Goal: Task Accomplishment & Management: Complete application form

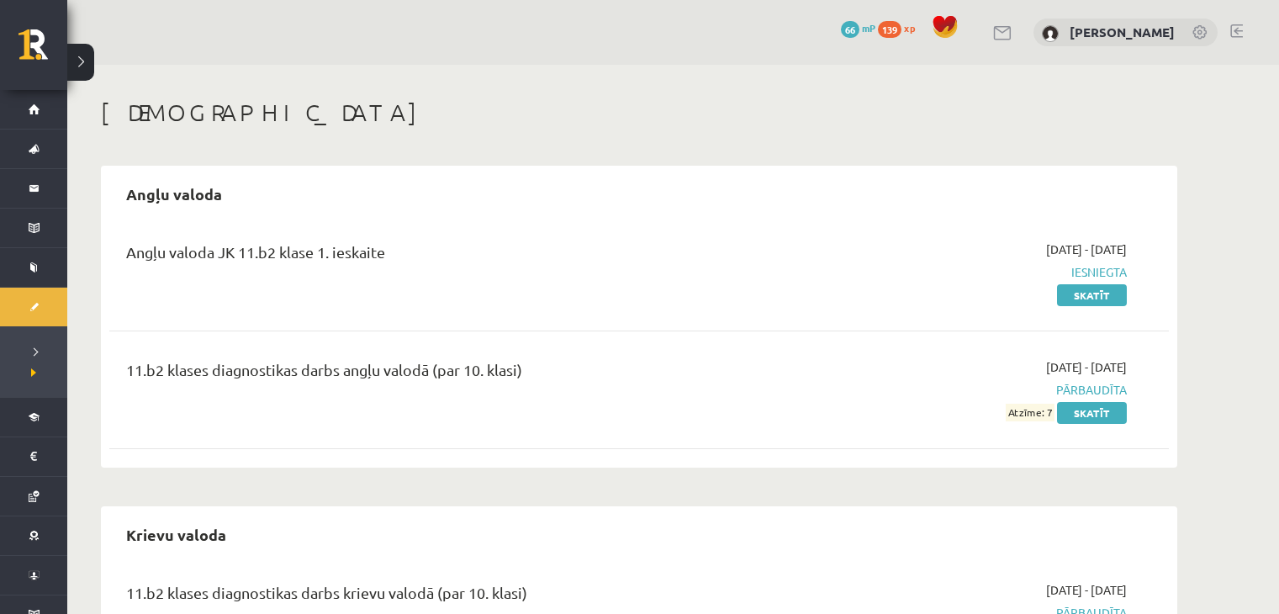
scroll to position [109, 0]
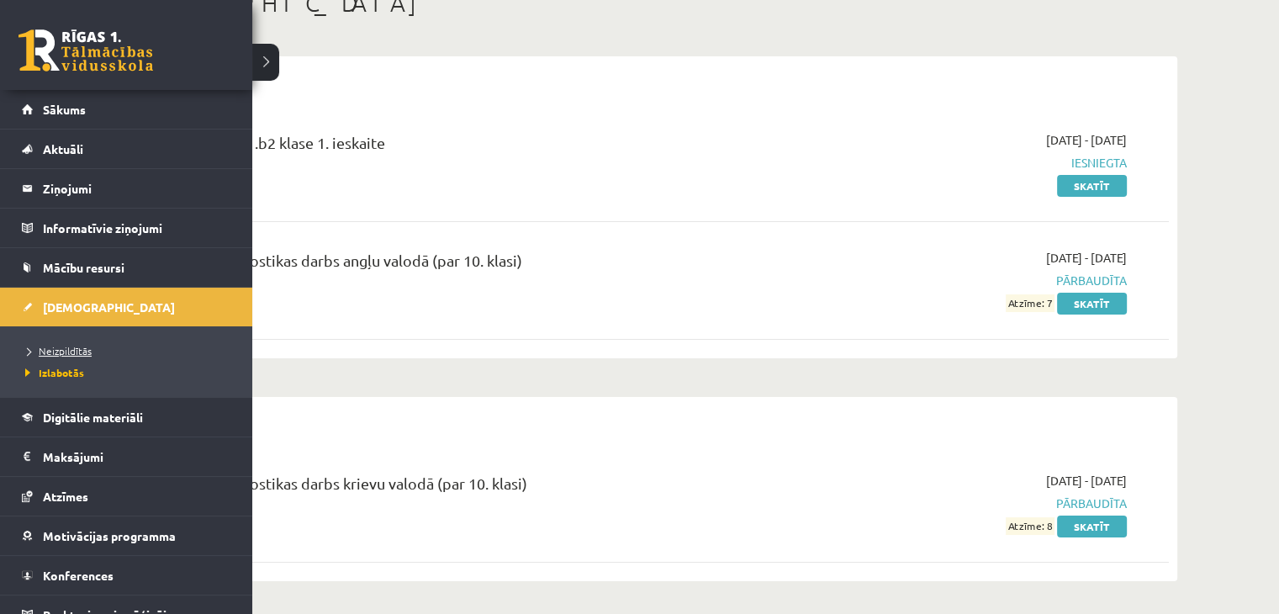
click at [44, 350] on span "Neizpildītās" at bounding box center [56, 350] width 71 height 13
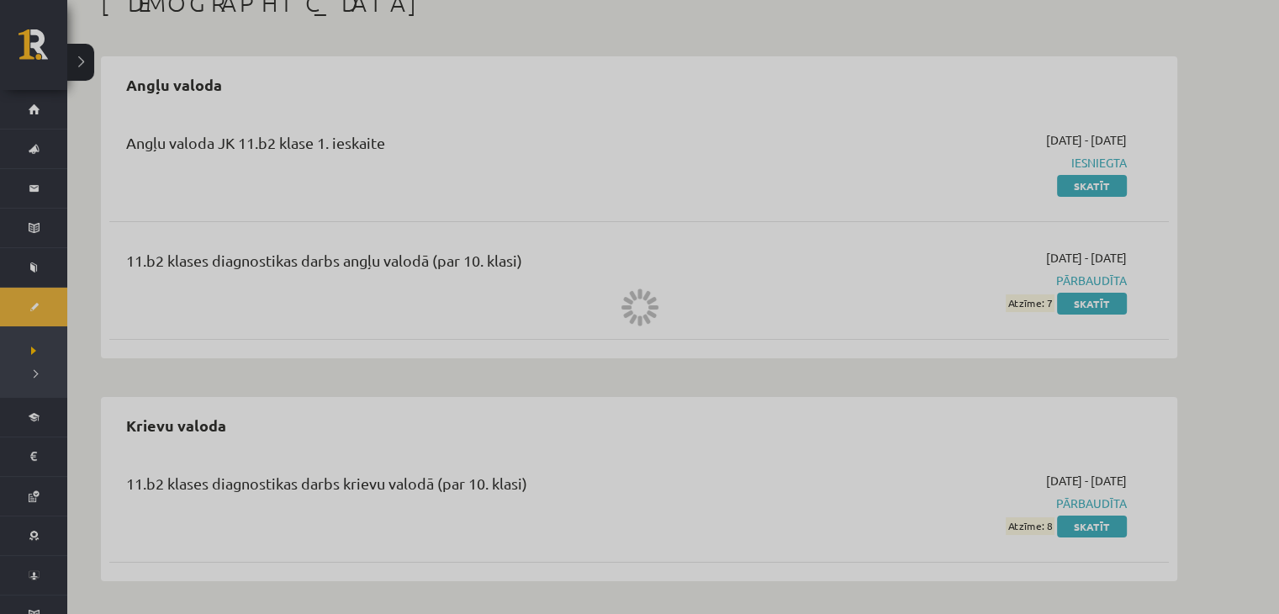
click at [61, 349] on div at bounding box center [639, 307] width 1279 height 614
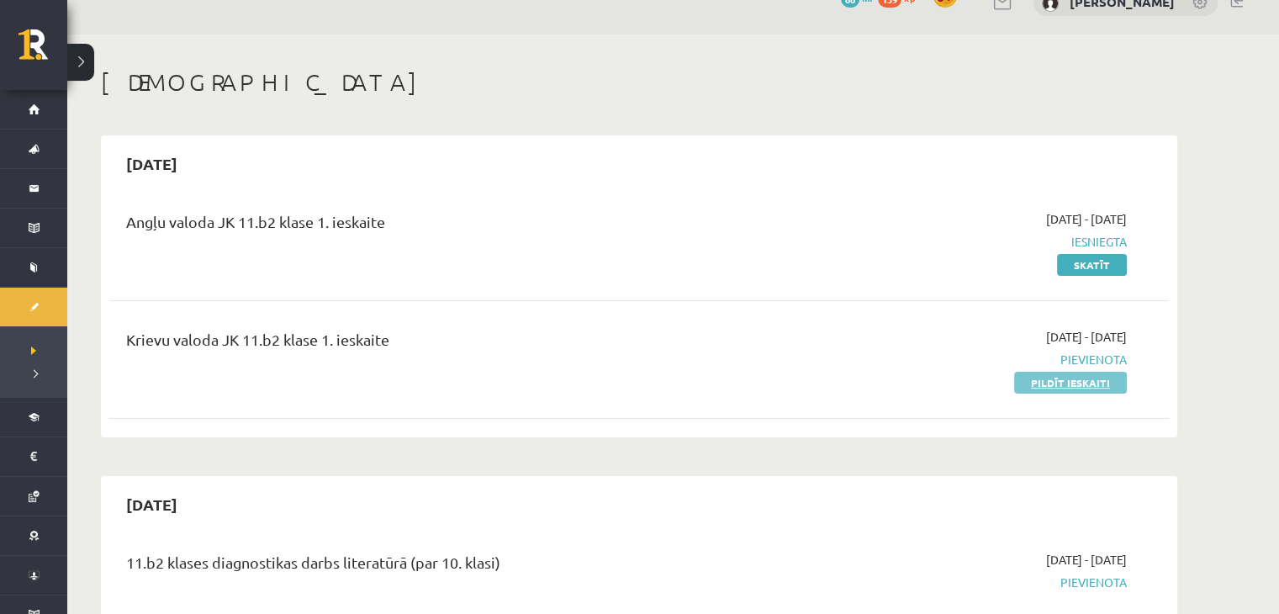
scroll to position [34, 0]
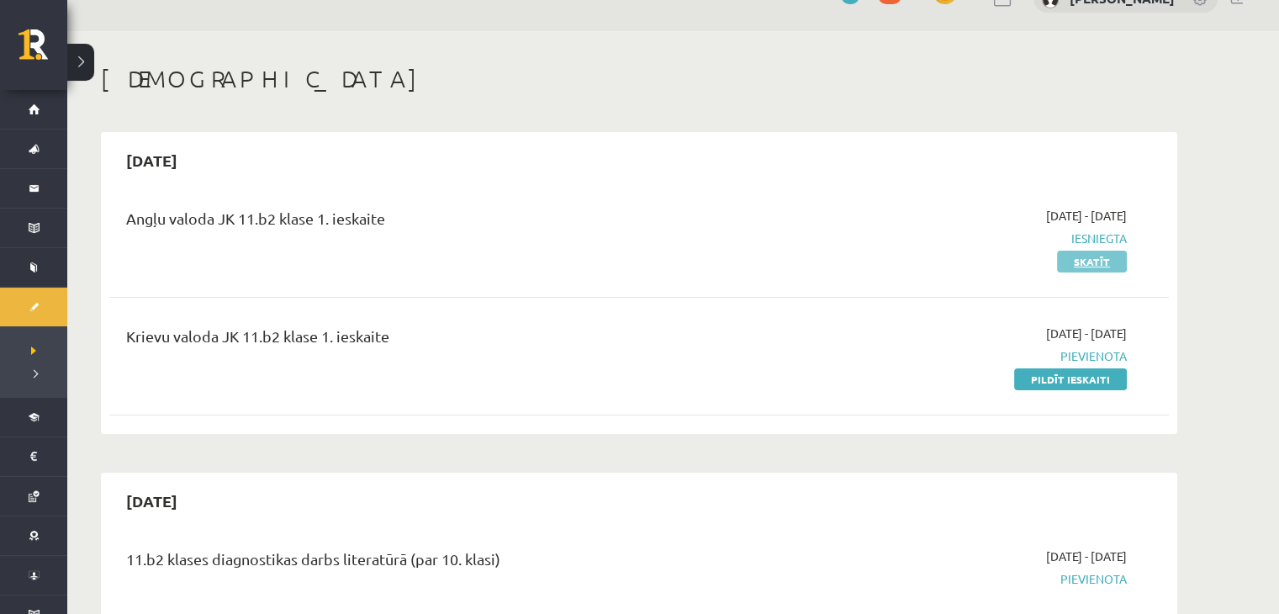
click at [1096, 263] on link "Skatīt" at bounding box center [1092, 262] width 70 height 22
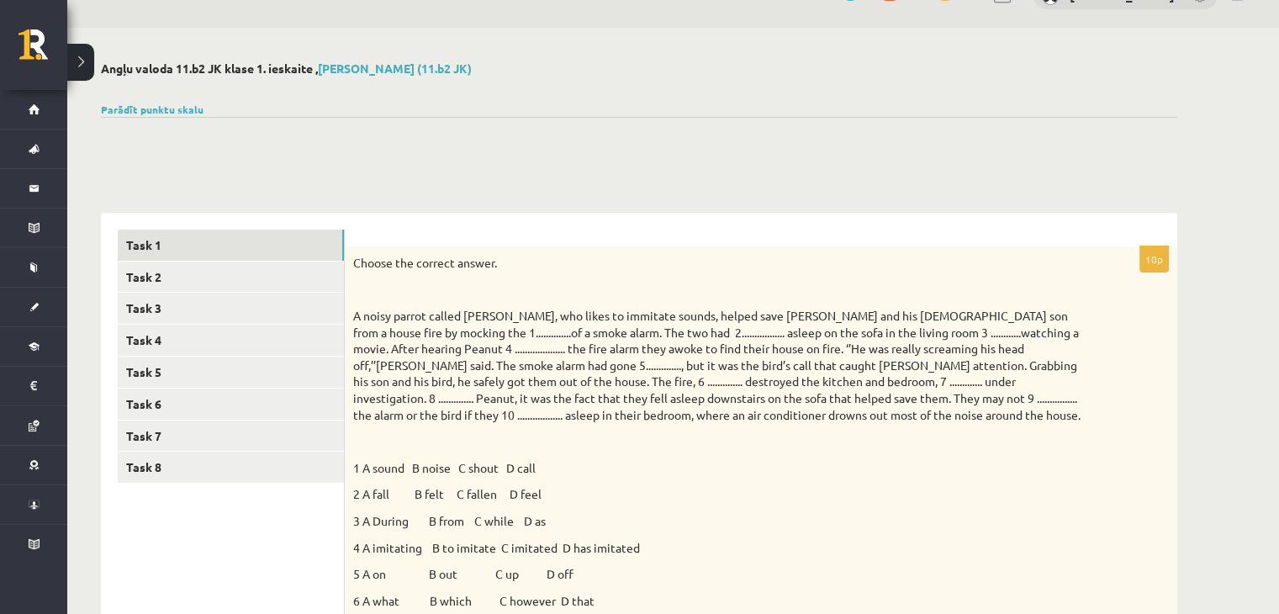
scroll to position [14, 0]
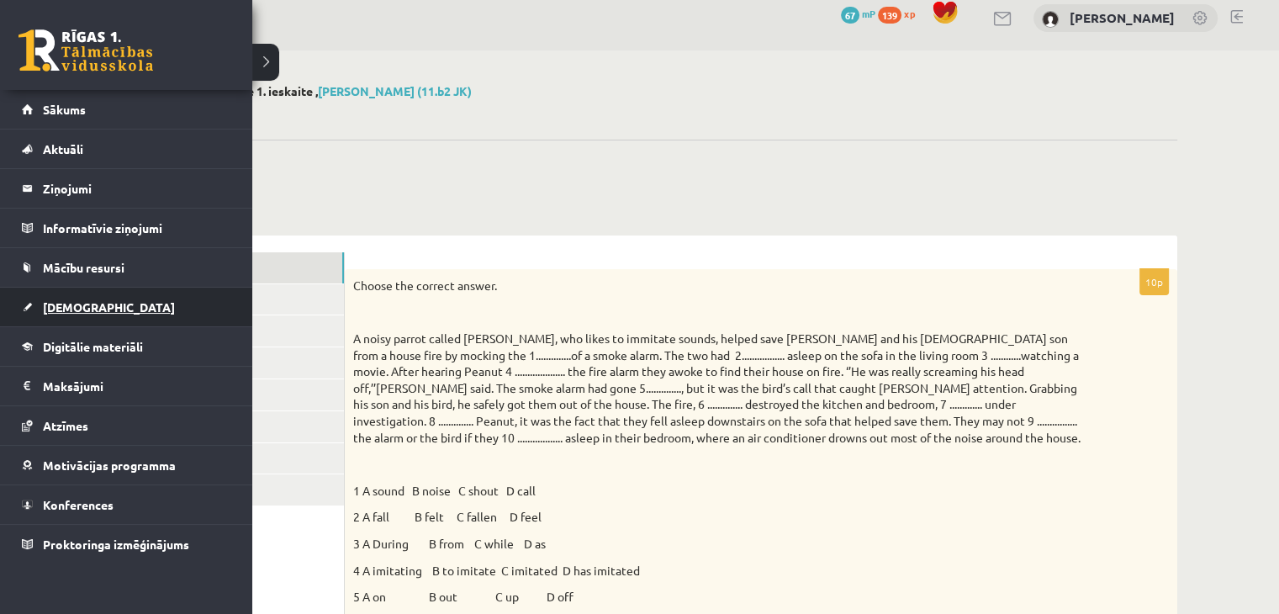
click at [87, 310] on span "[DEMOGRAPHIC_DATA]" at bounding box center [109, 306] width 132 height 15
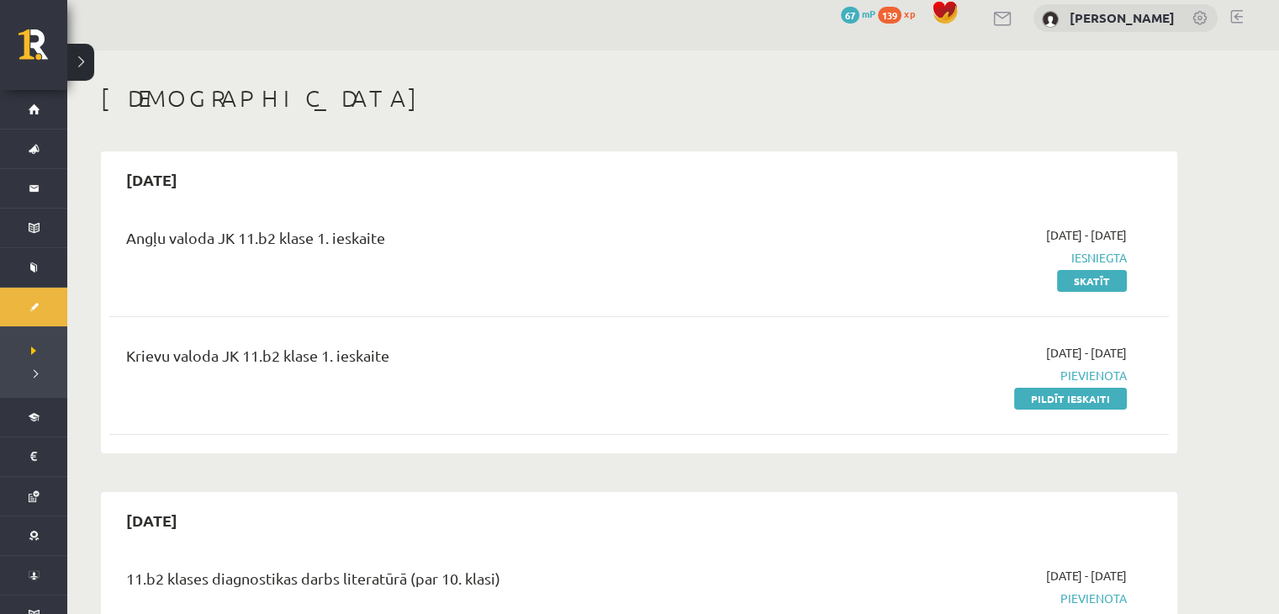
drag, startPoint x: 1174, startPoint y: 538, endPoint x: 1213, endPoint y: 120, distance: 419.7
click at [1080, 399] on link "Pildīt ieskaiti" at bounding box center [1070, 399] width 113 height 22
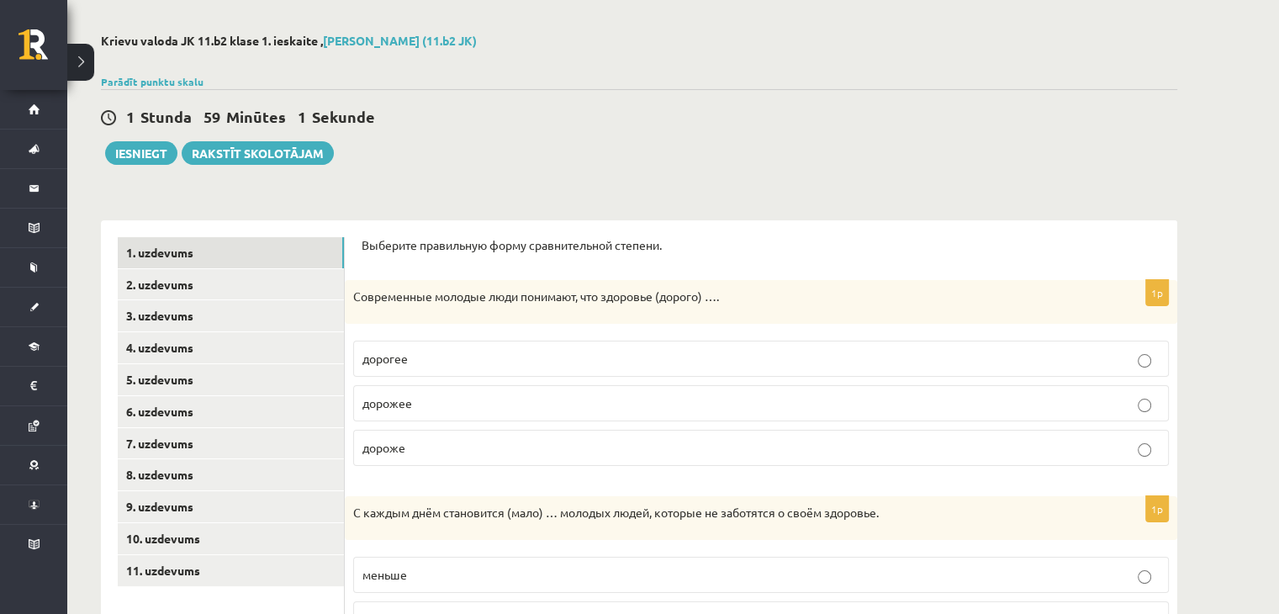
scroll to position [168, 0]
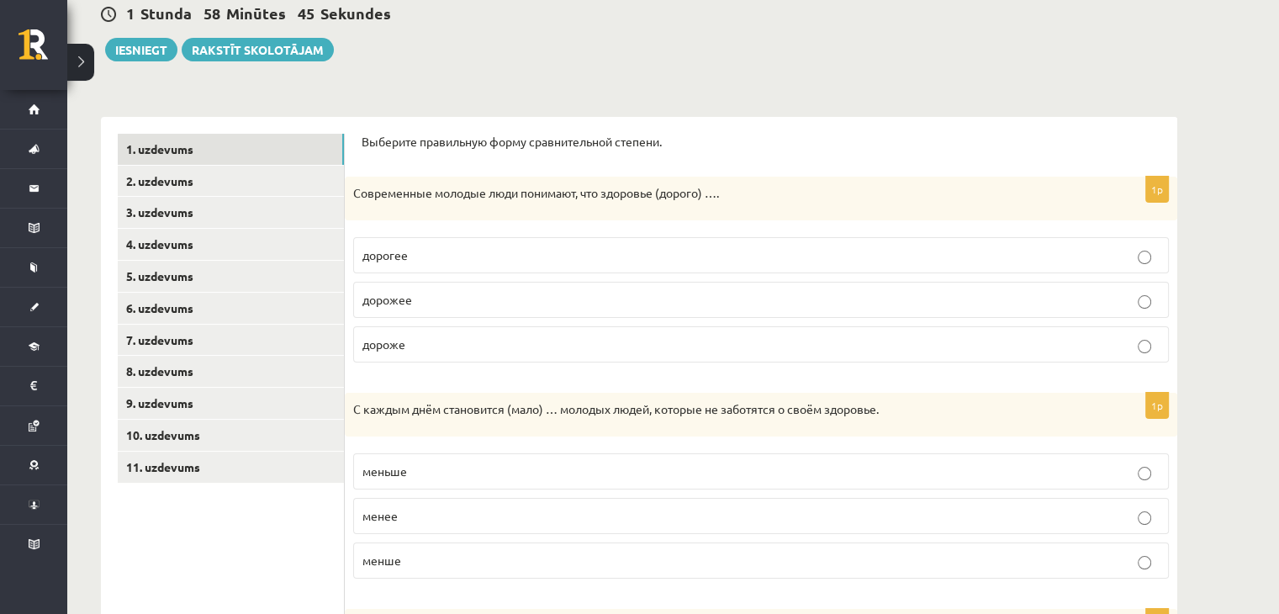
click at [472, 335] on p "дороже" at bounding box center [760, 344] width 797 height 18
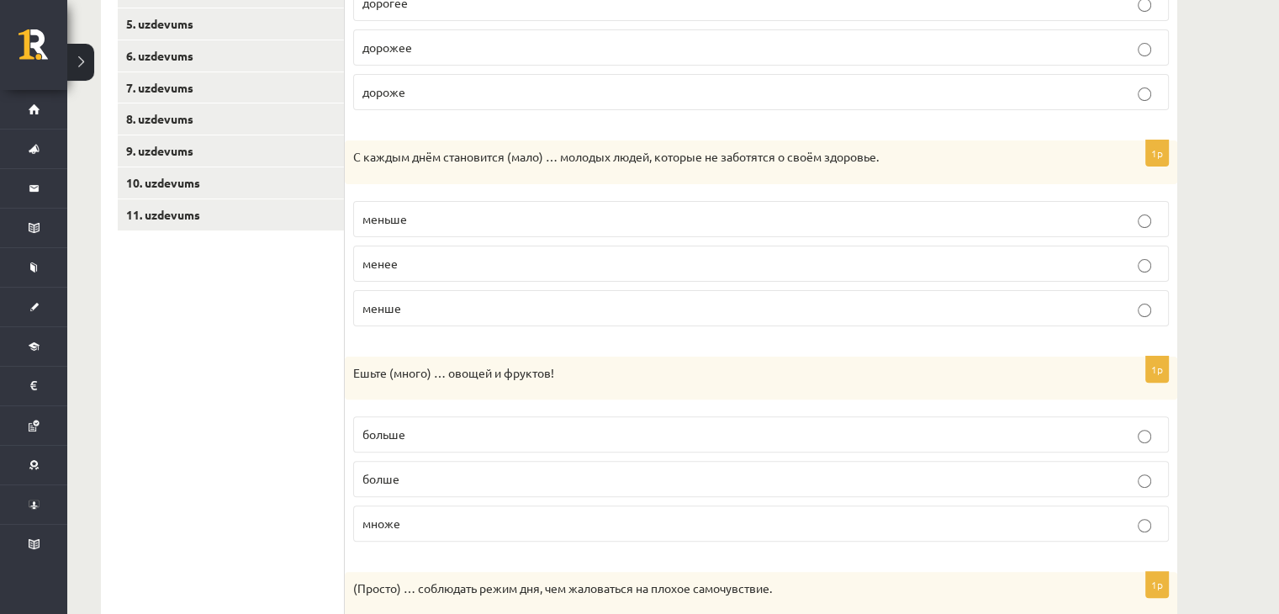
scroll to position [504, 0]
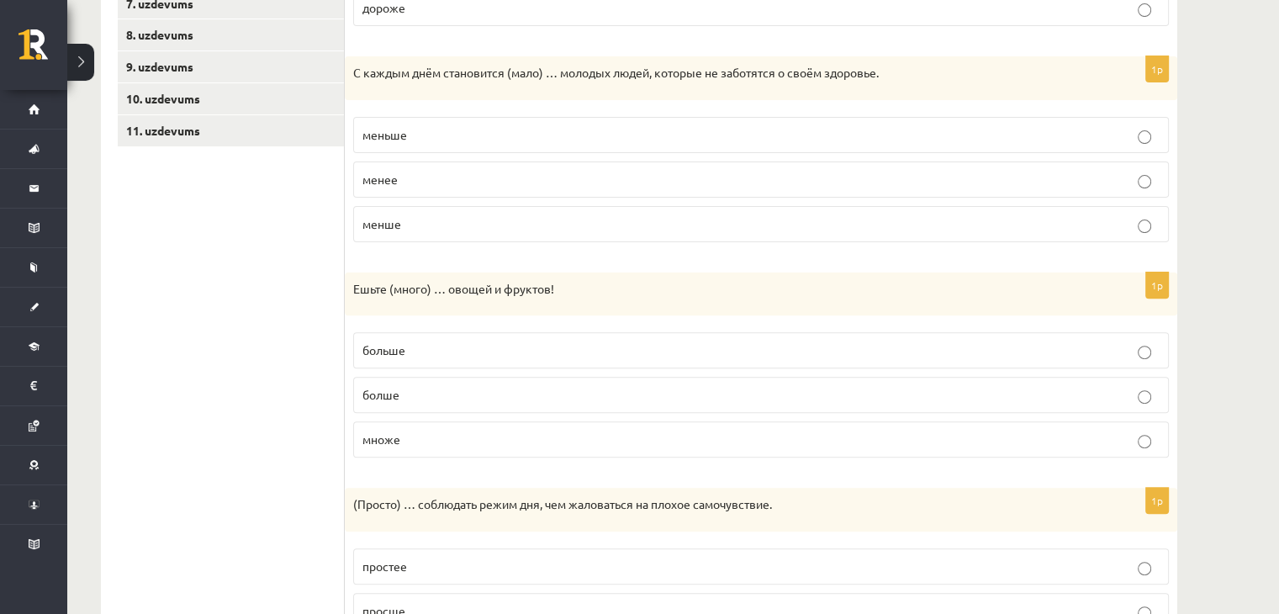
click at [495, 341] on p "больше" at bounding box center [760, 350] width 797 height 18
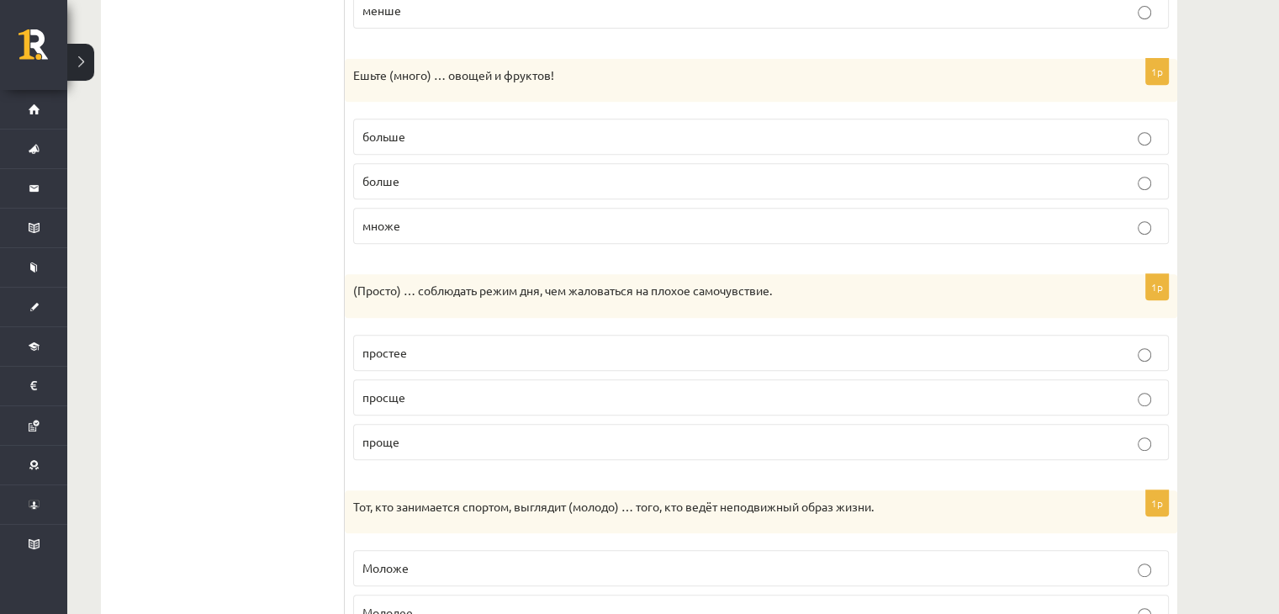
scroll to position [757, 0]
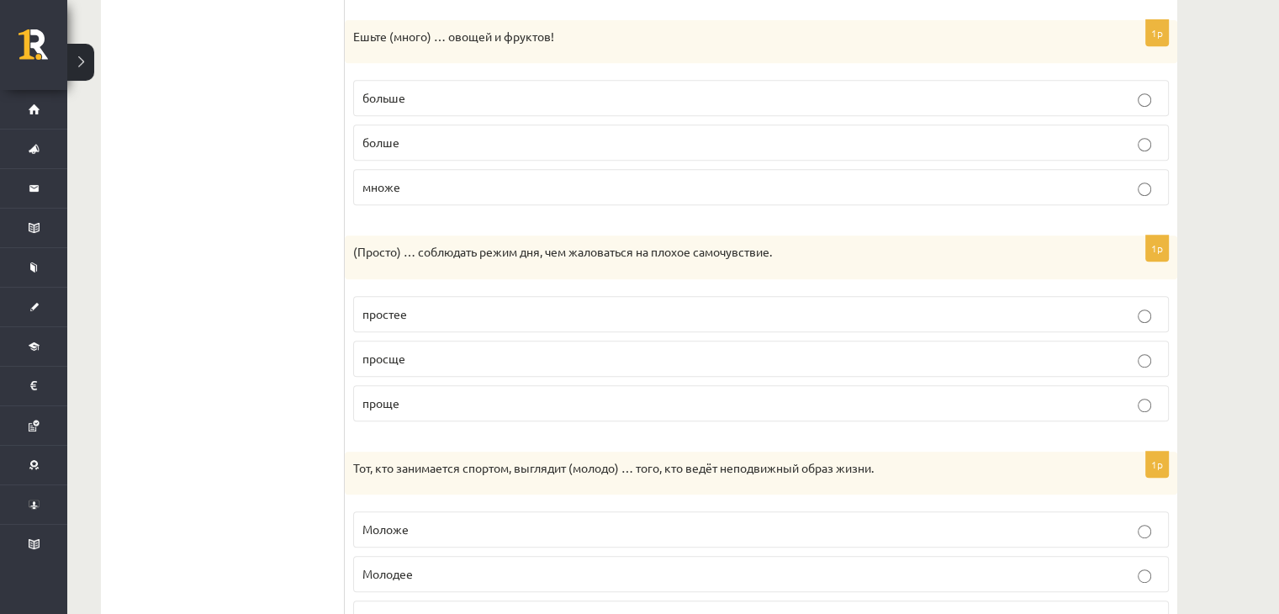
click at [463, 394] on p "проще" at bounding box center [760, 403] width 797 height 18
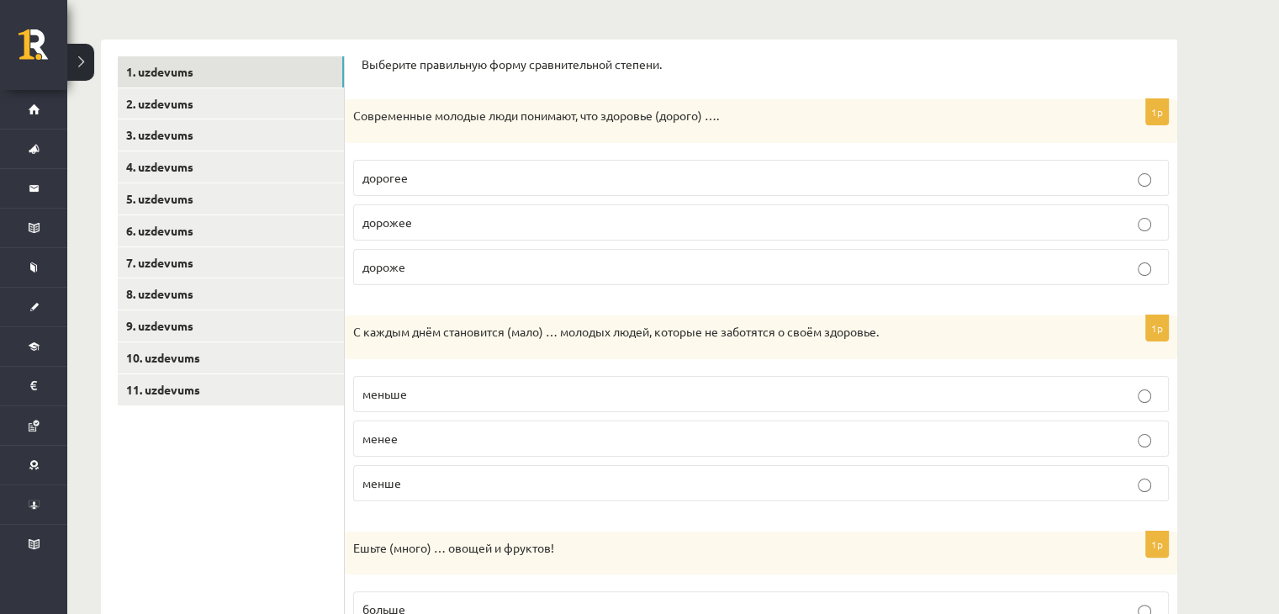
scroll to position [0, 0]
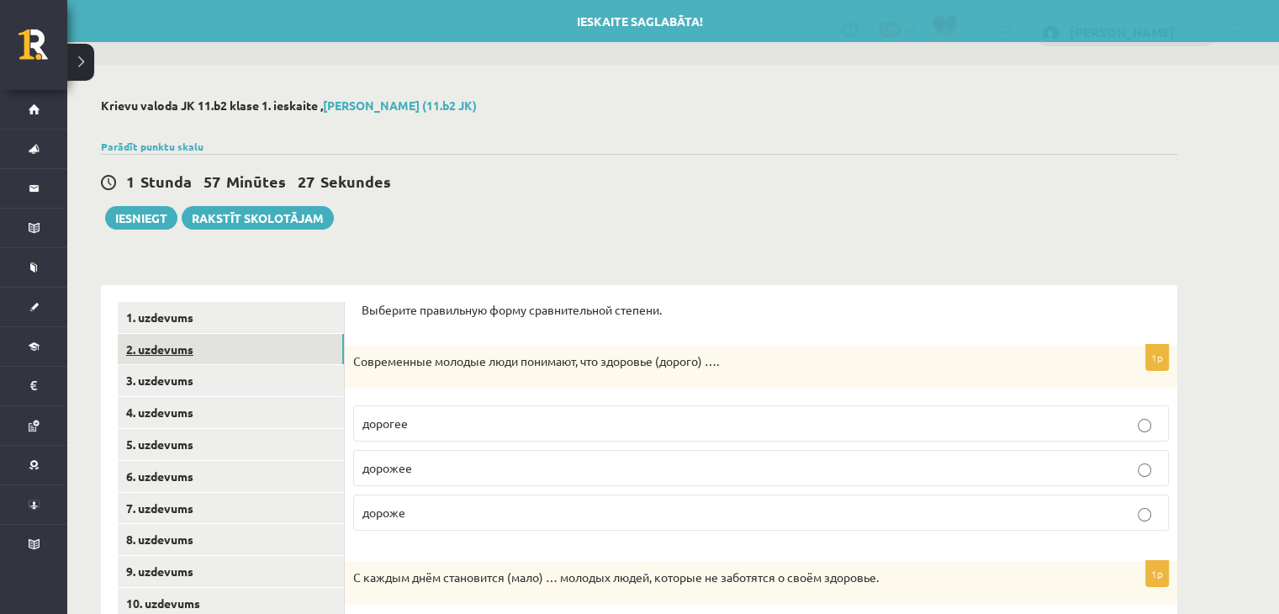
click at [182, 353] on link "2. uzdevums" at bounding box center [231, 349] width 226 height 31
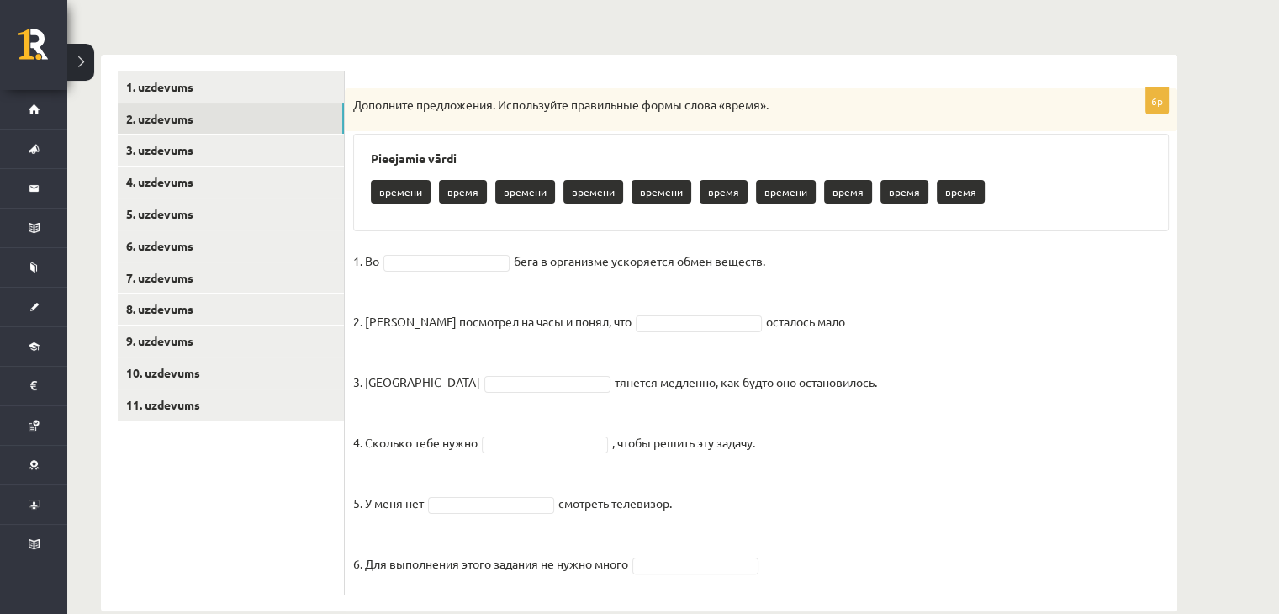
scroll to position [177, 0]
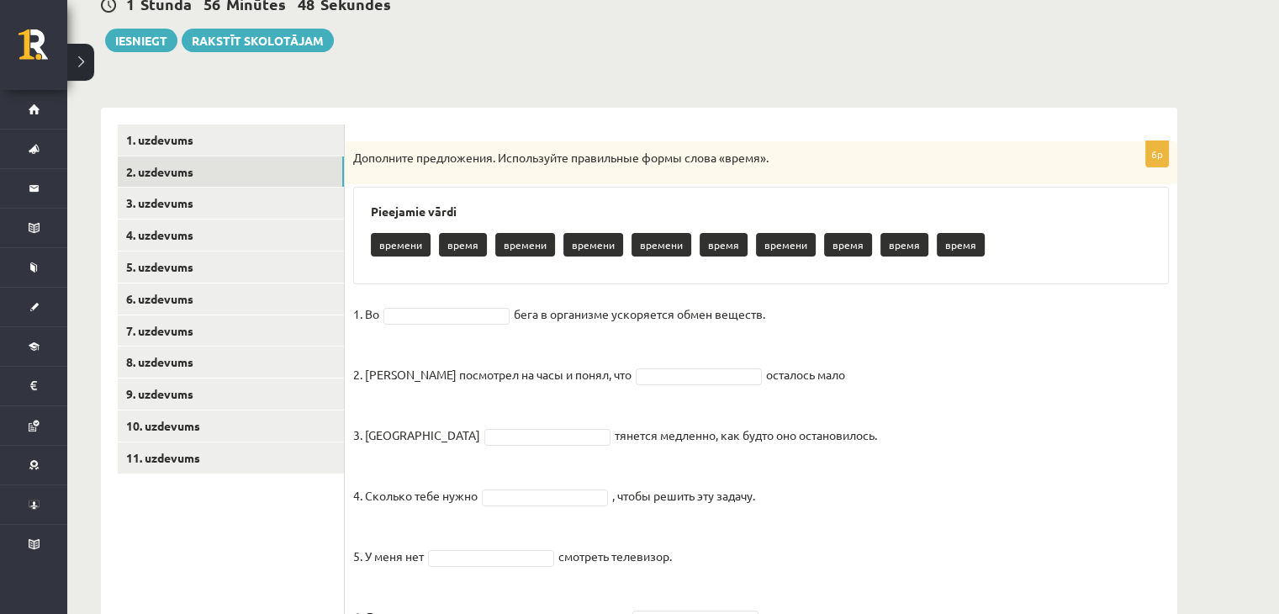
click at [786, 247] on p "времени" at bounding box center [786, 245] width 60 height 24
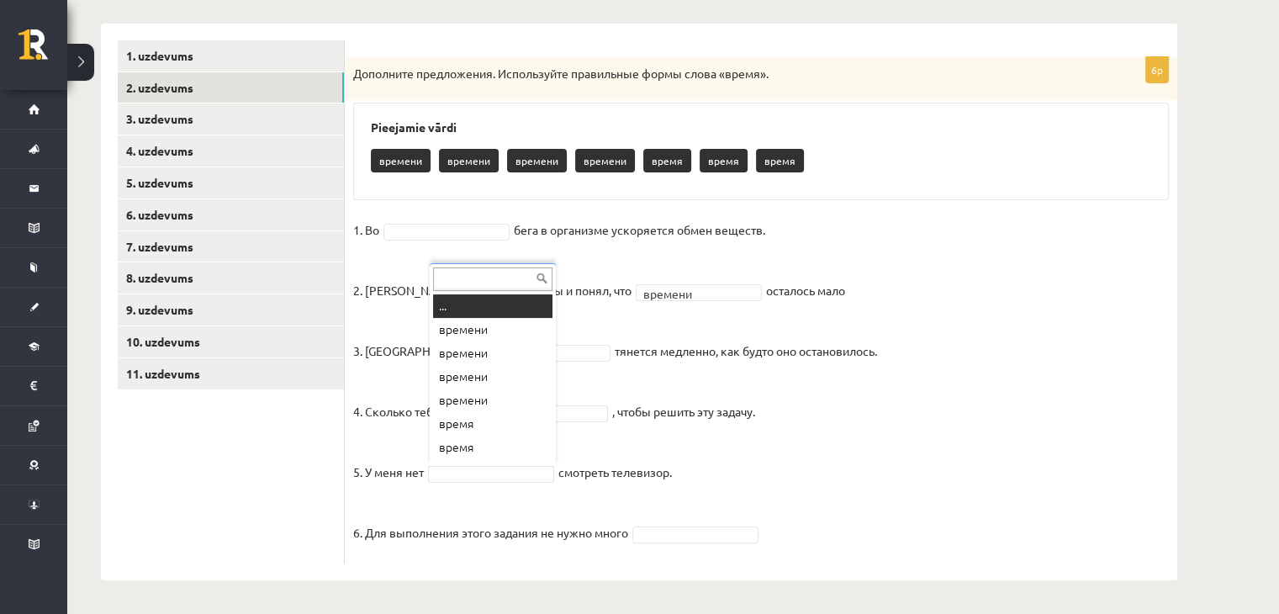
scroll to position [20, 0]
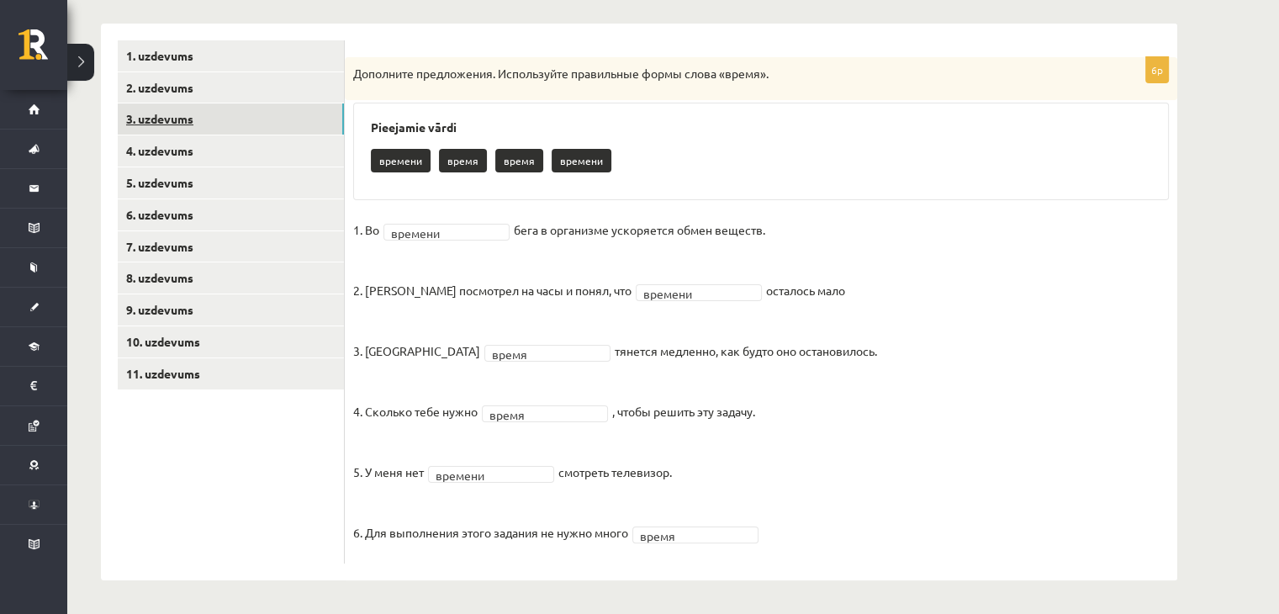
click at [201, 125] on link "3. uzdevums" at bounding box center [231, 118] width 226 height 31
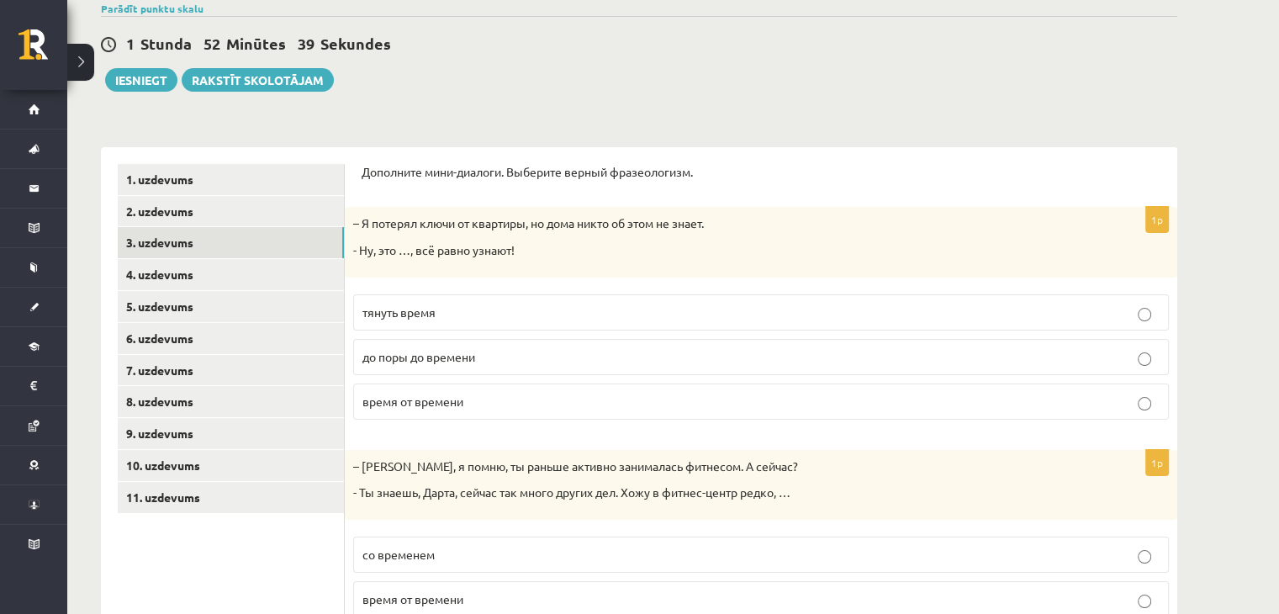
scroll to position [57, 0]
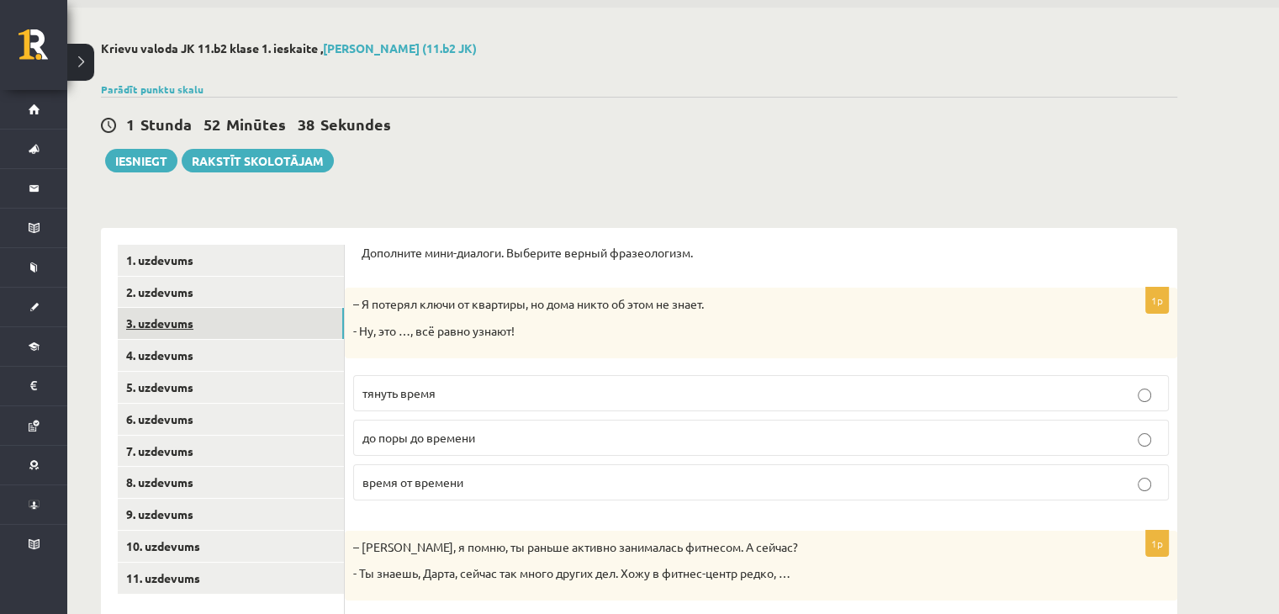
click at [165, 324] on link "3. uzdevums" at bounding box center [231, 323] width 226 height 31
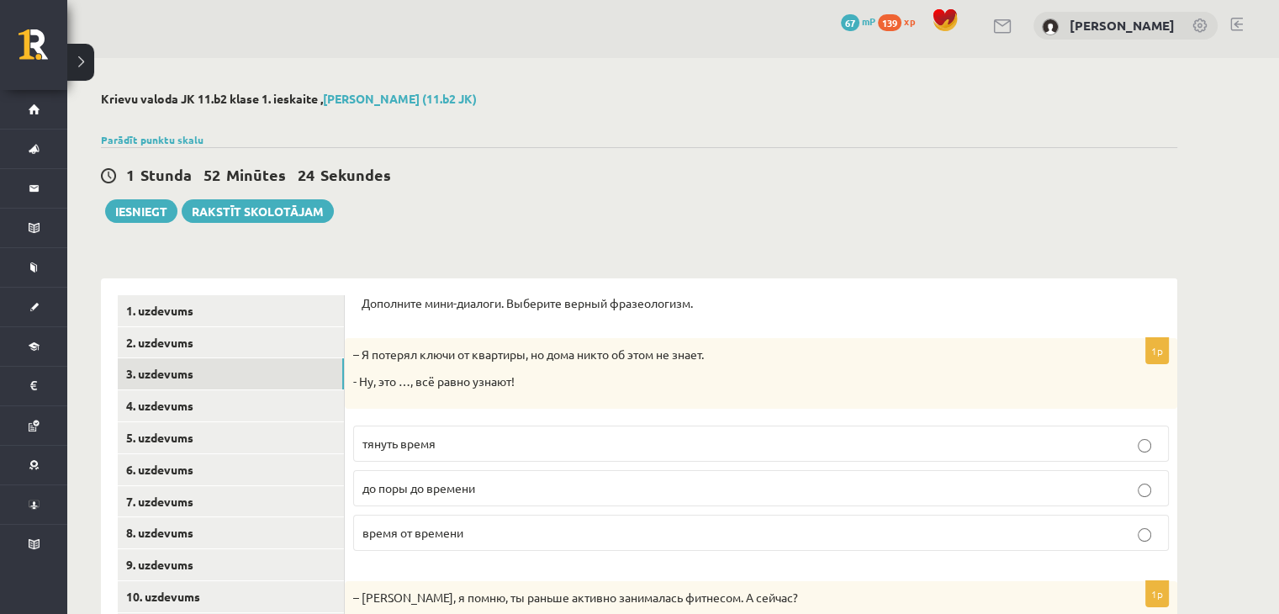
scroll to position [0, 0]
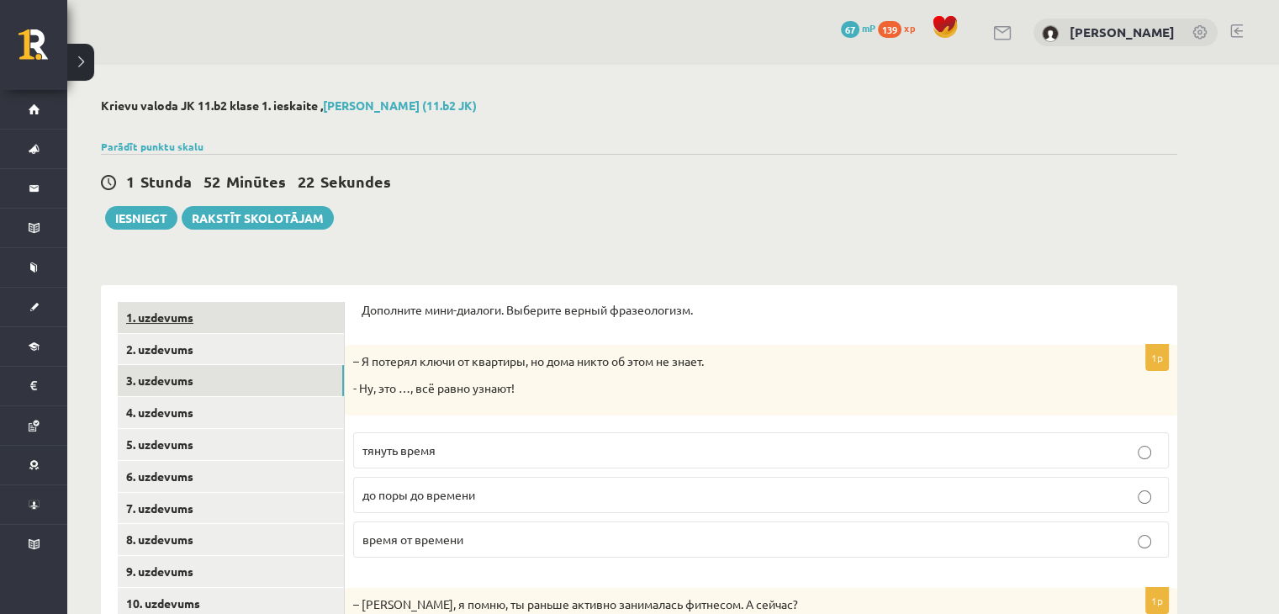
click at [175, 317] on link "1. uzdevums" at bounding box center [231, 317] width 226 height 31
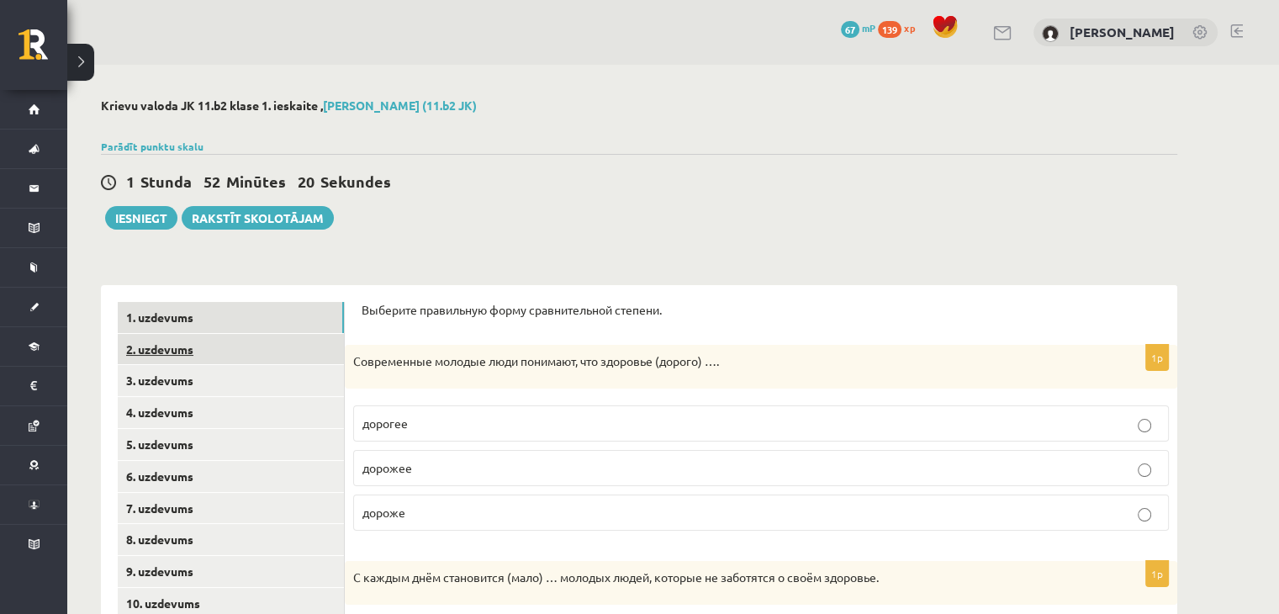
click at [185, 350] on link "2. uzdevums" at bounding box center [231, 349] width 226 height 31
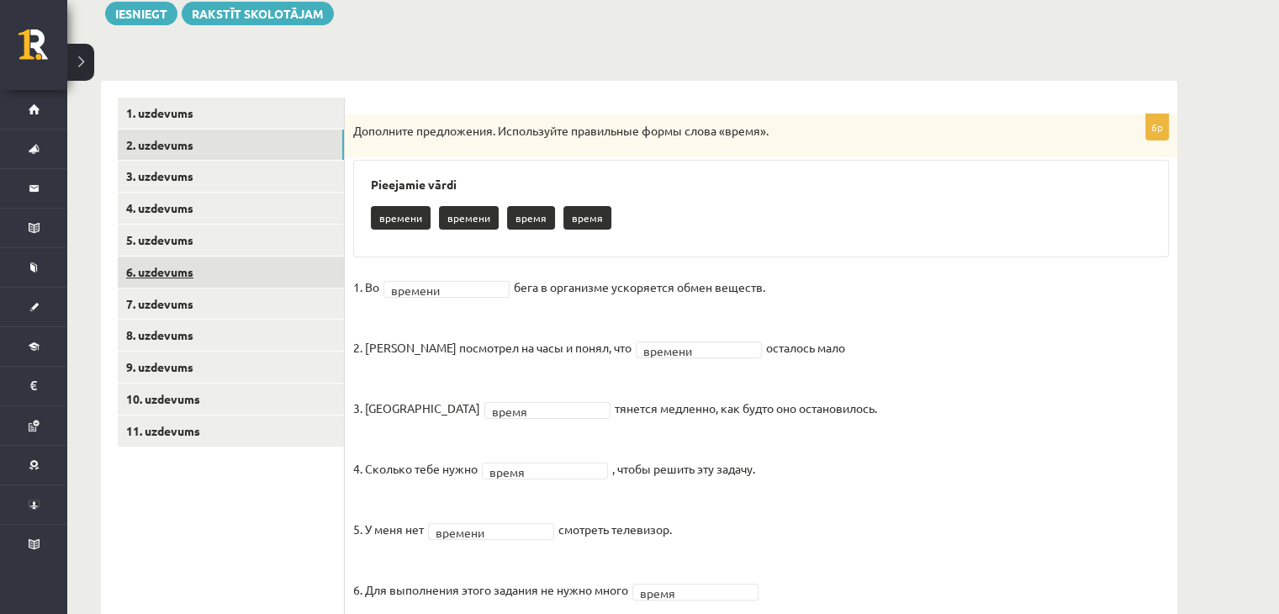
scroll to position [177, 0]
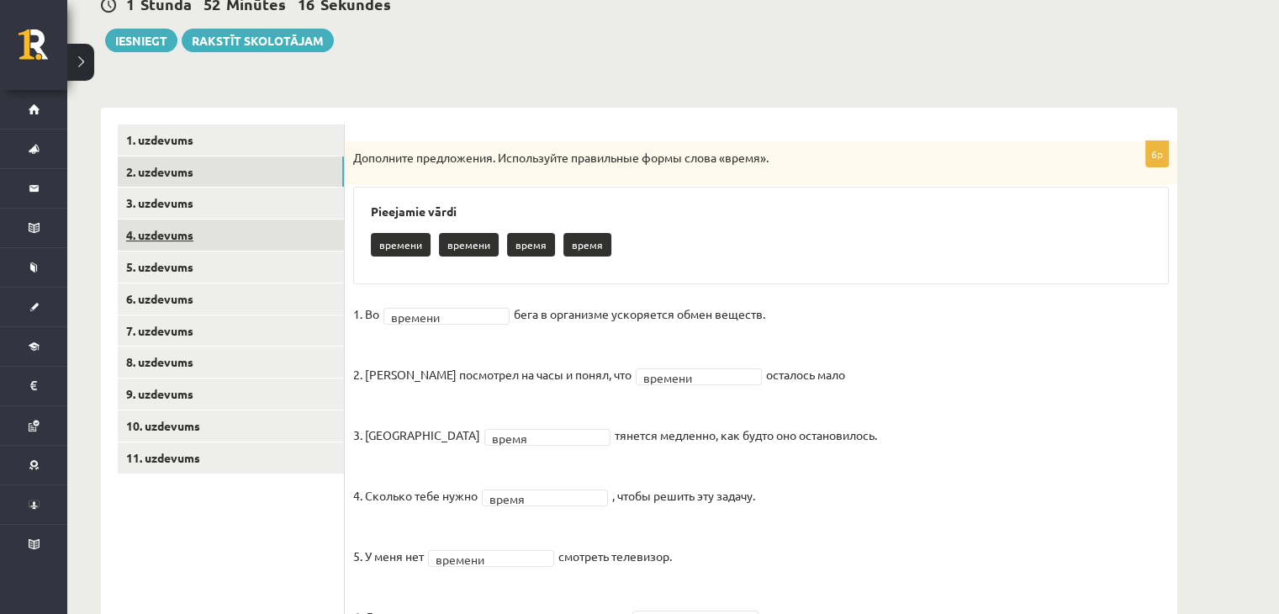
click at [172, 235] on link "4. uzdevums" at bounding box center [231, 234] width 226 height 31
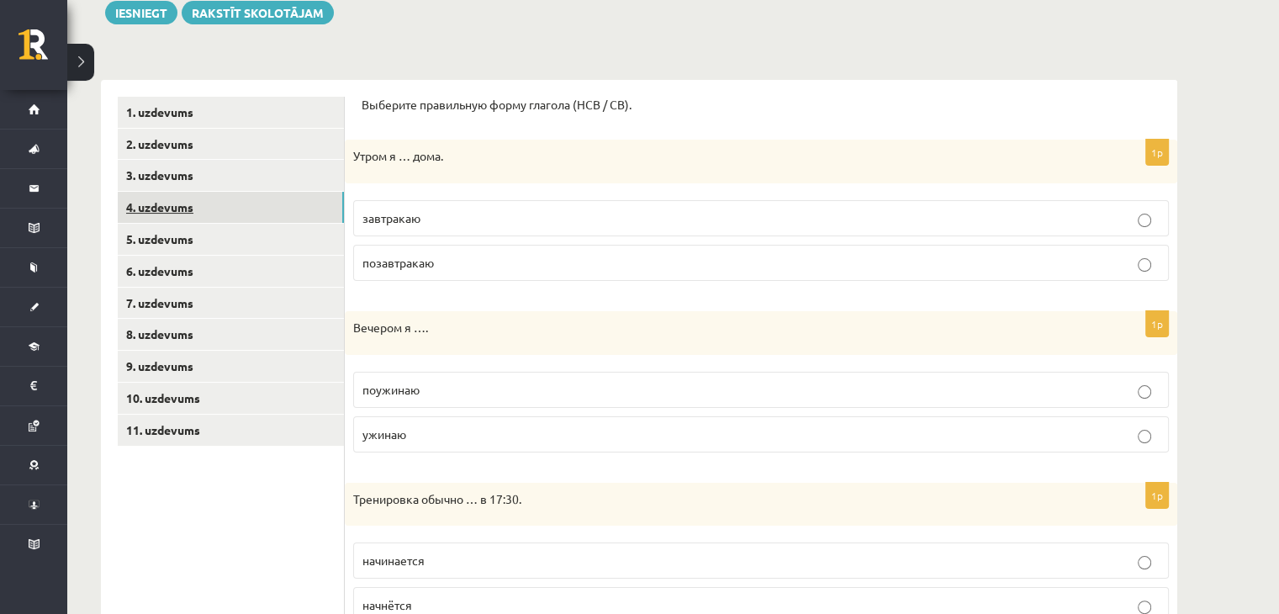
scroll to position [204, 0]
click at [156, 240] on link "5. uzdevums" at bounding box center [231, 239] width 226 height 31
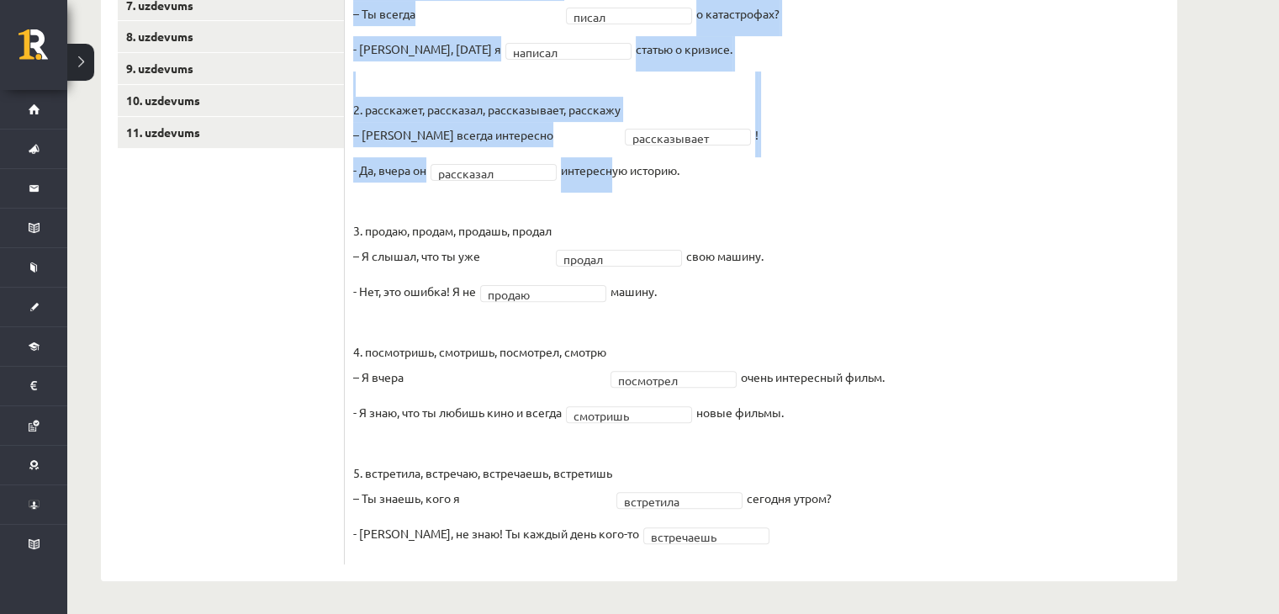
scroll to position [504, 0]
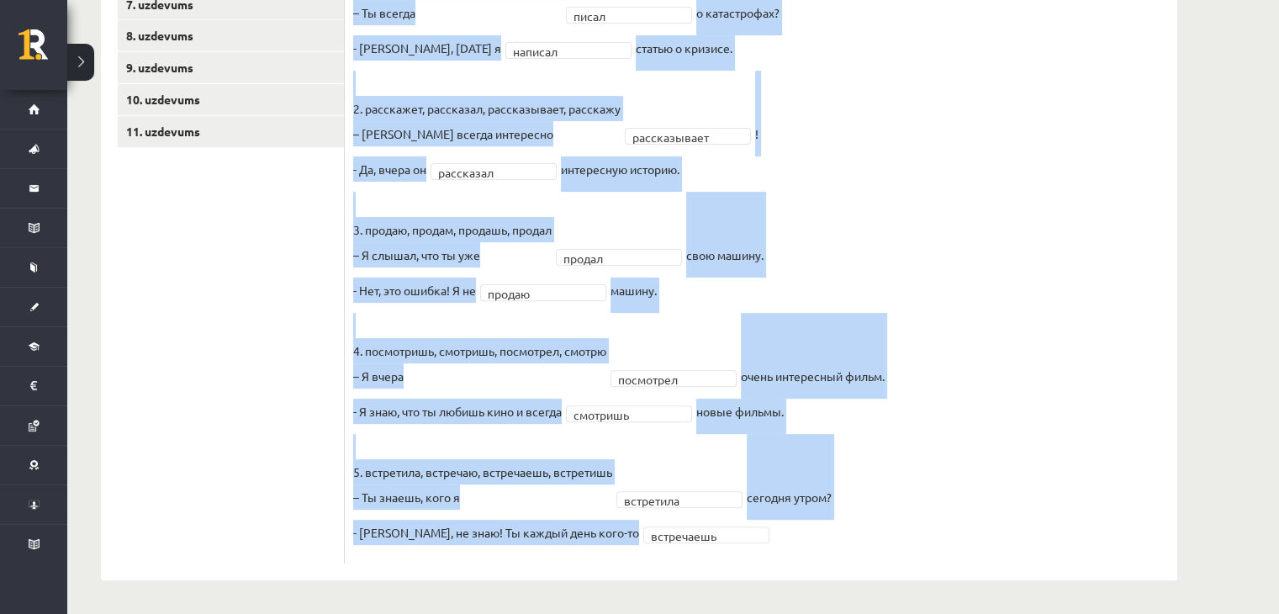
drag, startPoint x: 355, startPoint y: 82, endPoint x: 826, endPoint y: 588, distance: 691.9
click at [826, 588] on div "Krievu valoda JK 11.b2 klase 1. ieskaite , Elizabete Melngalve (11.b2 JK) Parād…" at bounding box center [638, 87] width 1143 height 1053
copy div "Выберите правильную форму глагола (НСВ / СВ). Pieejamie vārdi продам встретишь …"
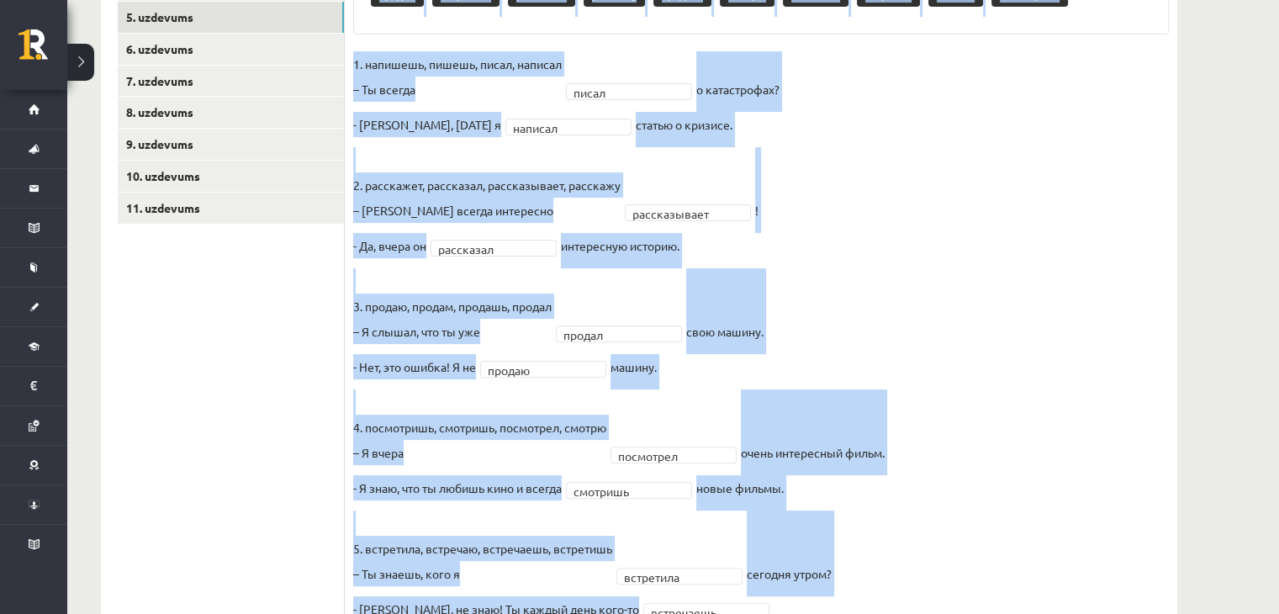
scroll to position [335, 0]
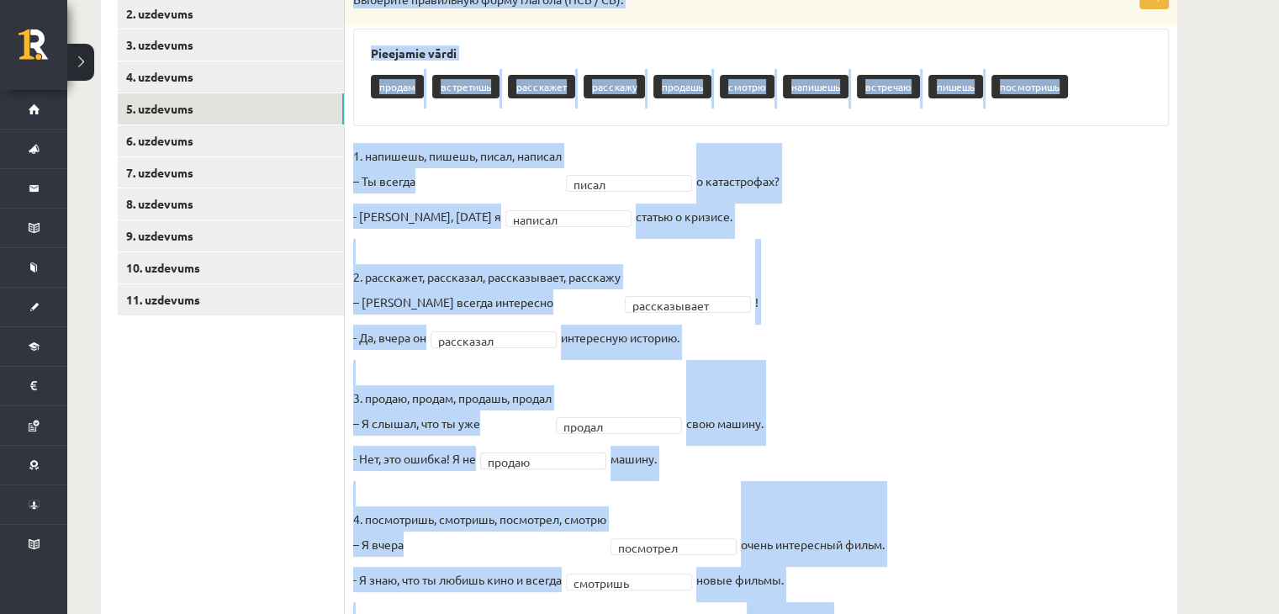
click at [935, 240] on fieldset "**********" at bounding box center [761, 433] width 816 height 580
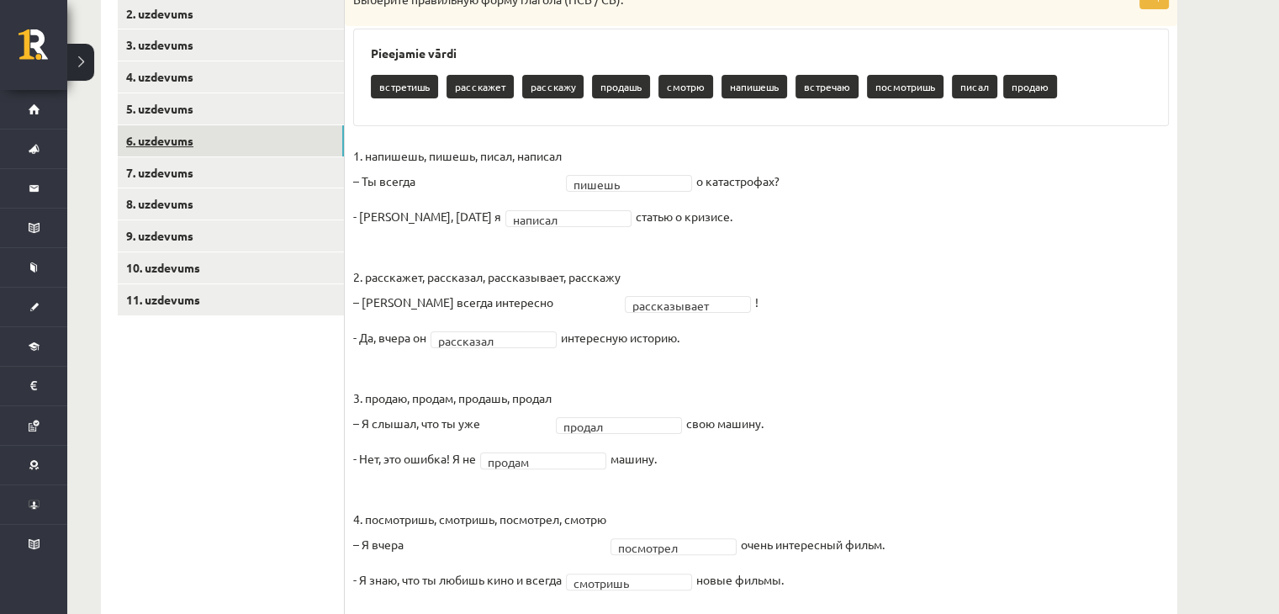
click at [176, 141] on link "6. uzdevums" at bounding box center [231, 140] width 226 height 31
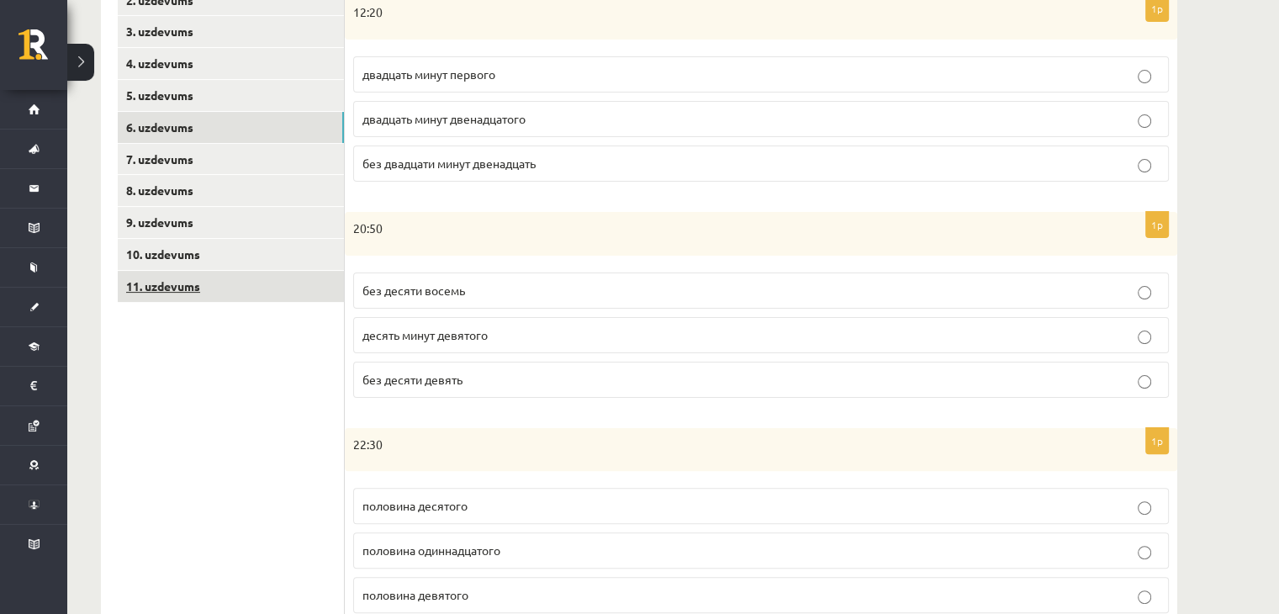
scroll to position [251, 0]
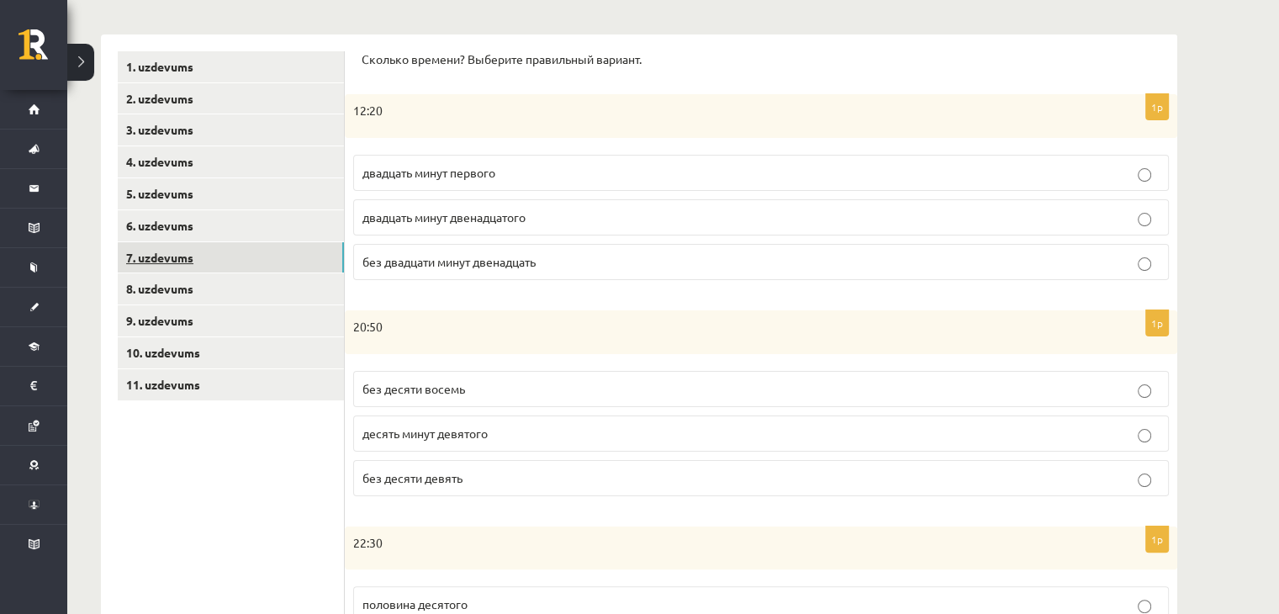
click at [173, 257] on link "7. uzdevums" at bounding box center [231, 257] width 226 height 31
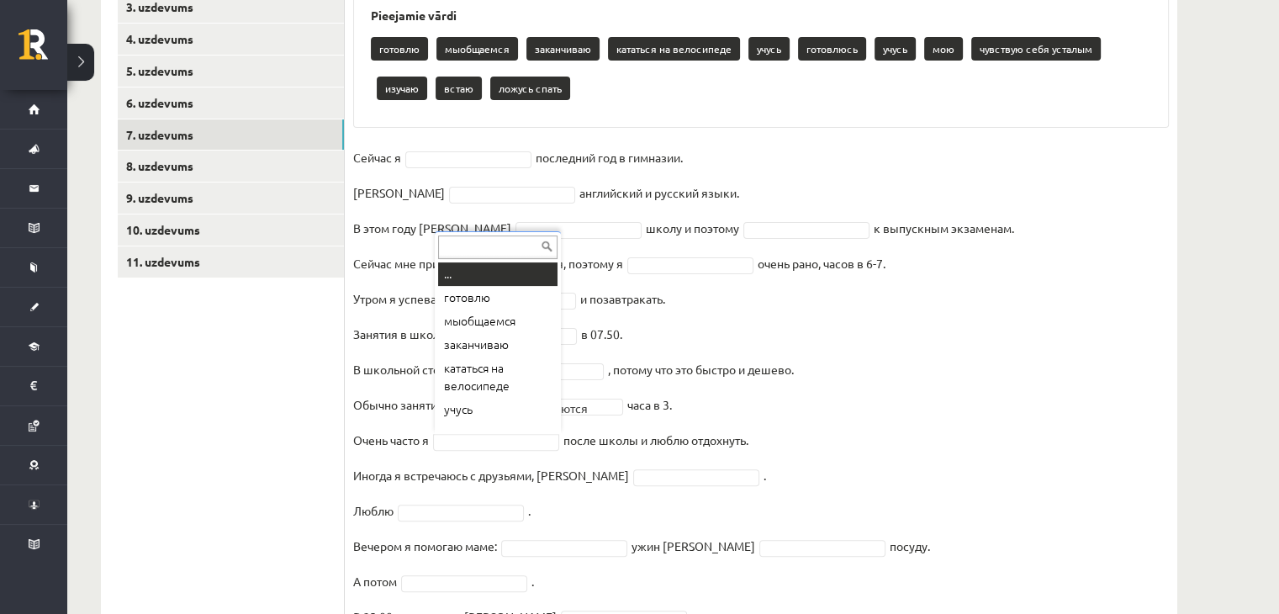
scroll to position [13, 0]
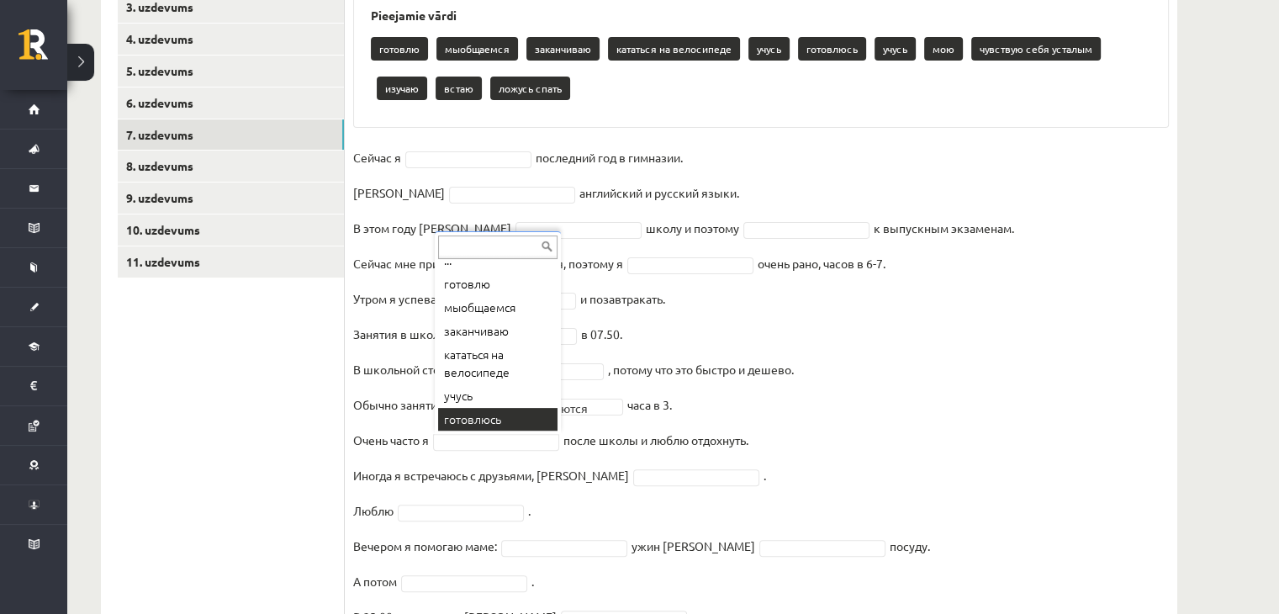
drag, startPoint x: 267, startPoint y: 492, endPoint x: 290, endPoint y: 503, distance: 26.0
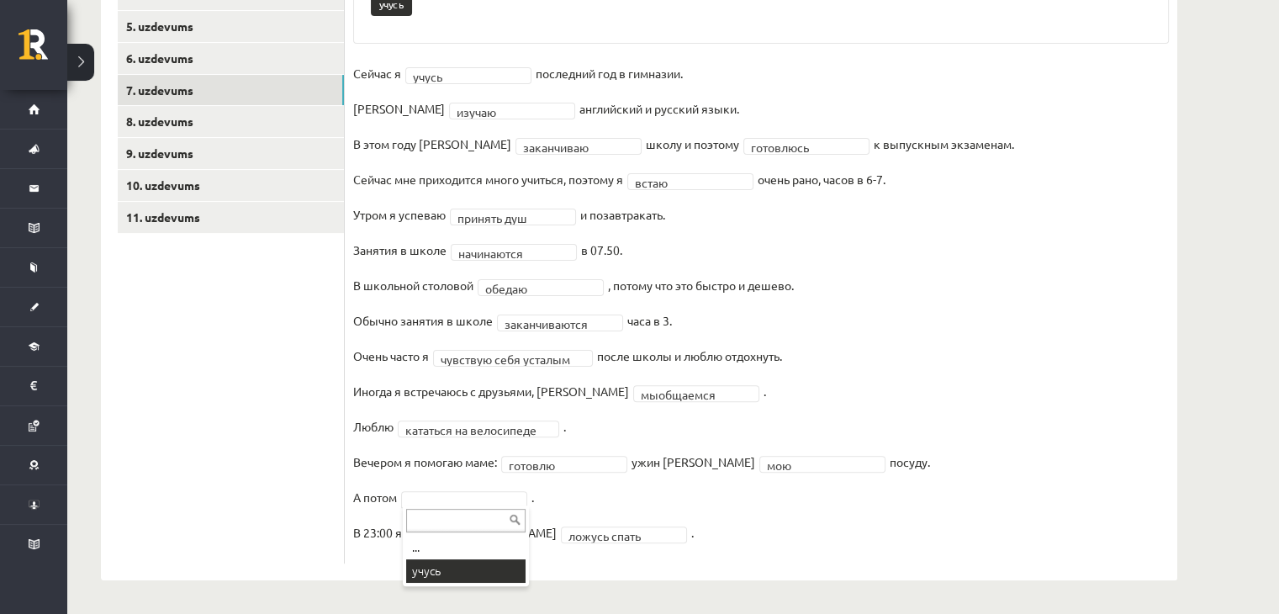
scroll to position [378, 0]
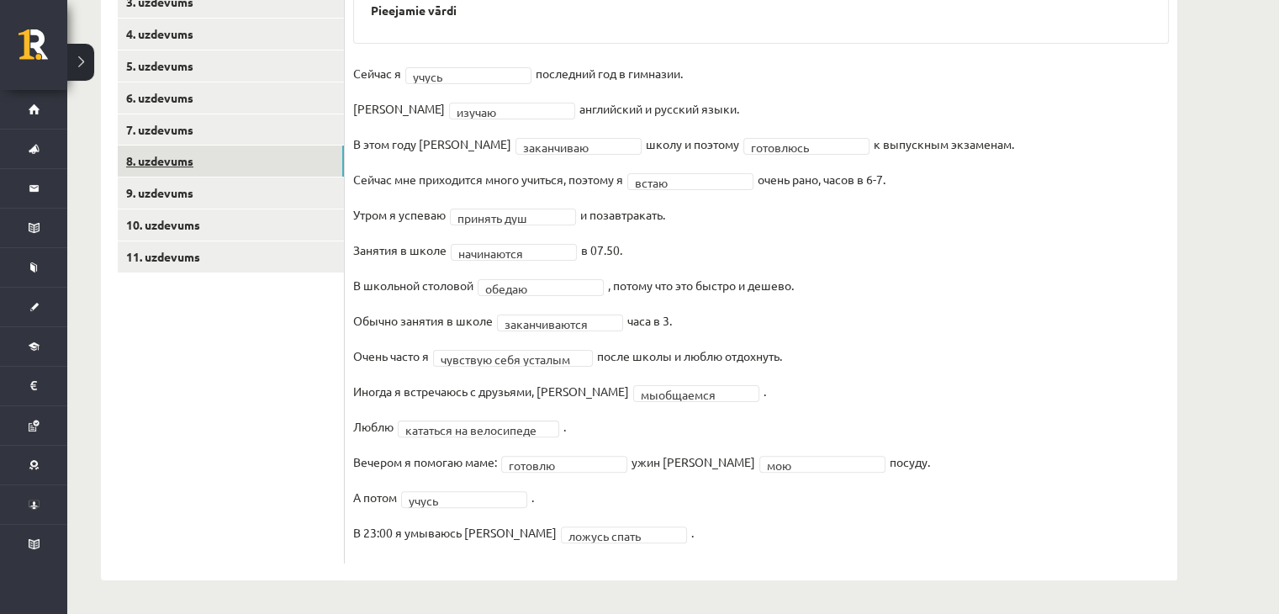
click at [161, 163] on link "8. uzdevums" at bounding box center [231, 160] width 226 height 31
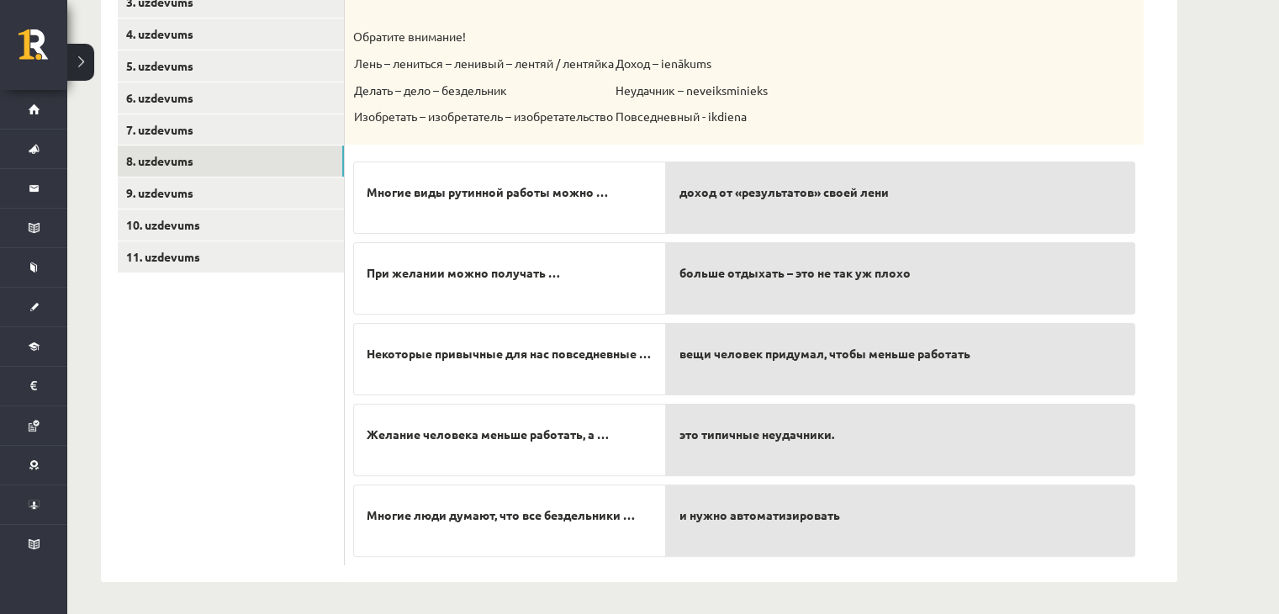
click at [626, 522] on p "Многие люди думают, что все бездельники …" at bounding box center [510, 515] width 286 height 35
click at [757, 441] on span "это типичные неудачники." at bounding box center [756, 434] width 155 height 18
click at [627, 518] on span "Многие люди думают, что все бездельники …" at bounding box center [501, 515] width 268 height 18
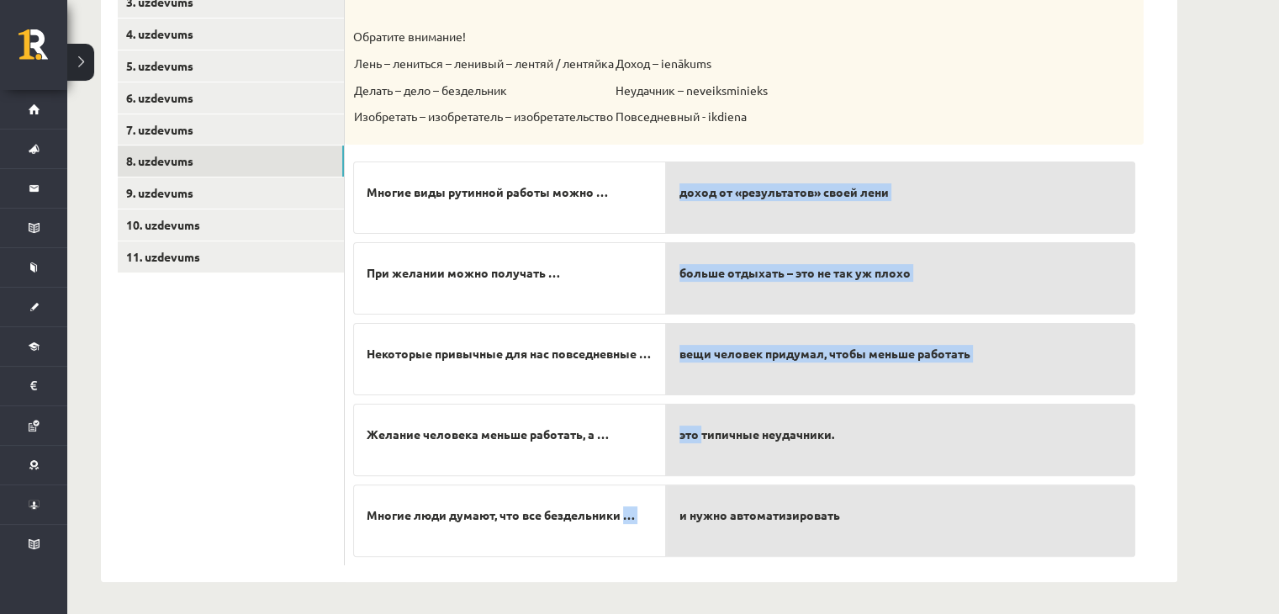
drag, startPoint x: 626, startPoint y: 515, endPoint x: 703, endPoint y: 428, distance: 116.7
click at [703, 428] on fieldset "Многие виды рутинной работы можно … При желании можно получать … Некоторые прив…" at bounding box center [744, 355] width 782 height 404
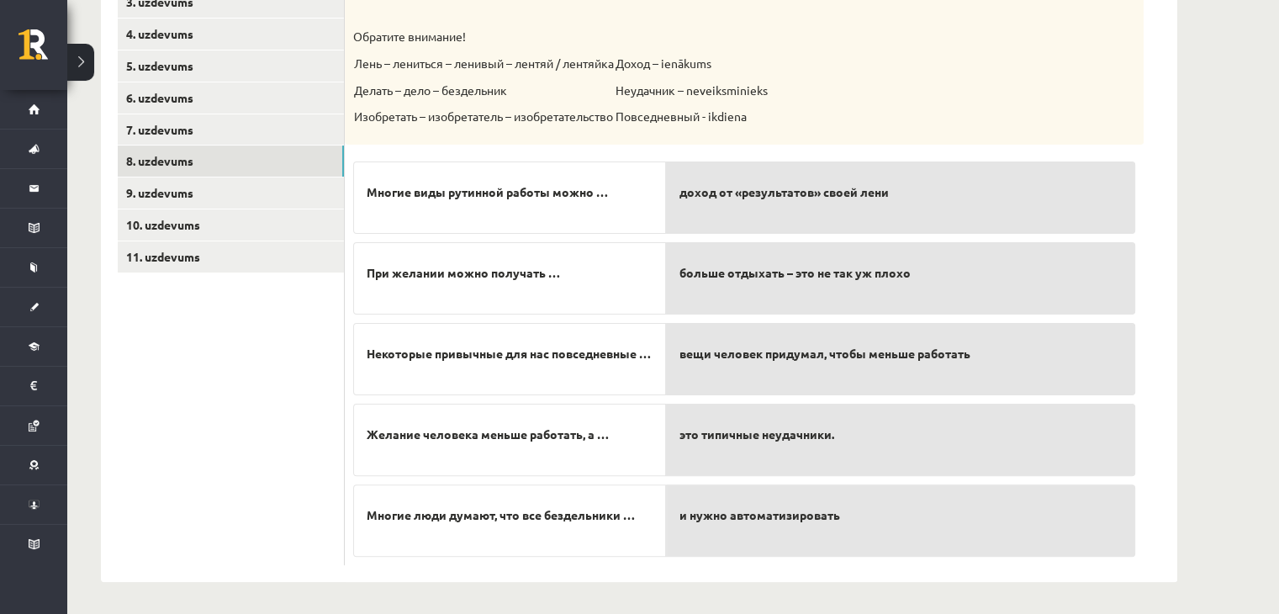
click at [779, 441] on span "это типичные неудачники." at bounding box center [756, 434] width 155 height 18
click at [607, 196] on span "Многие виды рутинной работы можно …" at bounding box center [487, 192] width 241 height 18
click at [602, 194] on span "Многие виды рутинной работы можно …" at bounding box center [487, 192] width 241 height 18
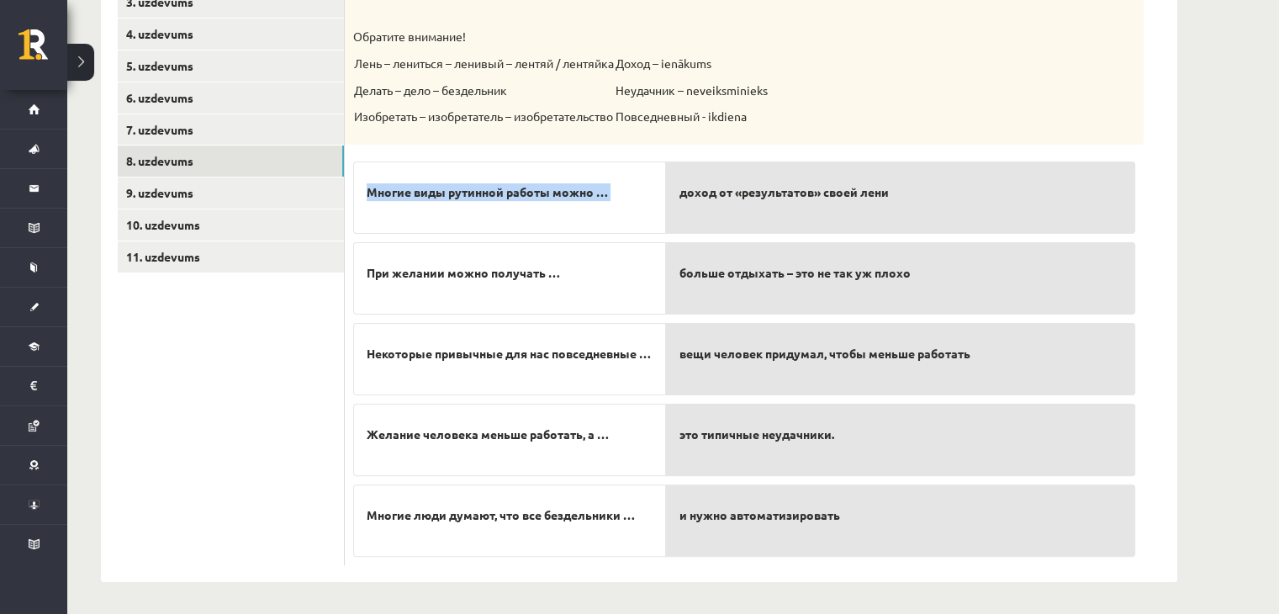
click at [626, 211] on div "Многие виды рутинной работы можно …" at bounding box center [509, 197] width 313 height 72
click at [641, 514] on p "Многие люди думают, что все бездельники …" at bounding box center [510, 515] width 286 height 35
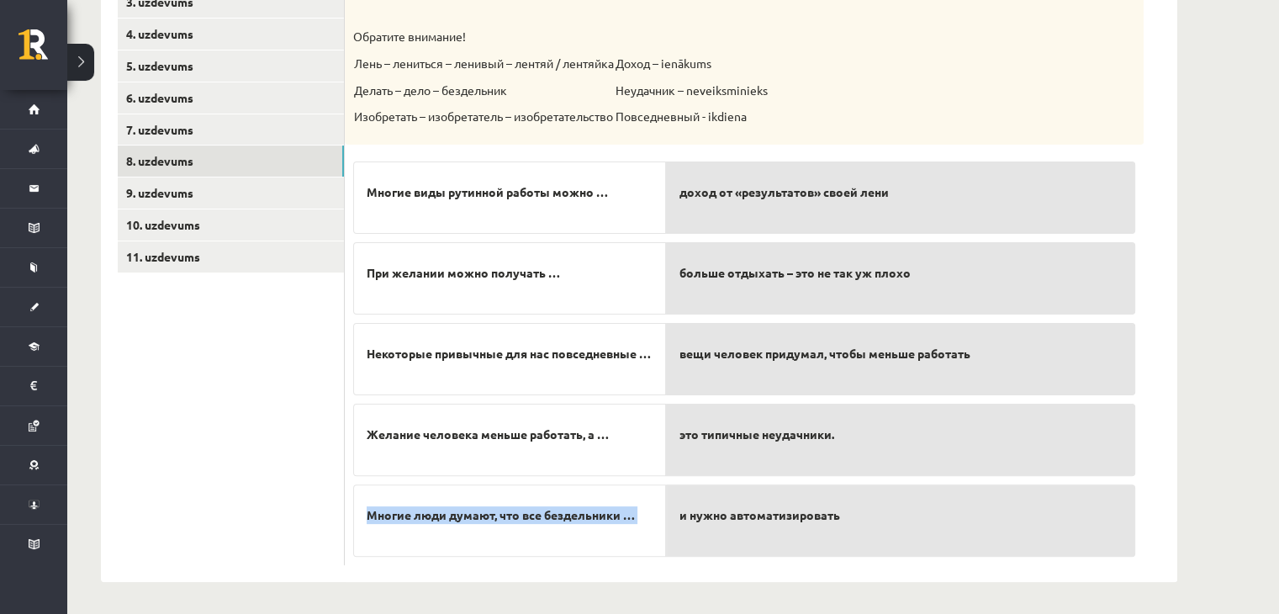
click at [641, 514] on p "Многие люди думают, что все бездельники …" at bounding box center [510, 515] width 286 height 35
click at [713, 442] on p "это типичные неудачники." at bounding box center [900, 434] width 442 height 35
click at [715, 445] on p "и нужно автоматизировать" at bounding box center [900, 434] width 442 height 35
click at [706, 534] on div "это типичные неудачники." at bounding box center [900, 520] width 469 height 72
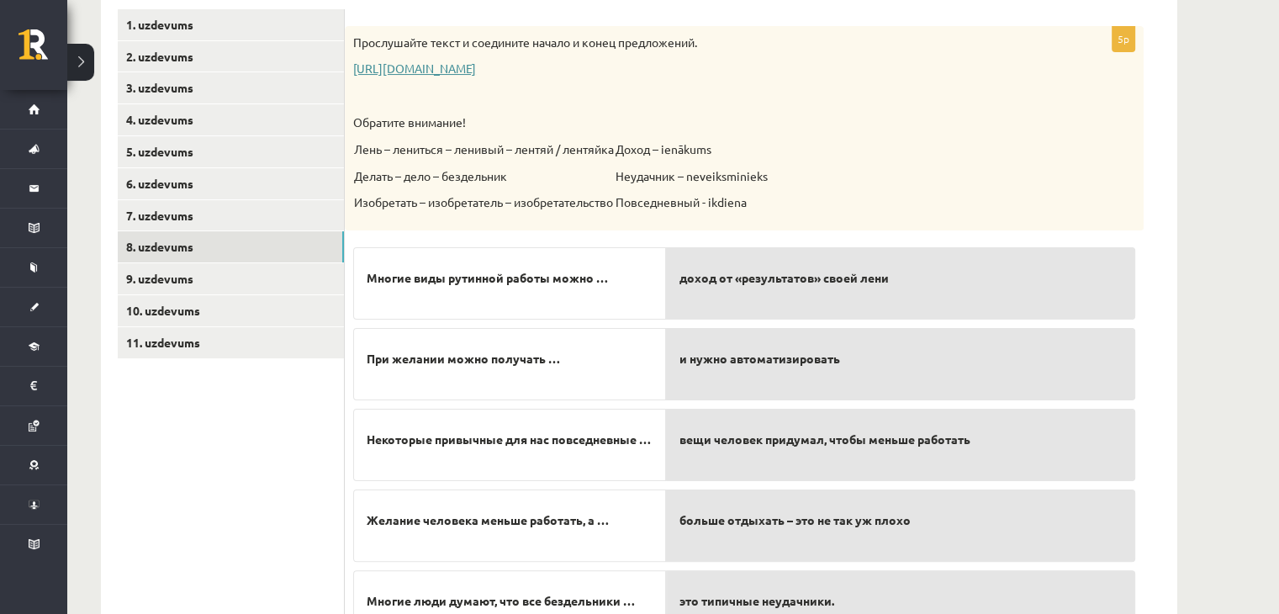
scroll to position [294, 0]
click at [476, 66] on link "https://www.zvaigzne.lv/upload/audio/100Urokov/2/49%202.mp3" at bounding box center [414, 66] width 123 height 15
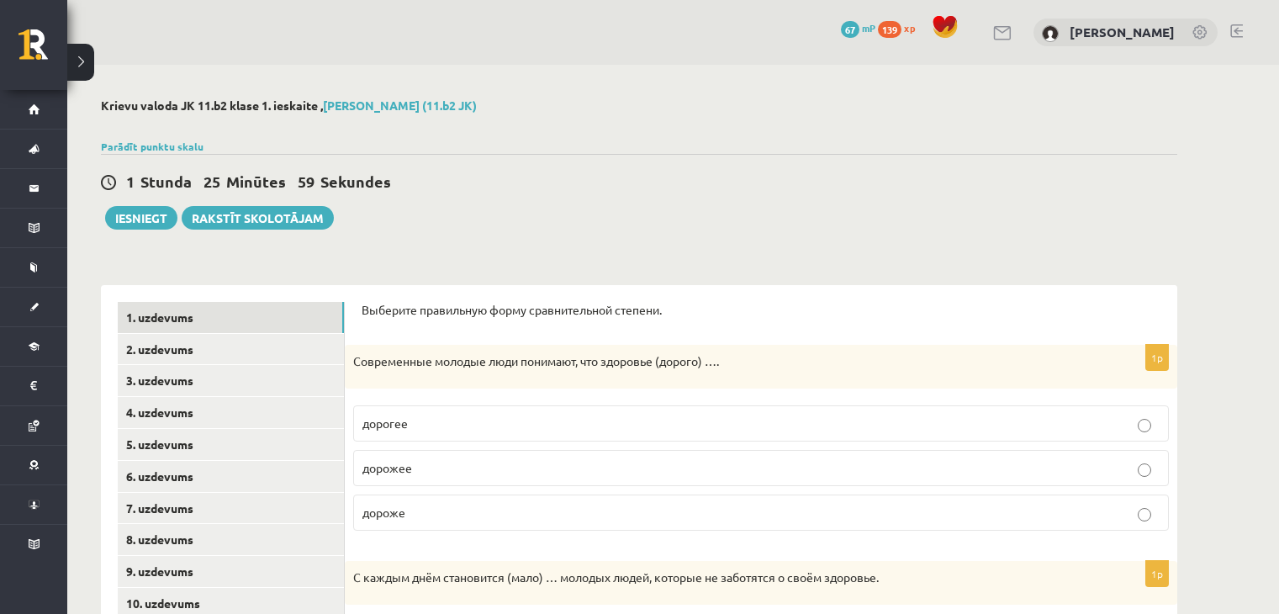
scroll to position [294, 0]
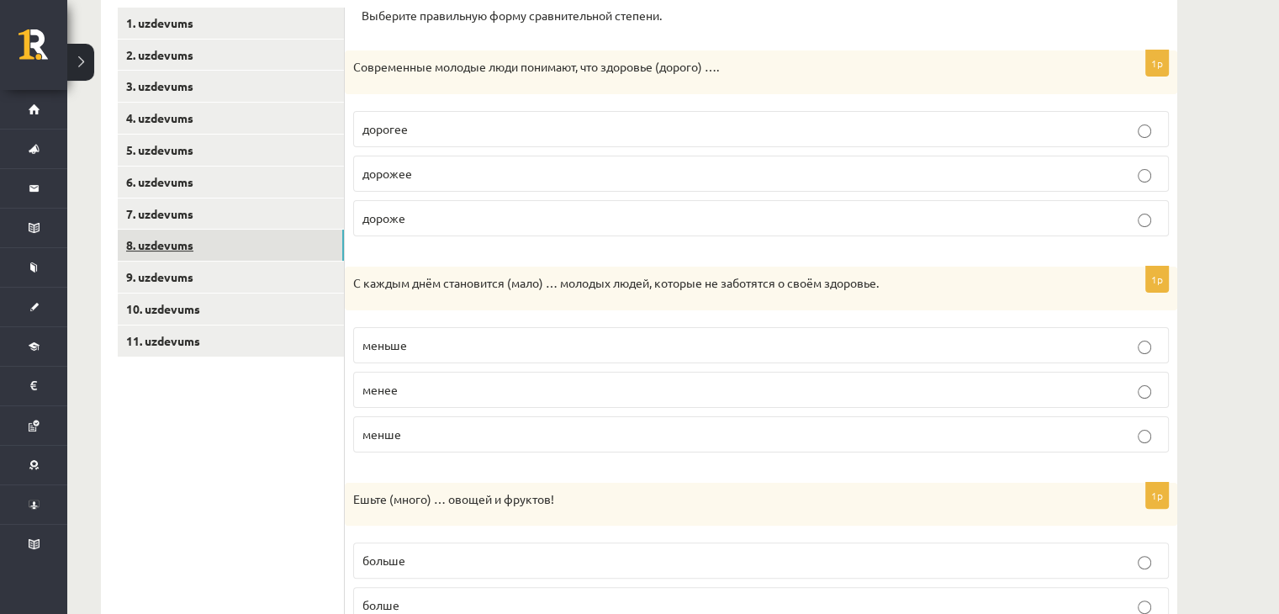
click at [168, 242] on link "8. uzdevums" at bounding box center [231, 245] width 226 height 31
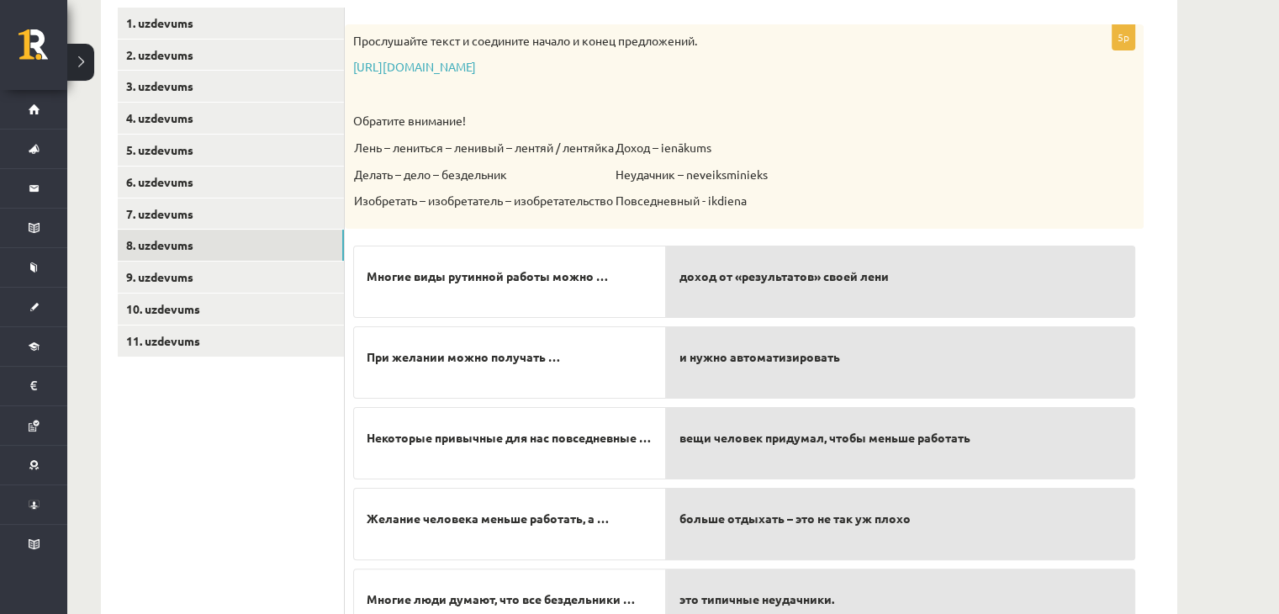
scroll to position [378, 0]
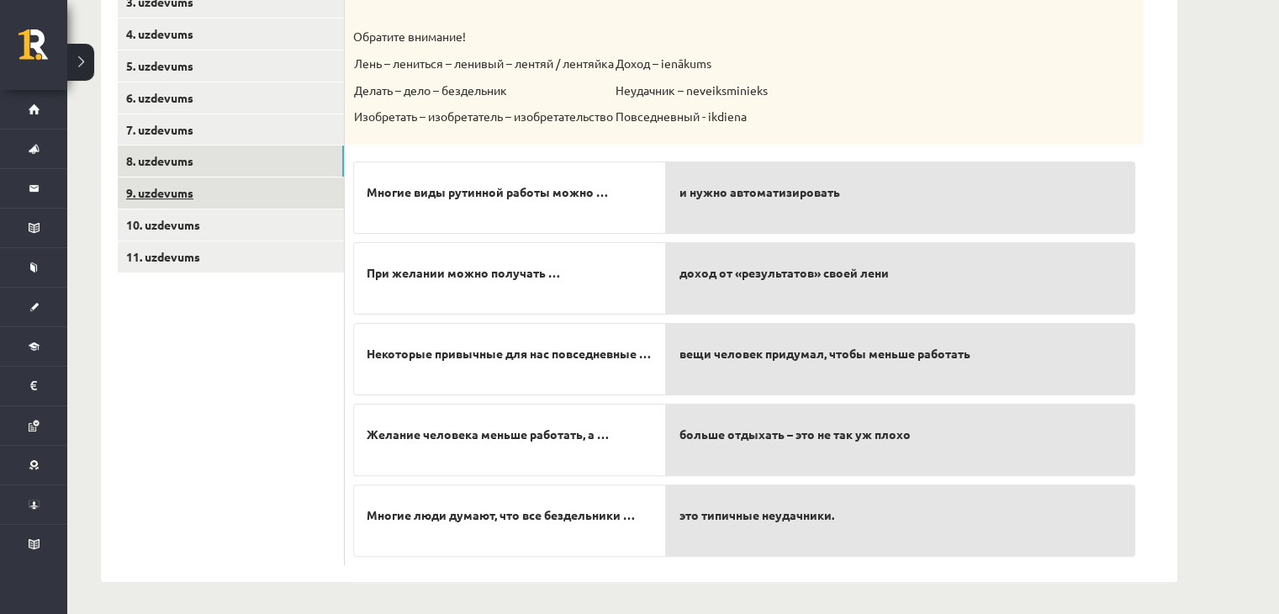
click at [165, 193] on link "9. uzdevums" at bounding box center [231, 192] width 226 height 31
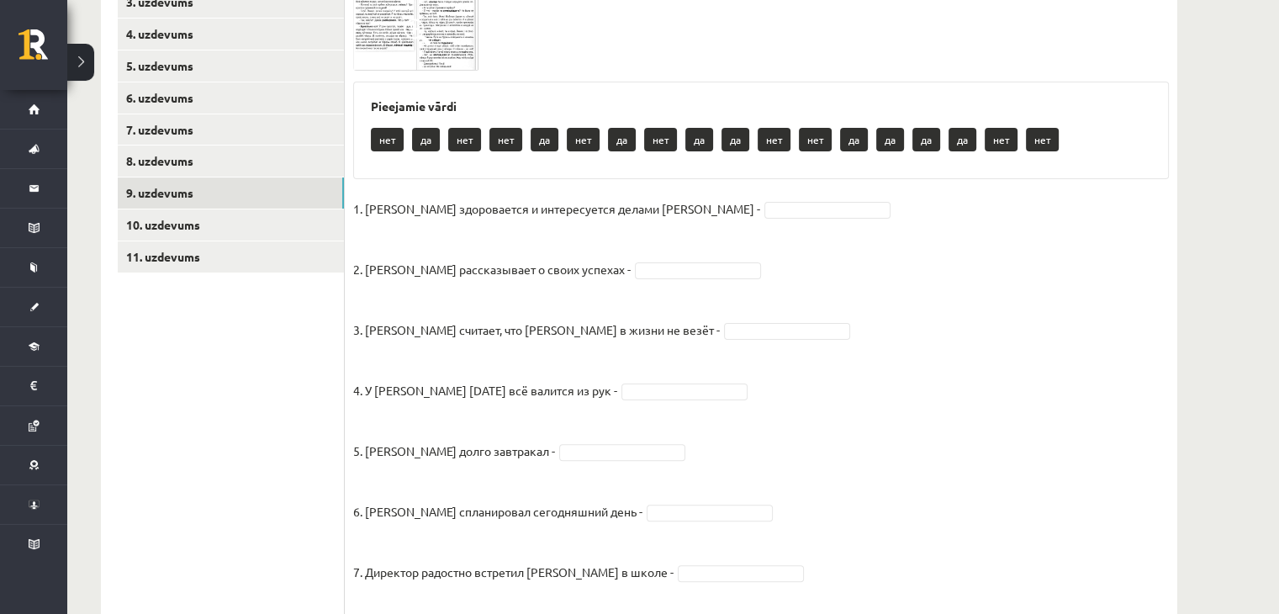
scroll to position [294, 0]
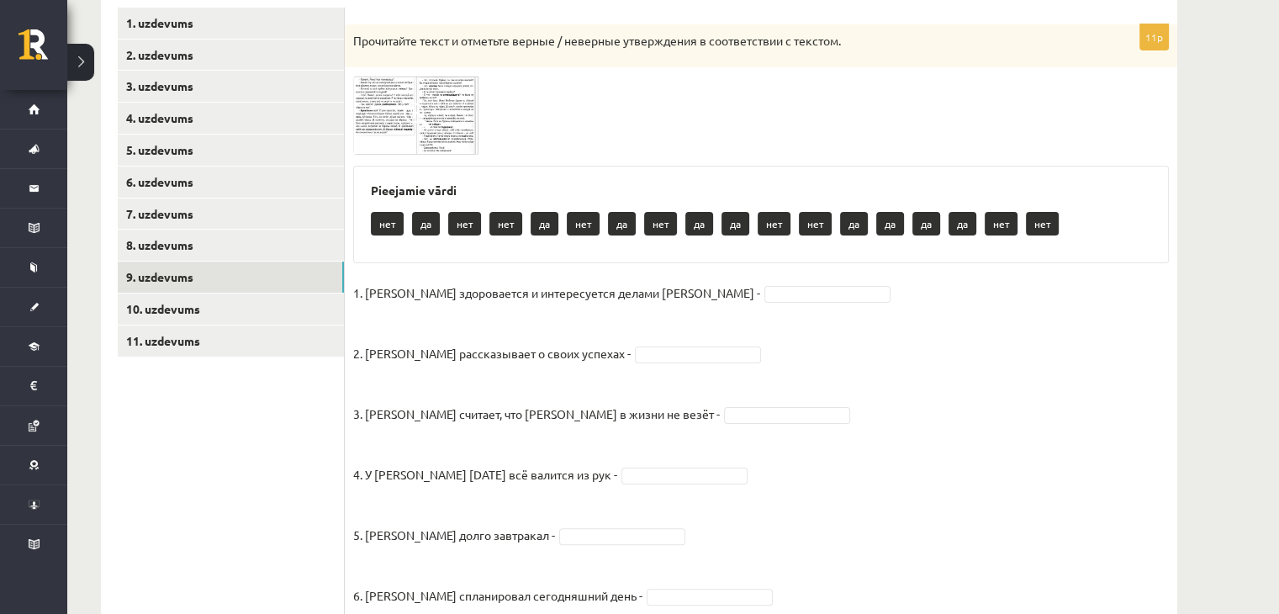
click at [380, 114] on img at bounding box center [416, 115] width 126 height 78
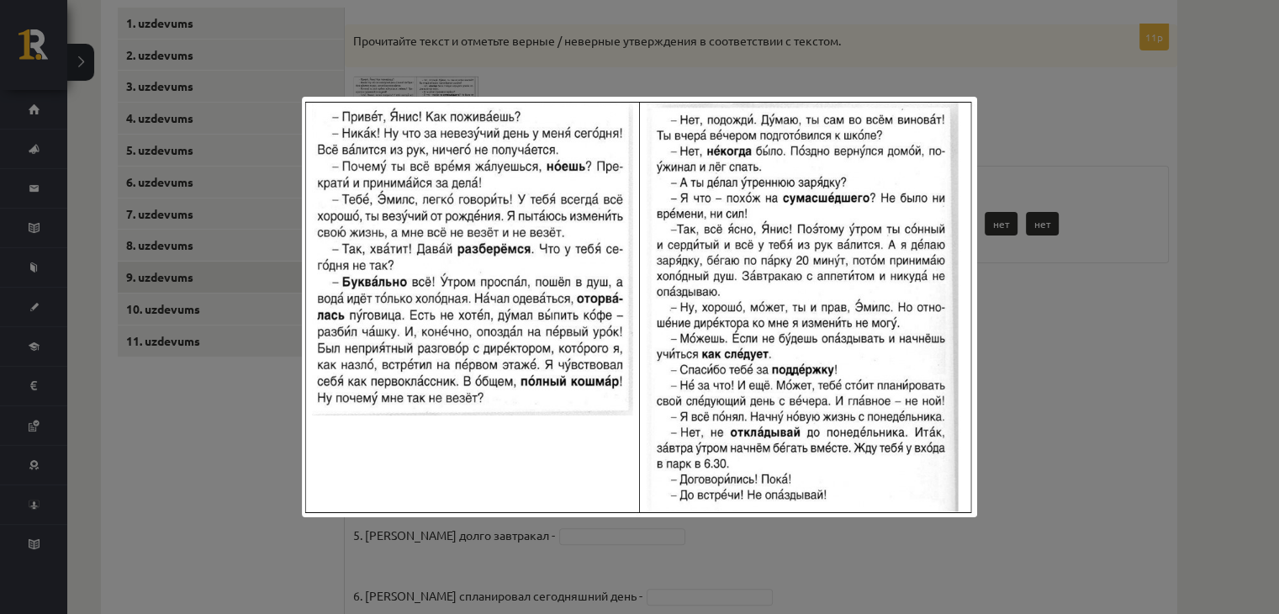
click at [240, 417] on div at bounding box center [639, 307] width 1279 height 614
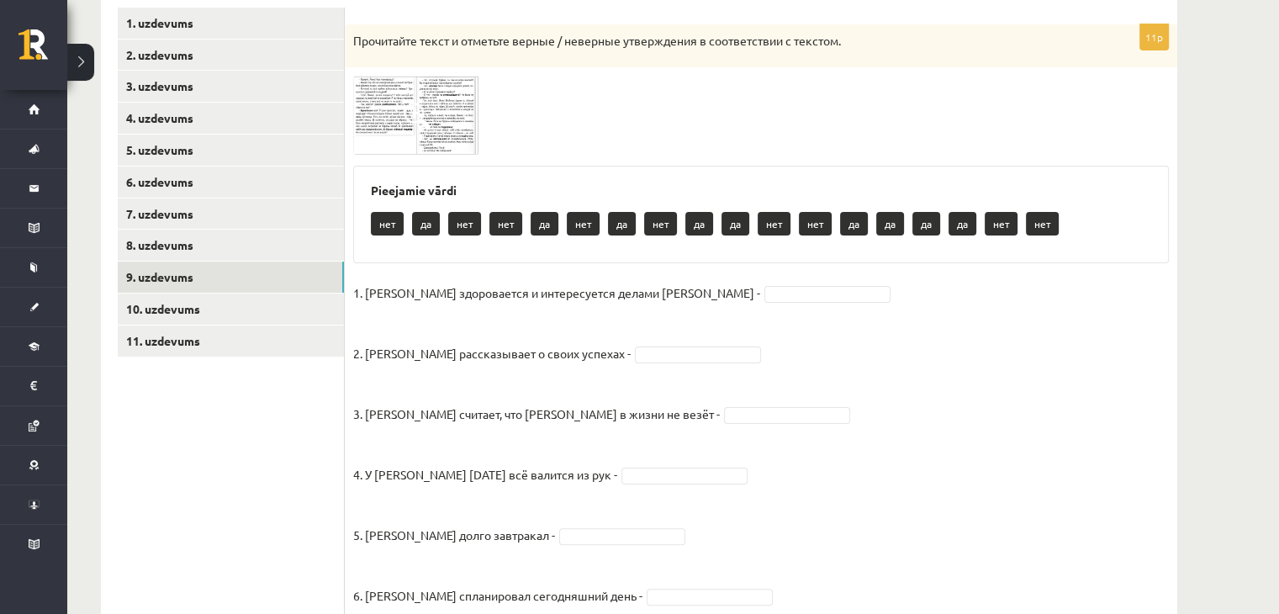
click at [400, 105] on img at bounding box center [416, 115] width 126 height 78
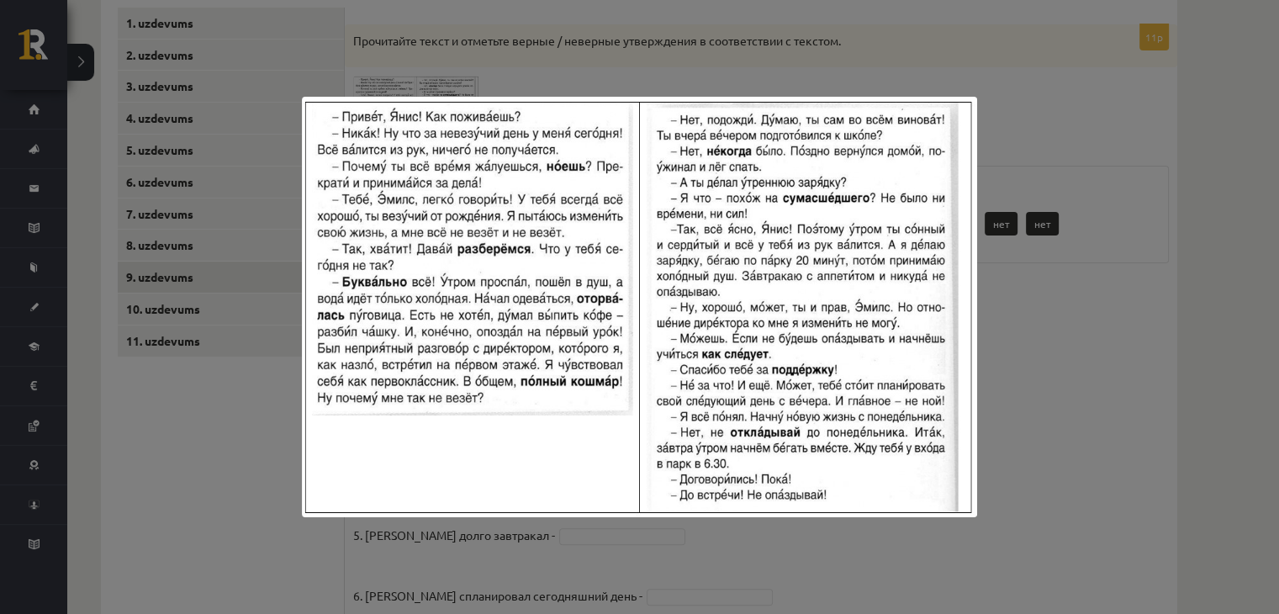
click at [255, 464] on div at bounding box center [639, 307] width 1279 height 614
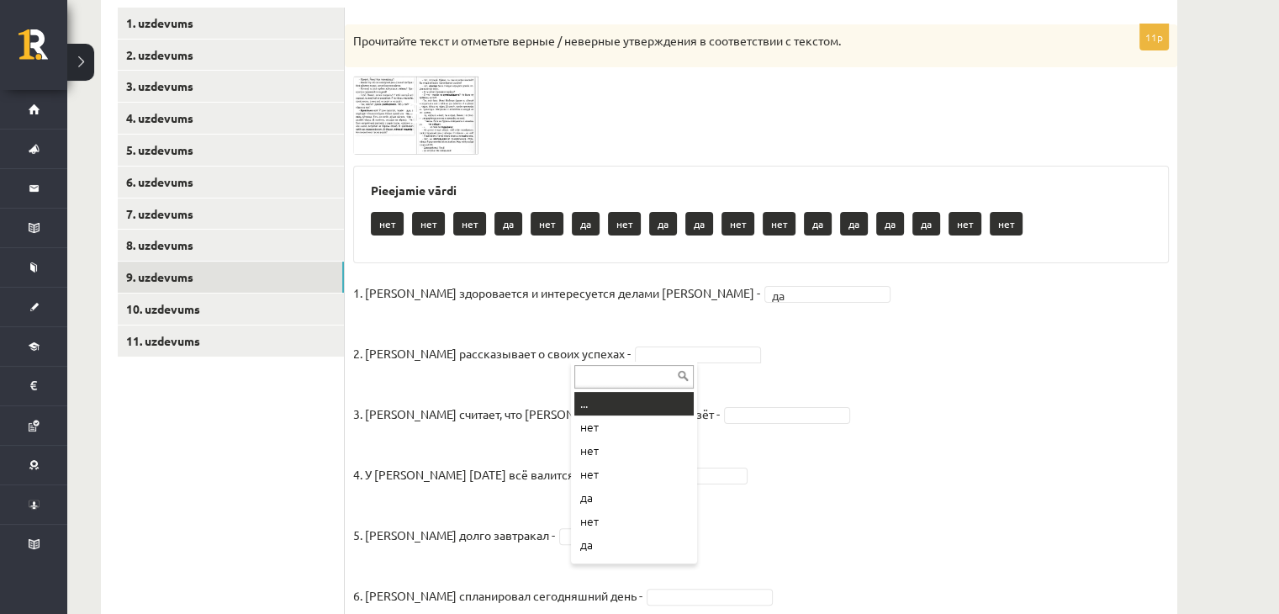
drag, startPoint x: 573, startPoint y: 353, endPoint x: 585, endPoint y: 362, distance: 14.5
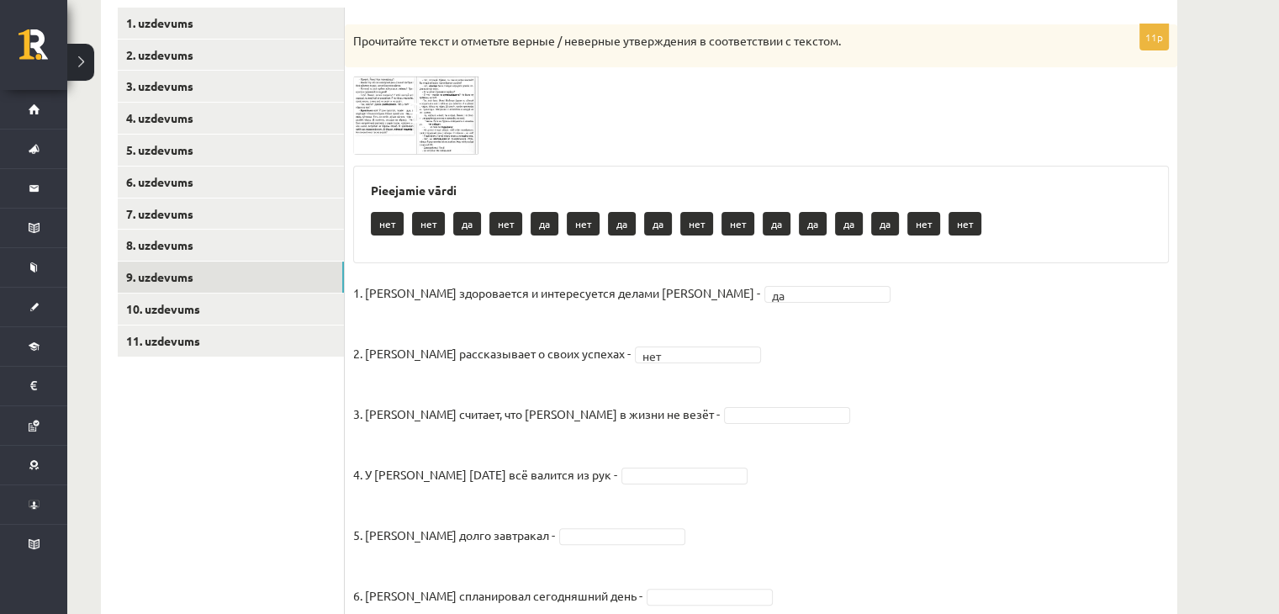
click at [399, 109] on img at bounding box center [416, 115] width 126 height 78
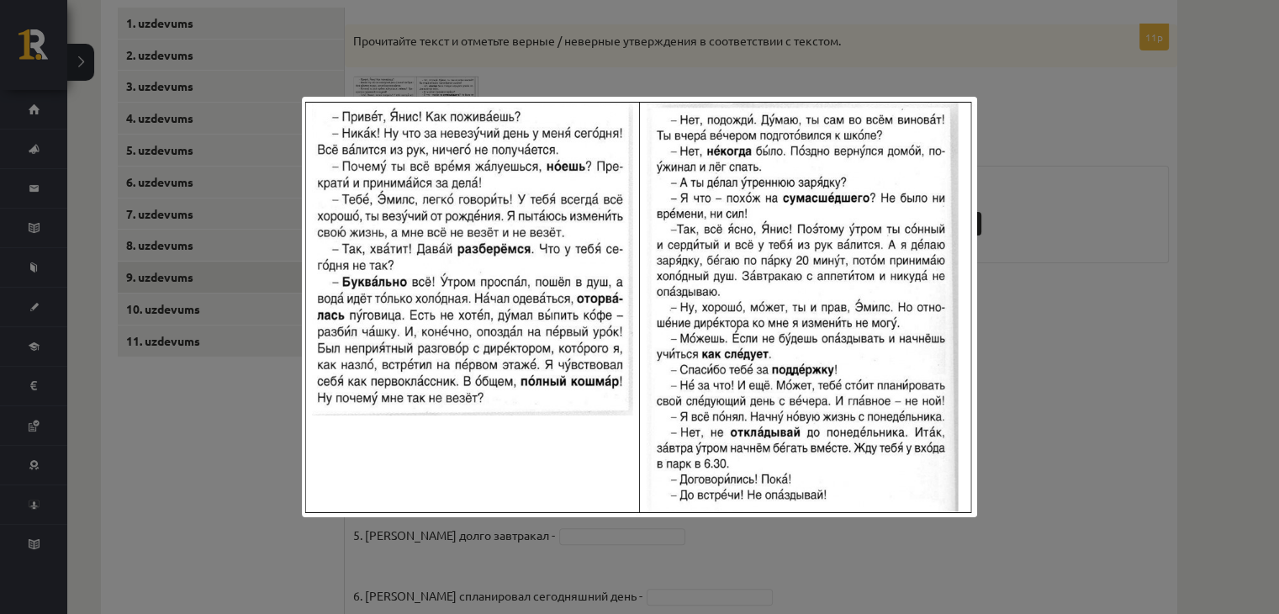
click at [1010, 394] on div at bounding box center [639, 307] width 1279 height 614
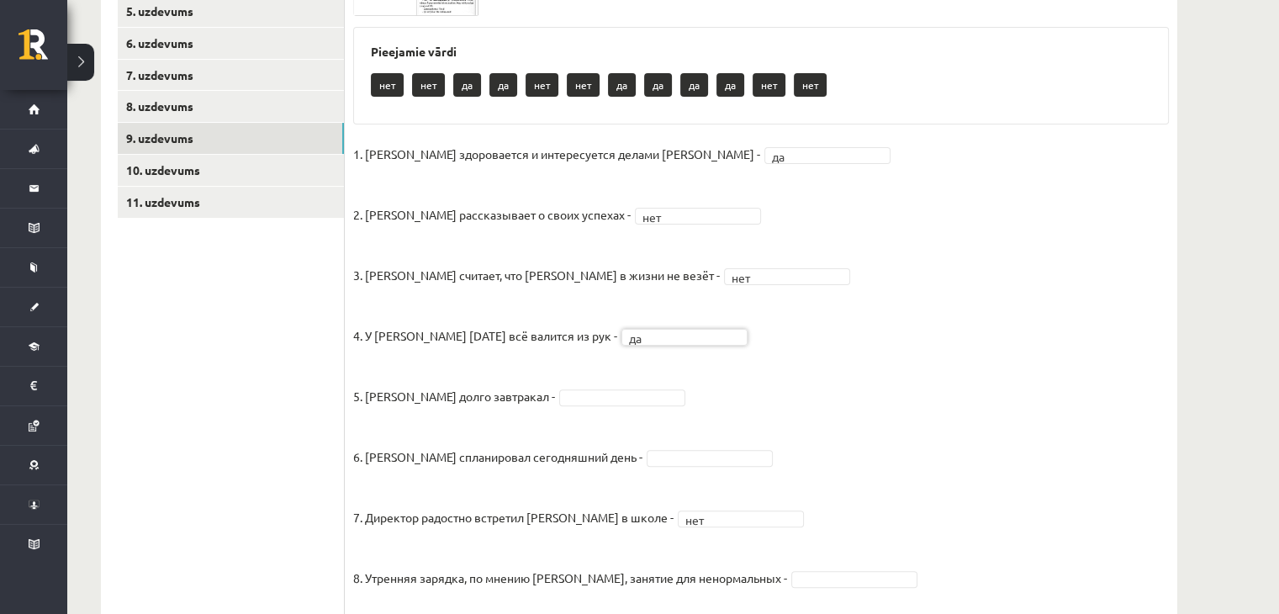
scroll to position [349, 0]
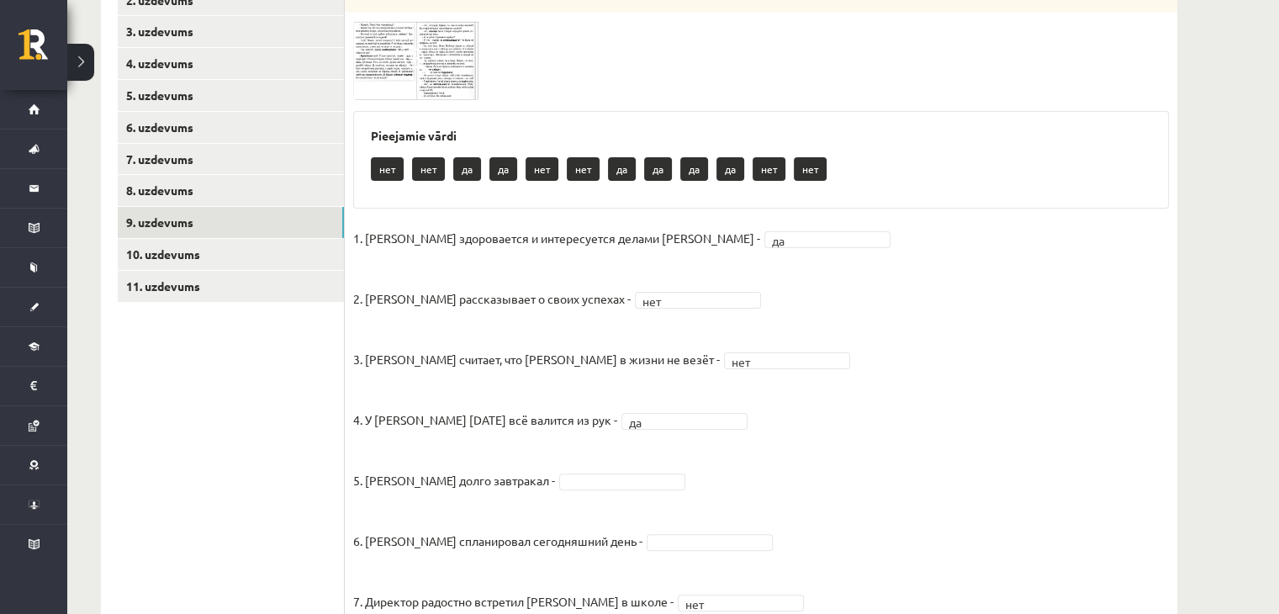
click at [373, 38] on img at bounding box center [416, 60] width 126 height 78
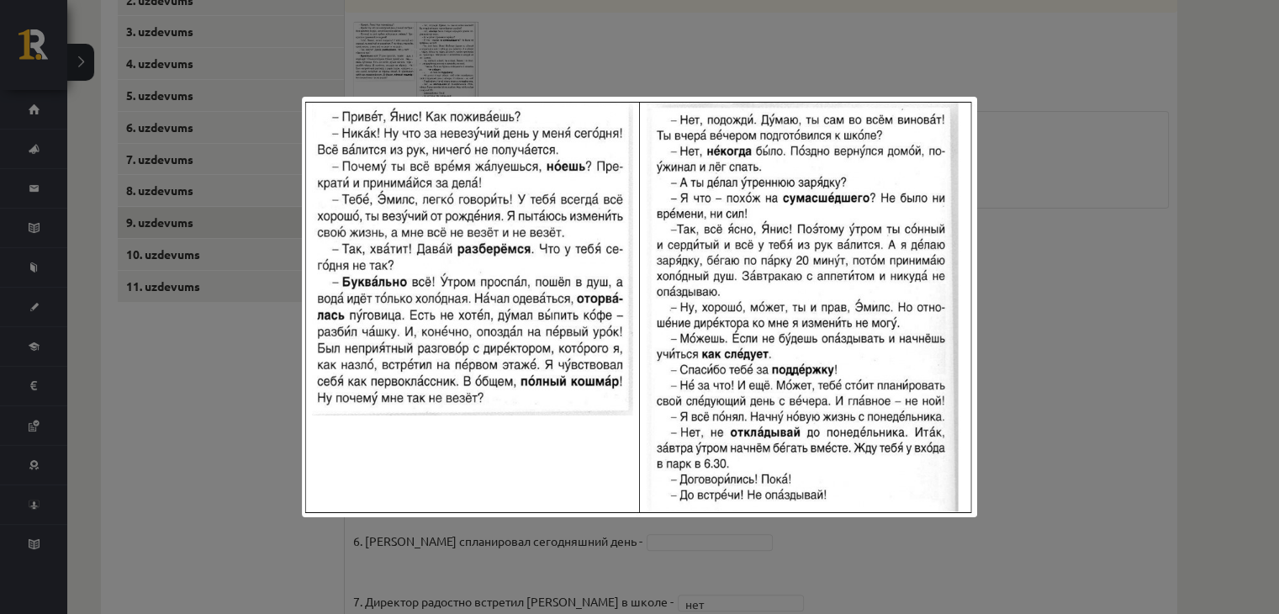
click at [740, 66] on div at bounding box center [639, 307] width 1279 height 614
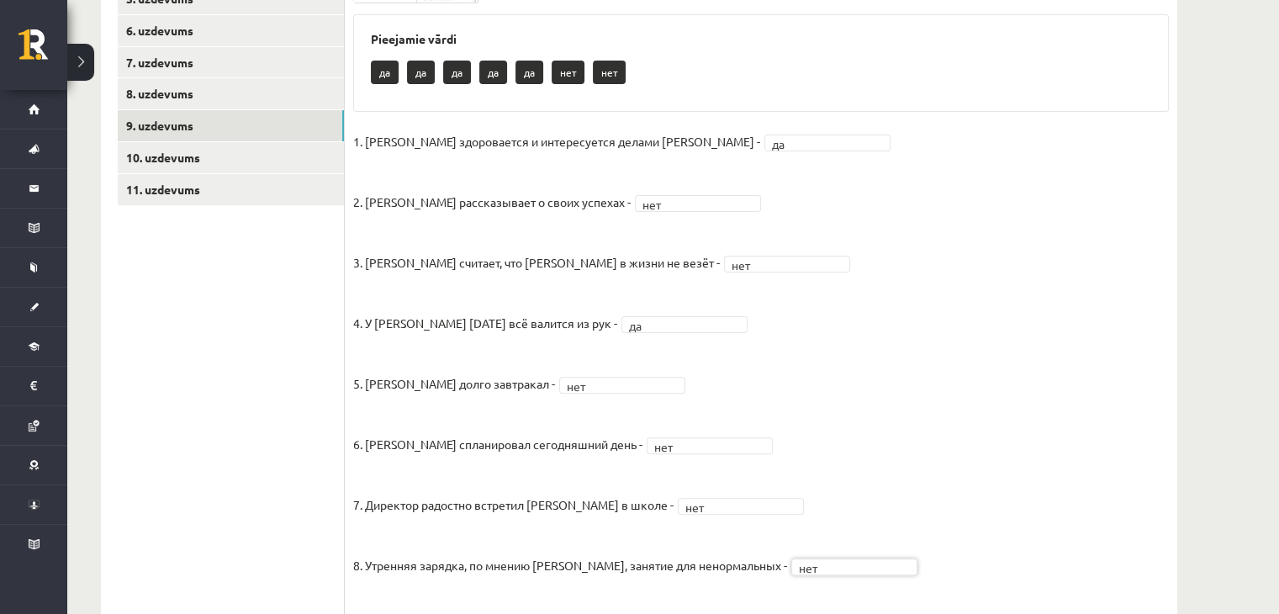
scroll to position [433, 0]
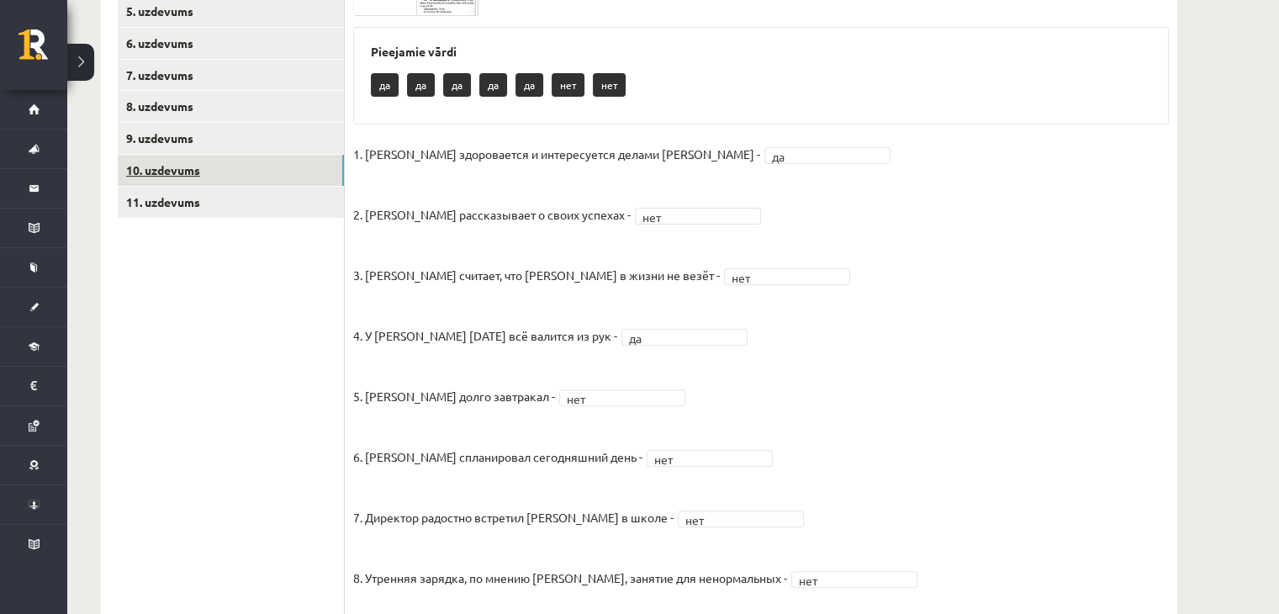
click at [180, 168] on link "10. uzdevums" at bounding box center [231, 170] width 226 height 31
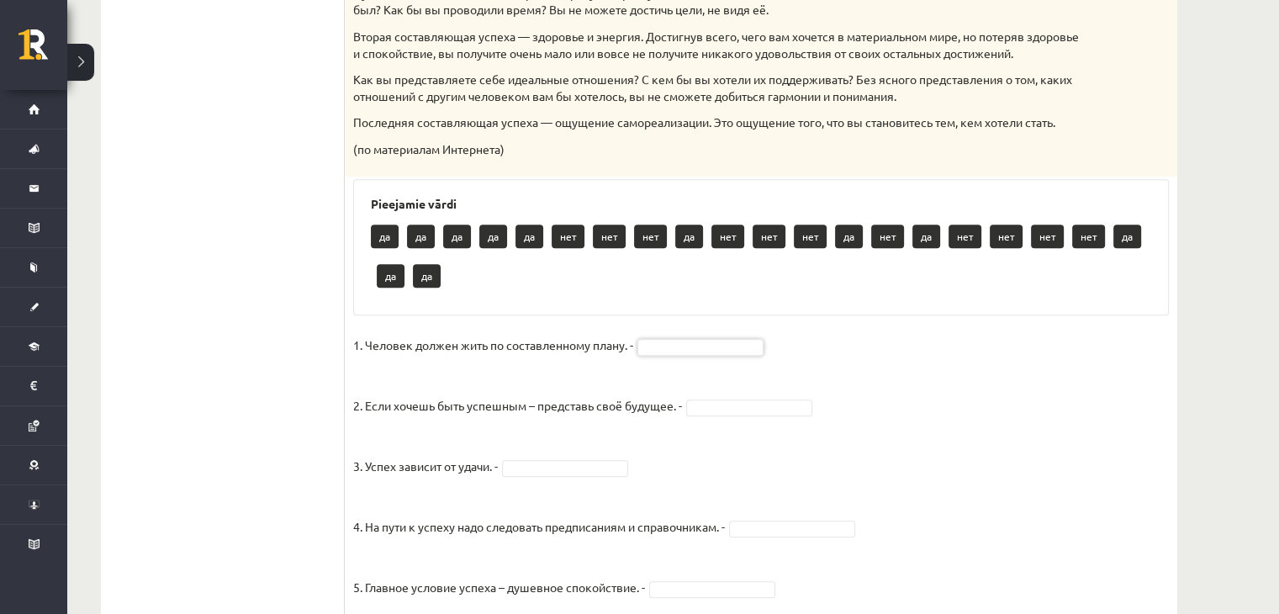
scroll to position [508, 0]
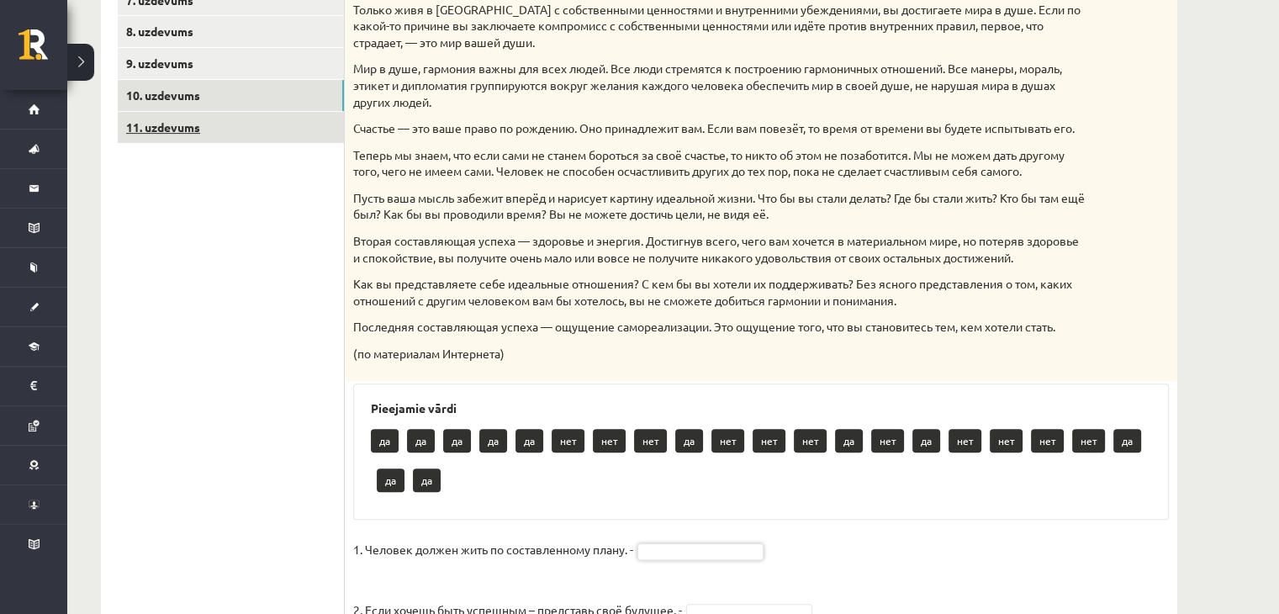
click at [161, 128] on link "11. uzdevums" at bounding box center [231, 127] width 226 height 31
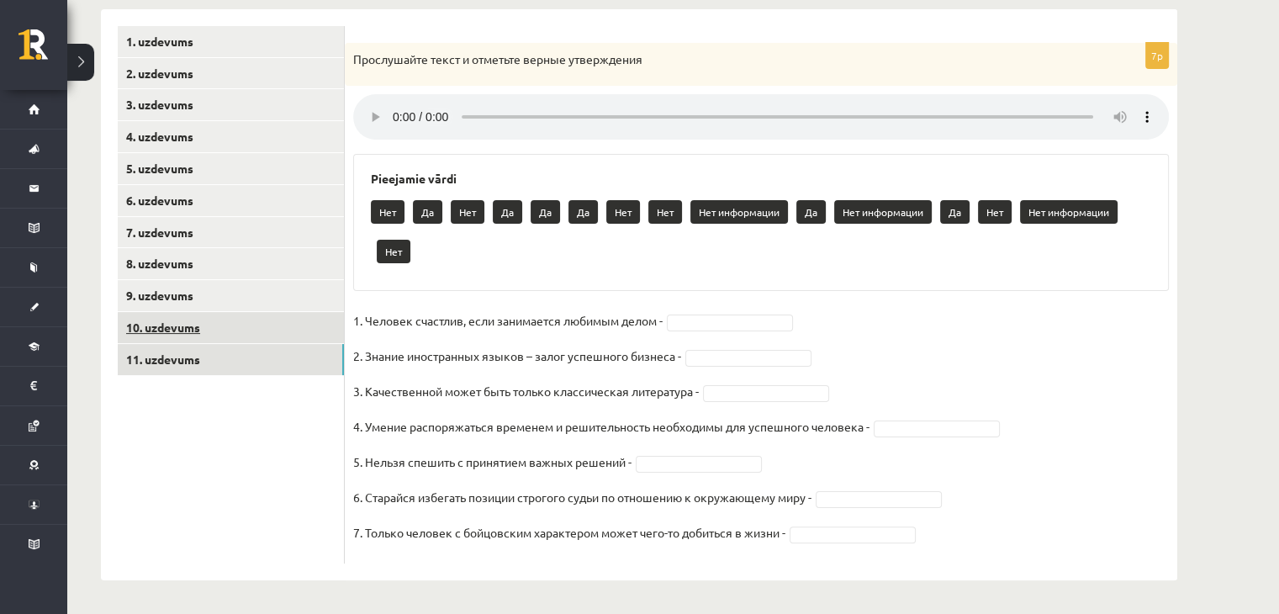
scroll to position [277, 0]
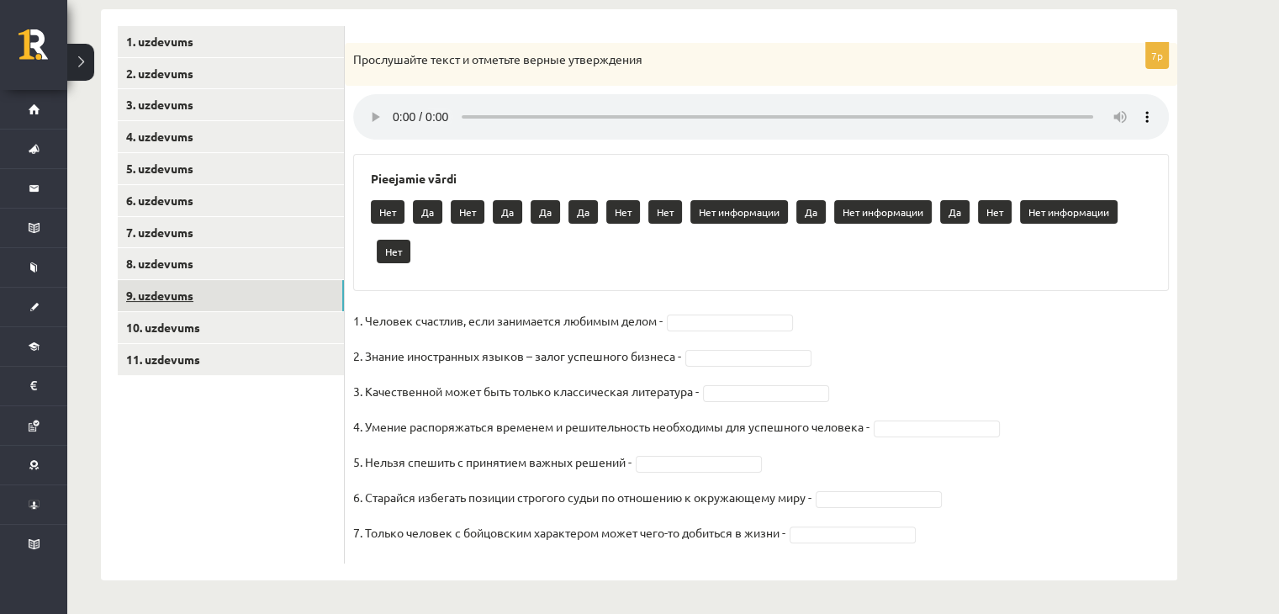
click at [155, 293] on link "9. uzdevums" at bounding box center [231, 295] width 226 height 31
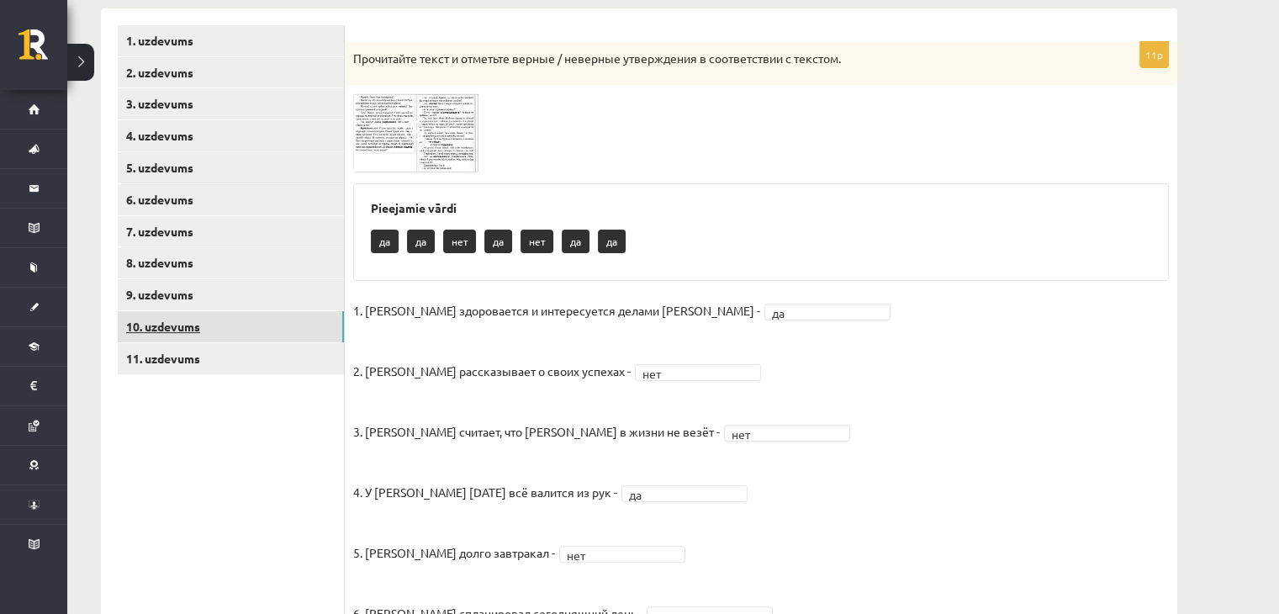
click at [165, 324] on link "10. uzdevums" at bounding box center [231, 326] width 226 height 31
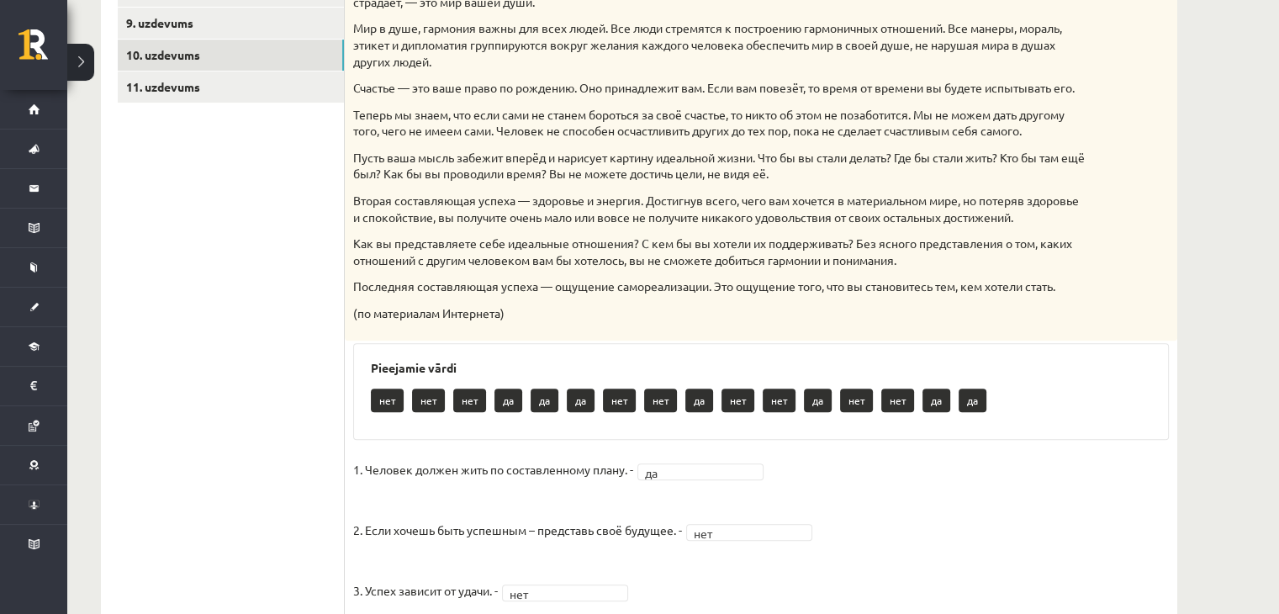
scroll to position [420, 0]
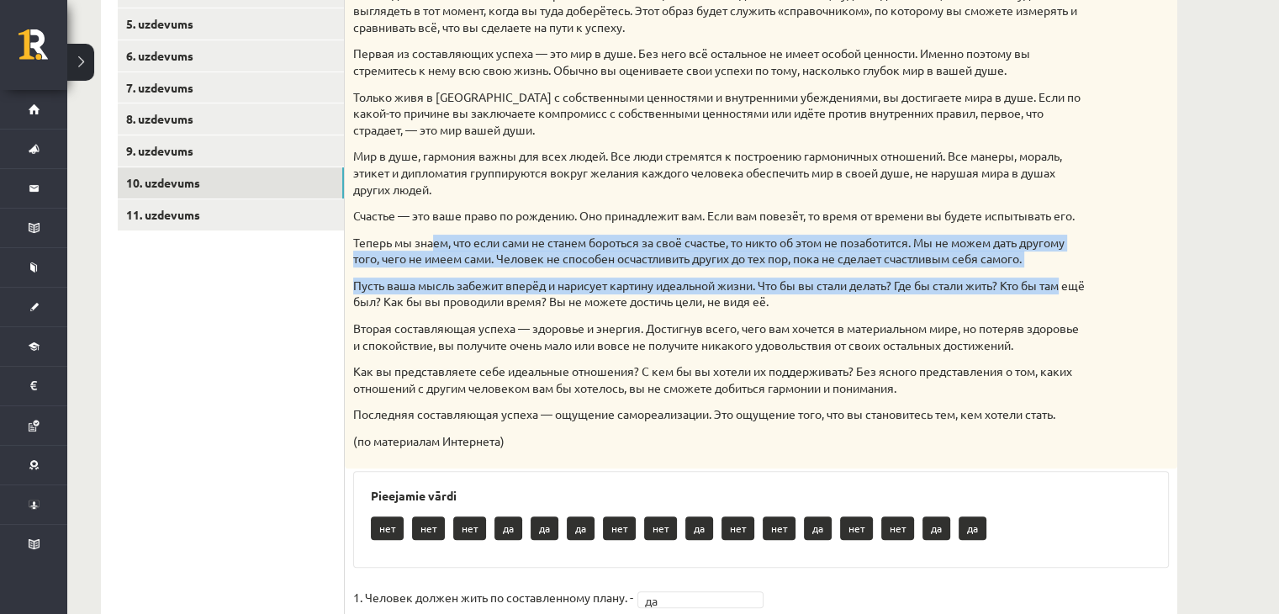
drag, startPoint x: 389, startPoint y: 263, endPoint x: 1096, endPoint y: 287, distance: 706.6
click at [1096, 287] on div "Прочитайте текст и отметьте верные / неверные утверждения в соответствии с текс…" at bounding box center [761, 183] width 832 height 570
click at [1094, 283] on div "Прочитайте текст и отметьте верные / неверные утверждения в соответствии с текс…" at bounding box center [761, 183] width 832 height 570
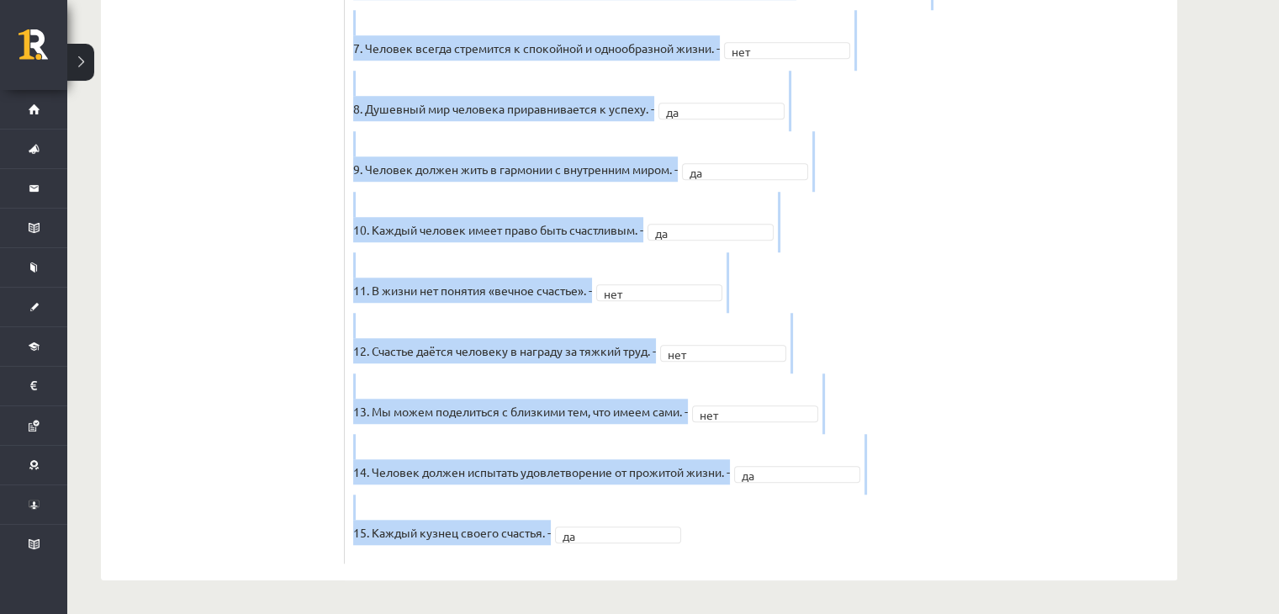
scroll to position [1349, 0]
drag, startPoint x: 353, startPoint y: 71, endPoint x: 763, endPoint y: 529, distance: 615.1
copy div "Прочитайте текст и отметьте верные / неверные утверждения в соответствии с текс…"
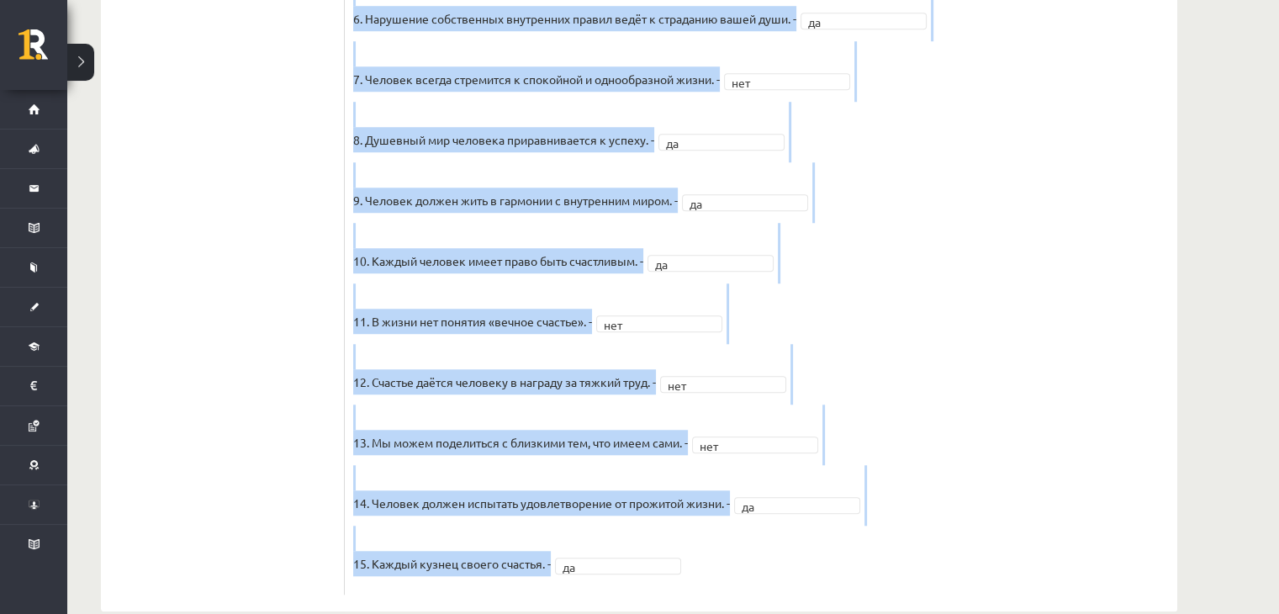
scroll to position [1097, 0]
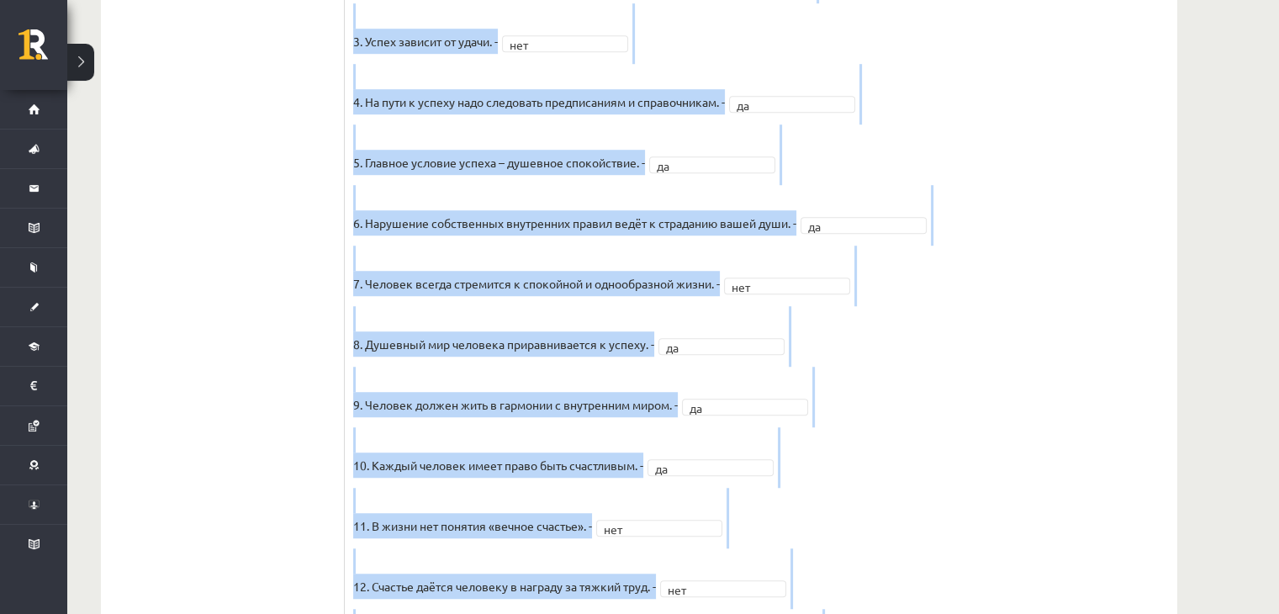
click at [1115, 311] on fieldset "1. Человек должен жить по составленному плану. - да ** 2. Если хочешь быть успе…" at bounding box center [761, 349] width 816 height 883
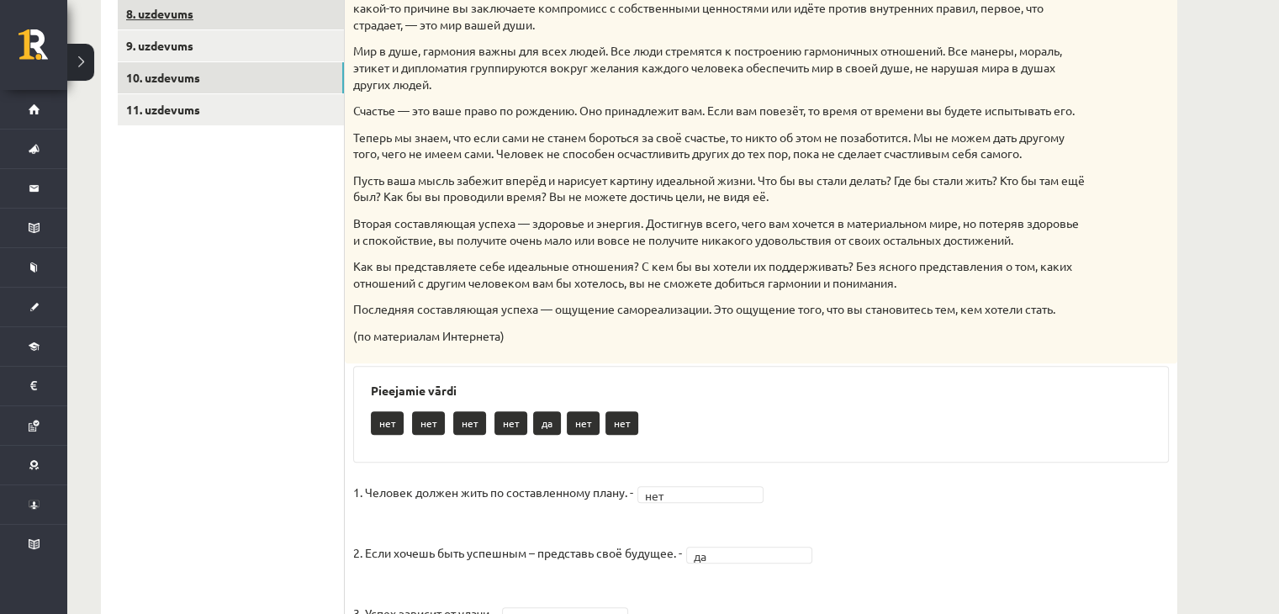
scroll to position [256, 0]
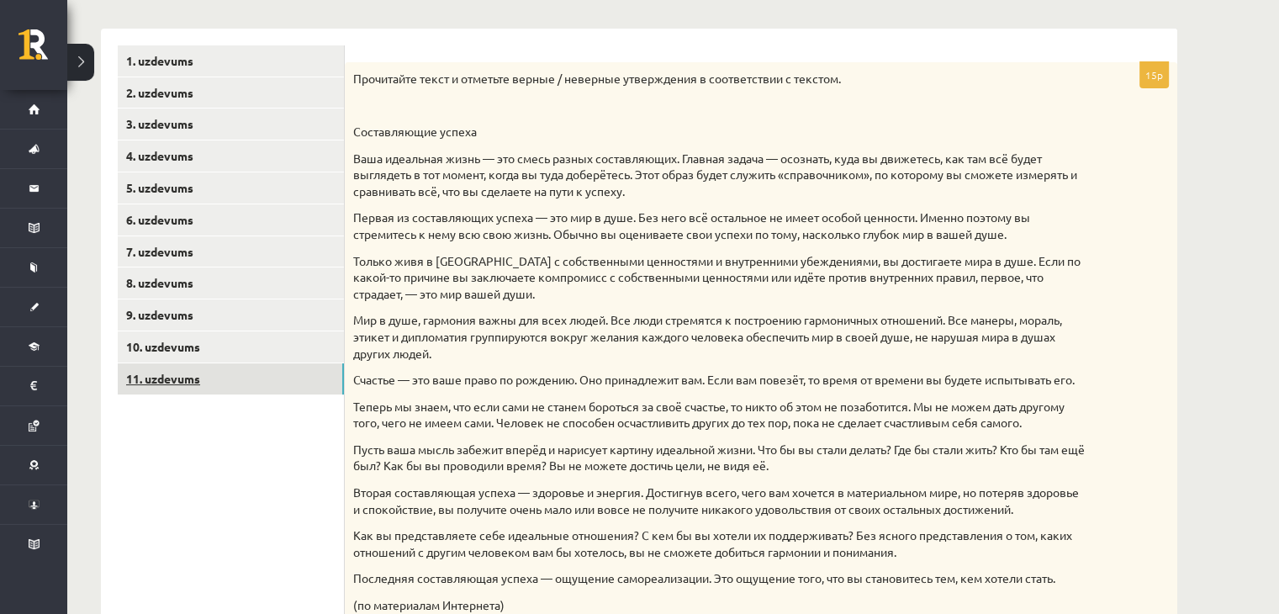
click at [177, 383] on link "11. uzdevums" at bounding box center [231, 378] width 226 height 31
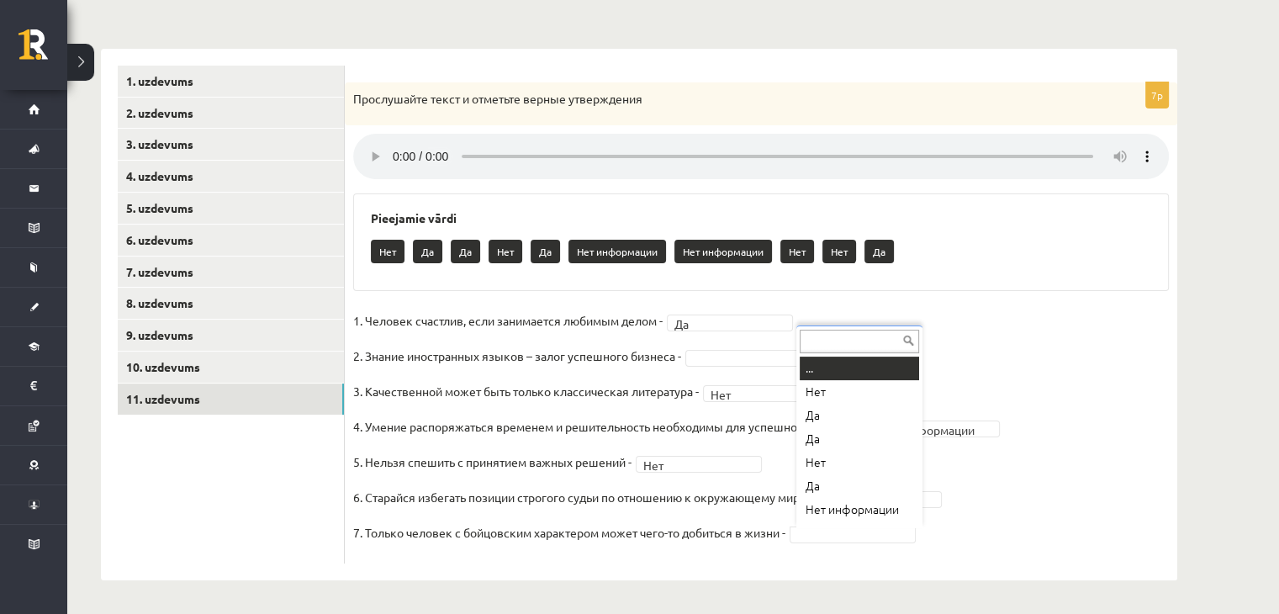
scroll to position [20, 0]
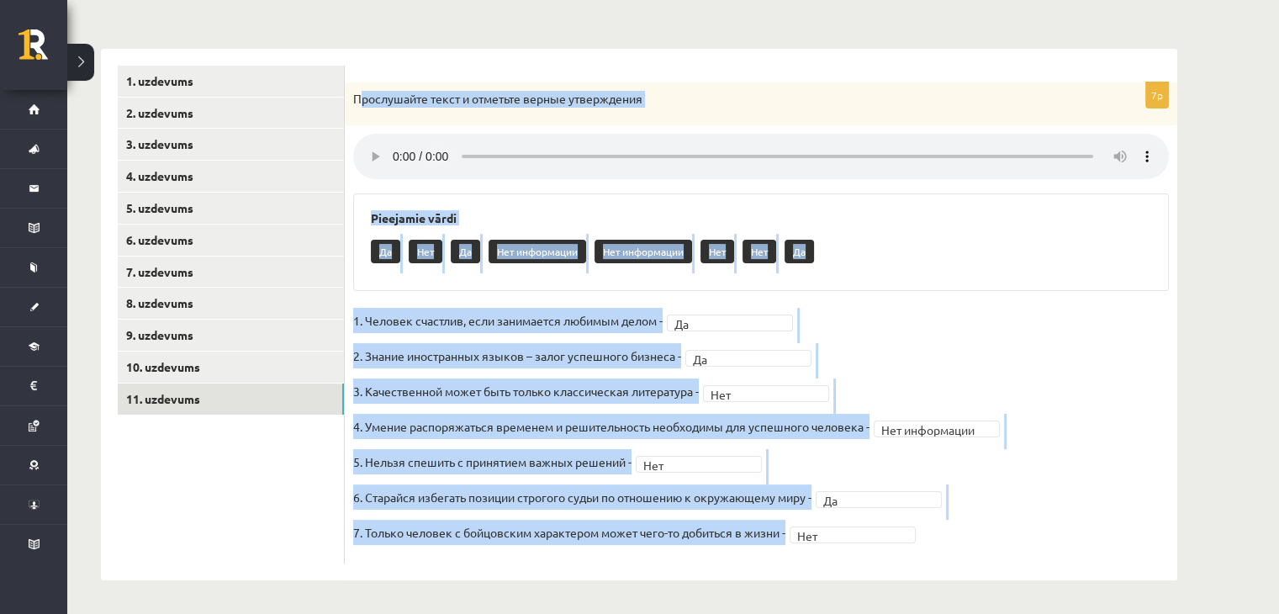
drag, startPoint x: 357, startPoint y: 87, endPoint x: 1080, endPoint y: 525, distance: 844.7
click at [1080, 525] on div "7p Прослушайте текст и отметьте верные утверждения Pieejamie vārdi Да Нет Да Не…" at bounding box center [761, 322] width 832 height 481
copy div "рослушайте текст и отметьте верные утверждения Pieejamie vārdi Да Нет Да Нет ин…"
click at [1109, 358] on fieldset "**********" at bounding box center [761, 431] width 816 height 247
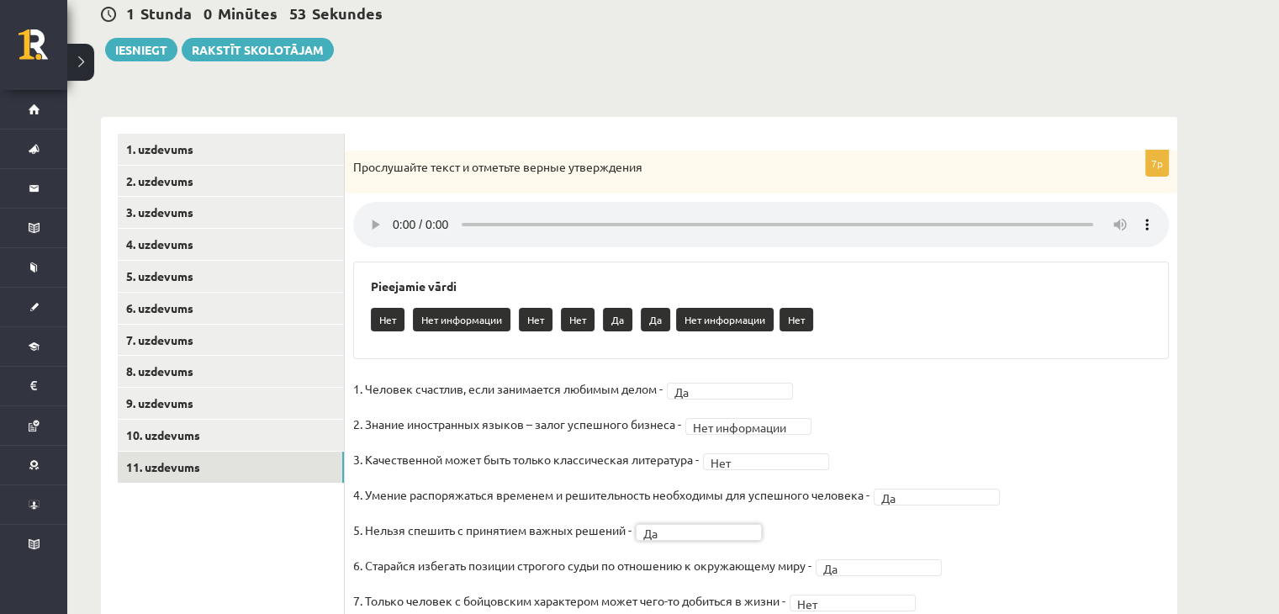
scroll to position [237, 0]
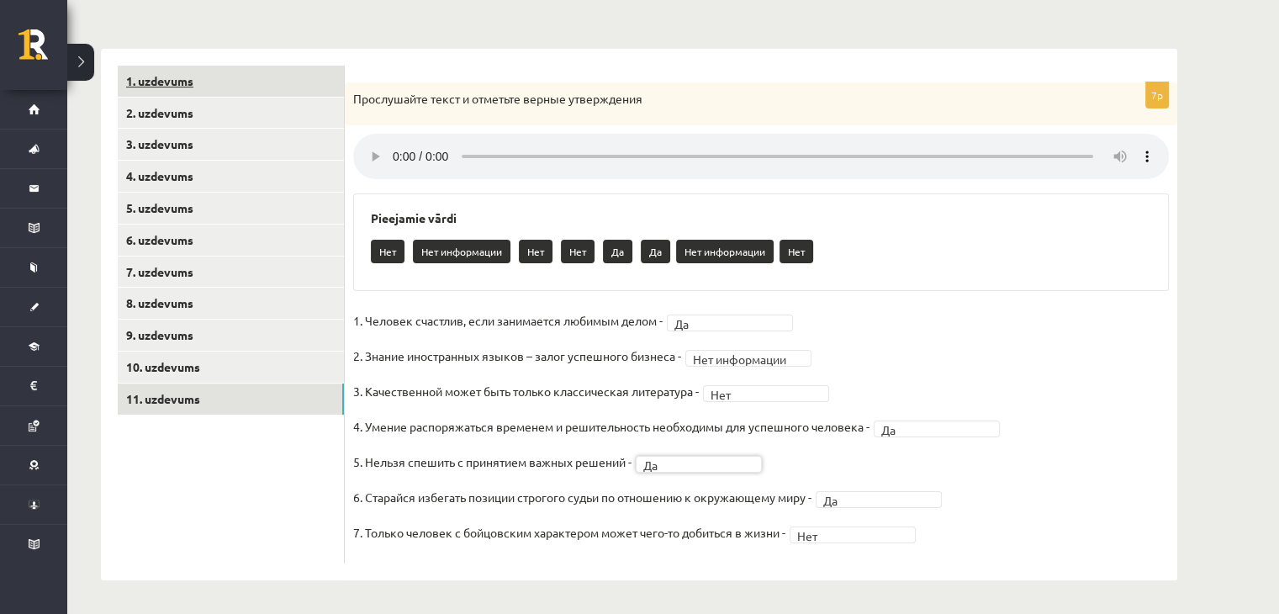
click at [172, 71] on link "1. uzdevums" at bounding box center [231, 81] width 226 height 31
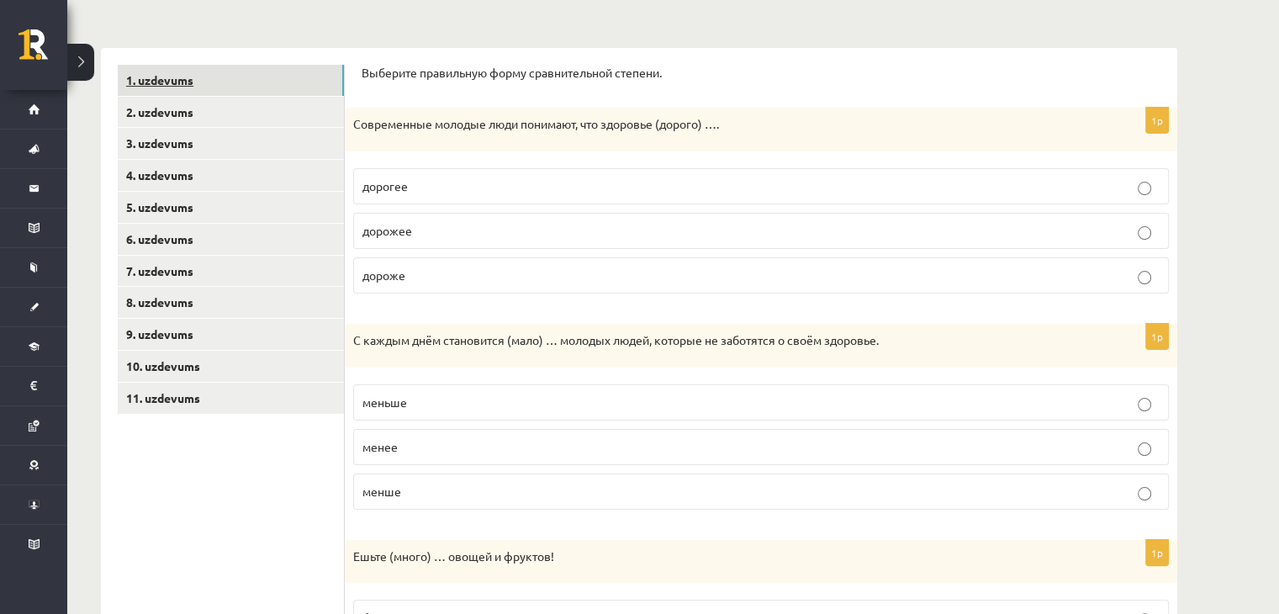
click at [167, 85] on link "1. uzdevums" at bounding box center [231, 80] width 226 height 31
click at [163, 114] on link "2. uzdevums" at bounding box center [231, 112] width 226 height 31
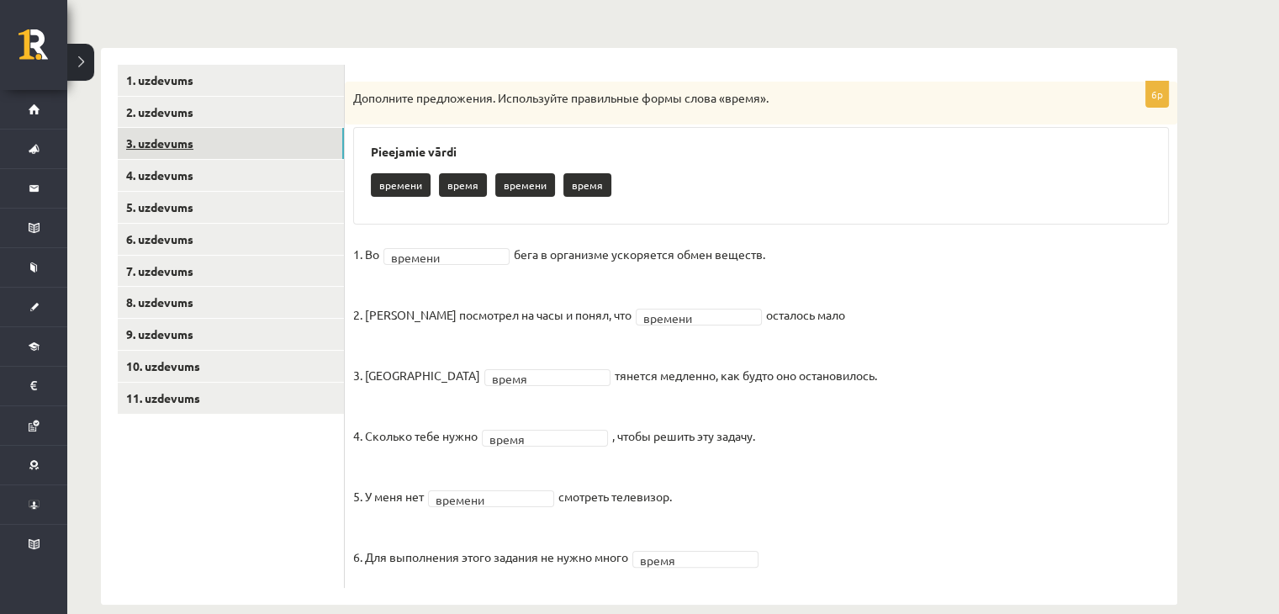
click at [175, 140] on link "3. uzdevums" at bounding box center [231, 143] width 226 height 31
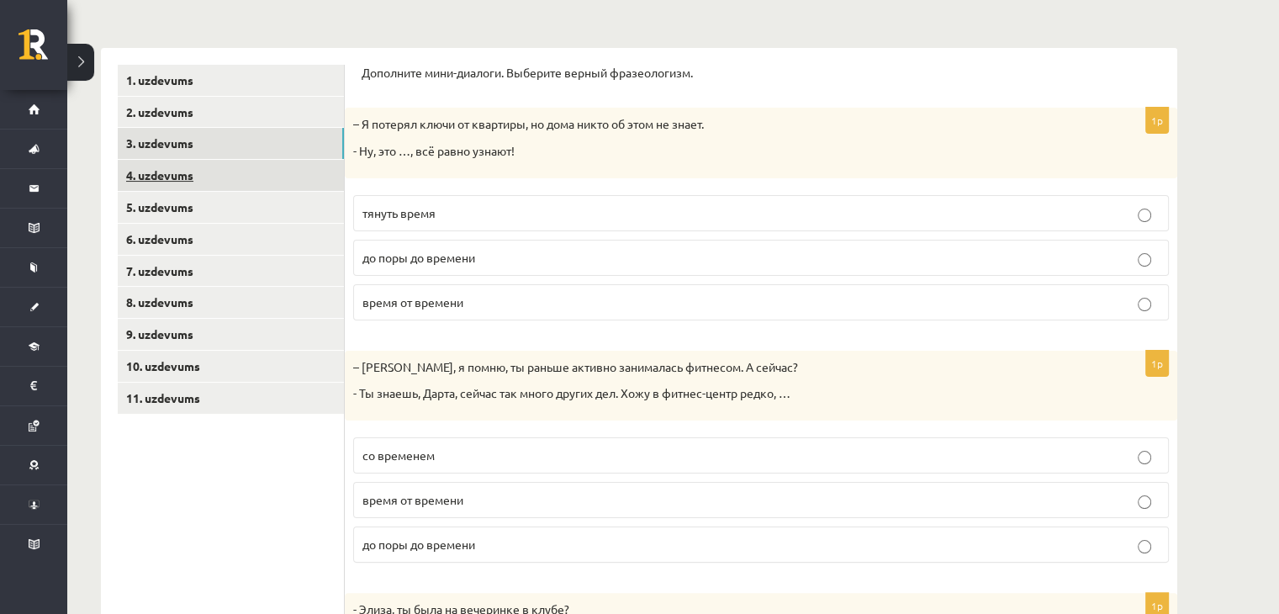
click at [175, 176] on link "4. uzdevums" at bounding box center [231, 175] width 226 height 31
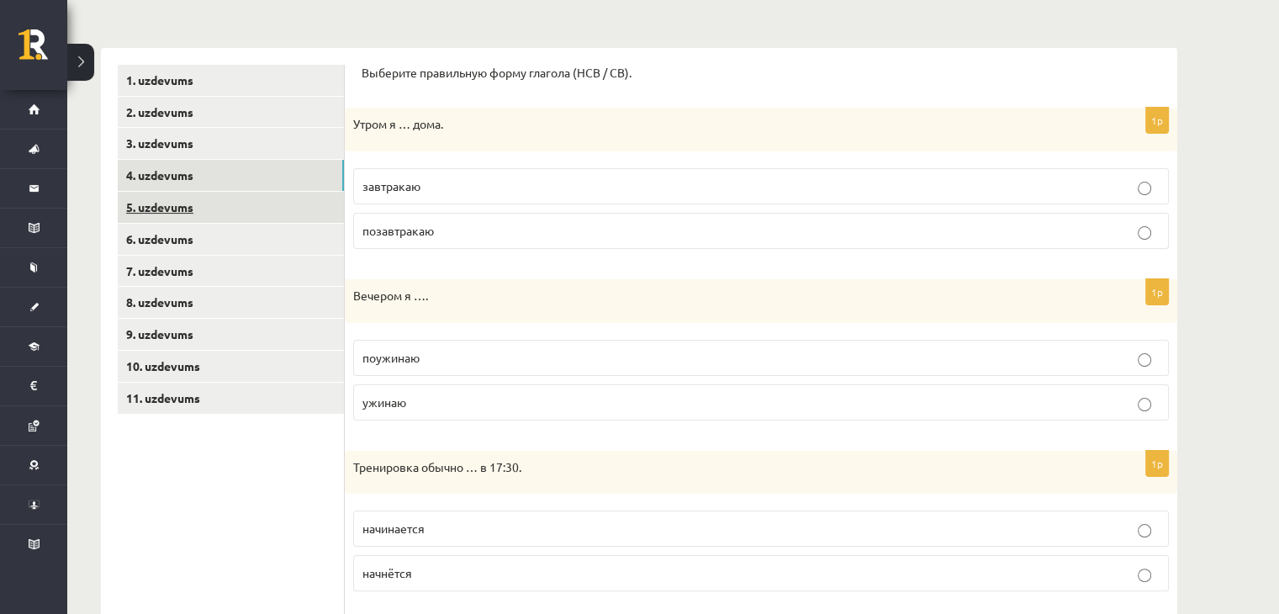
click at [172, 211] on link "5. uzdevums" at bounding box center [231, 207] width 226 height 31
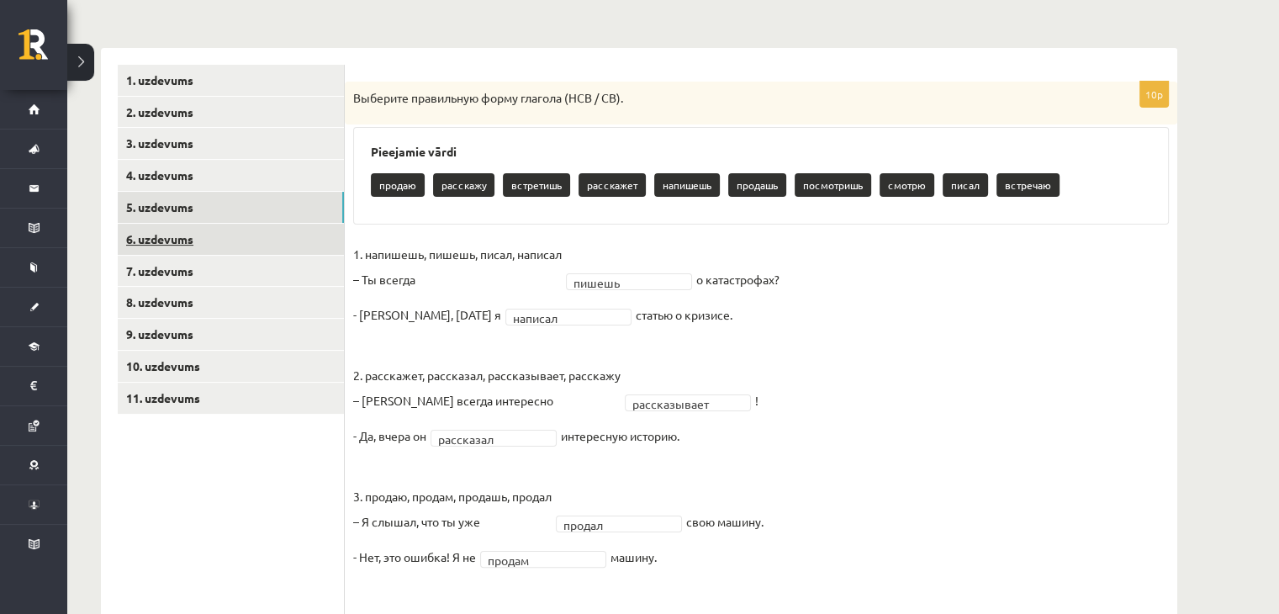
click at [172, 236] on link "6. uzdevums" at bounding box center [231, 239] width 226 height 31
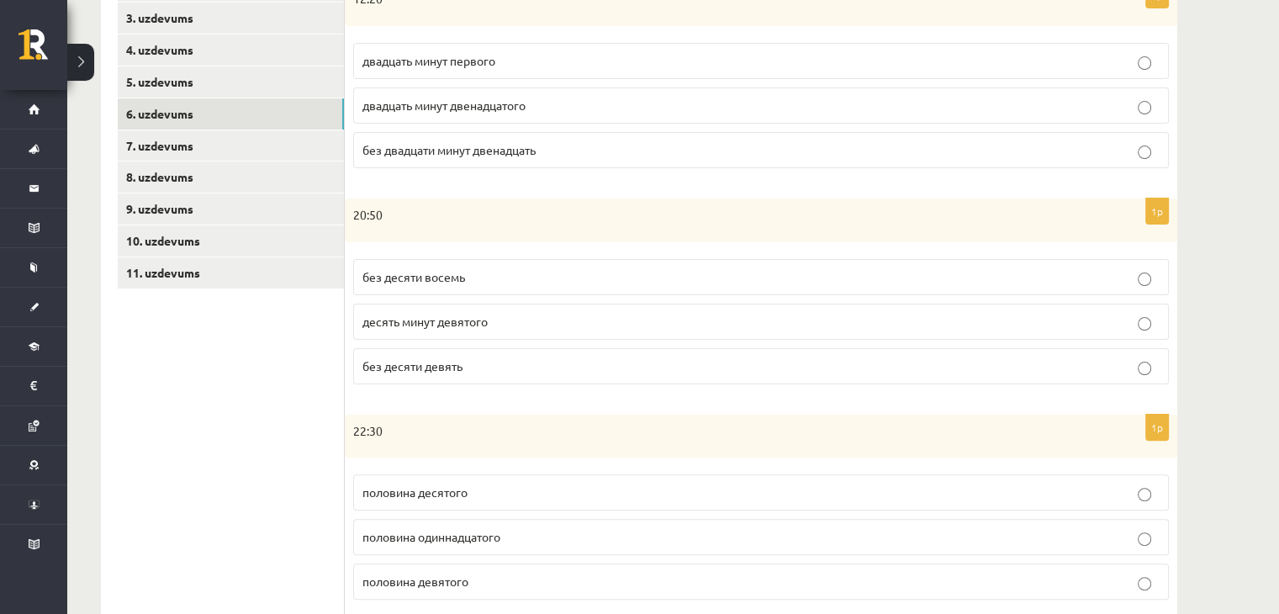
scroll to position [321, 0]
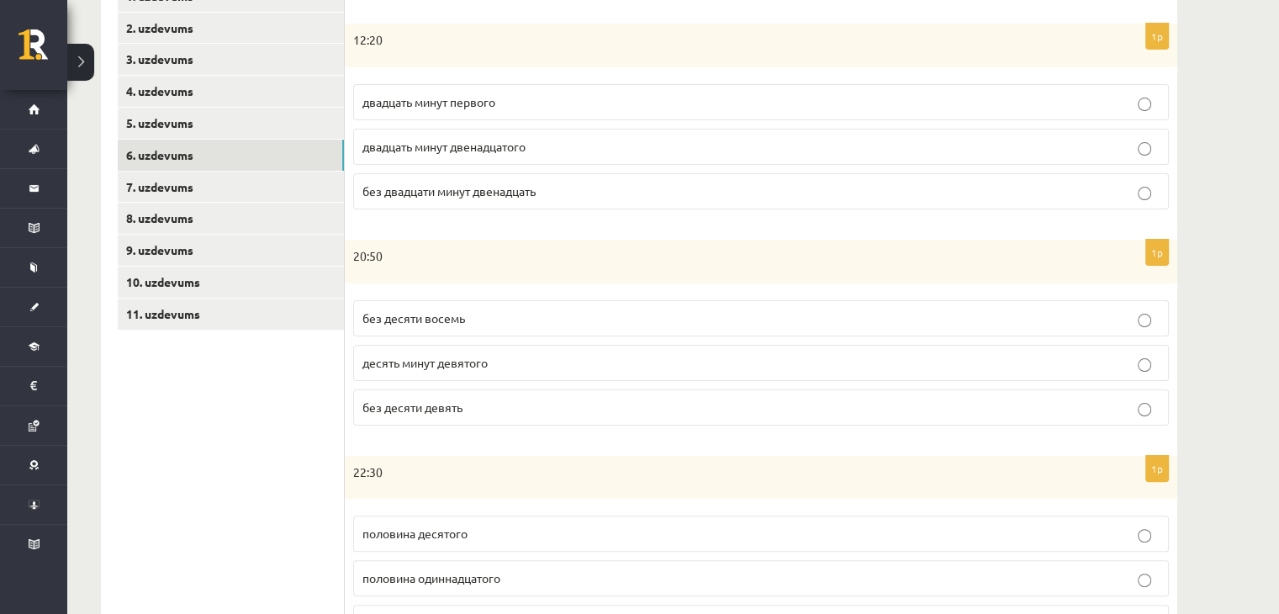
click at [590, 93] on p "двадцать минут первого" at bounding box center [760, 102] width 797 height 18
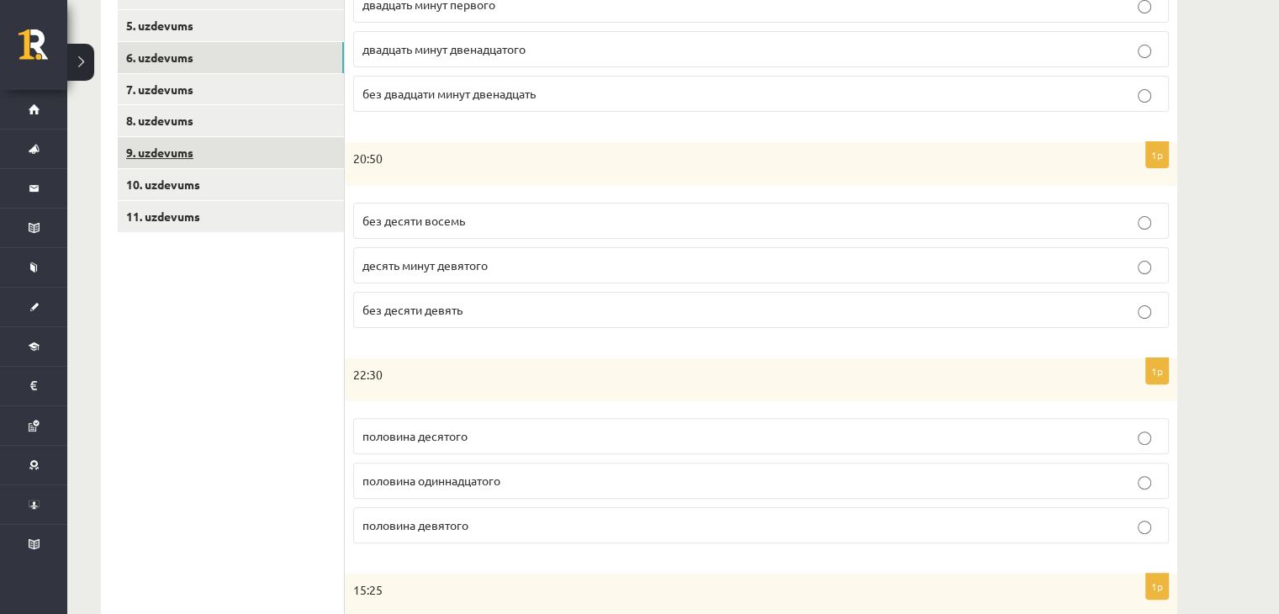
scroll to position [251, 0]
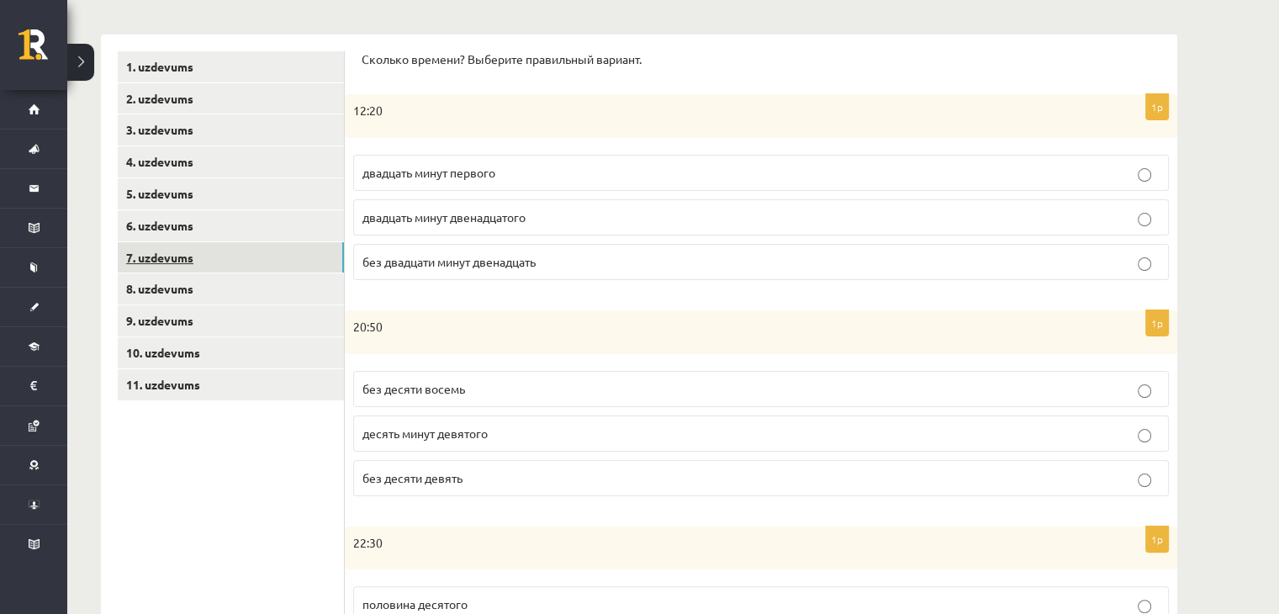
click at [161, 271] on link "7. uzdevums" at bounding box center [231, 257] width 226 height 31
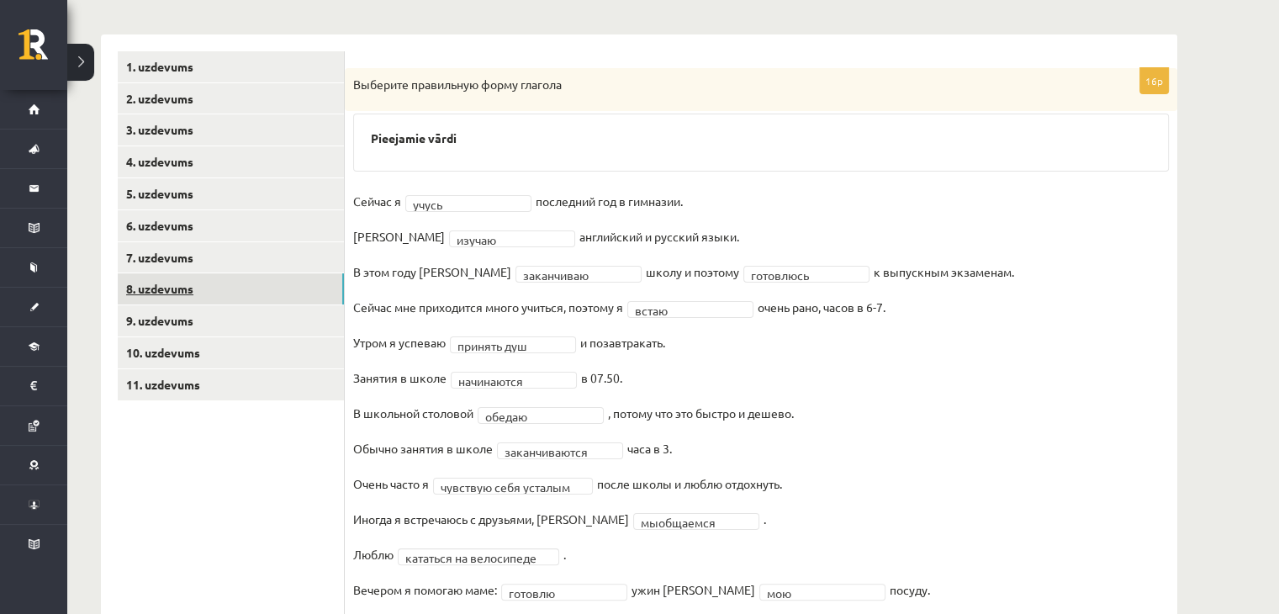
click at [182, 288] on link "8. uzdevums" at bounding box center [231, 288] width 226 height 31
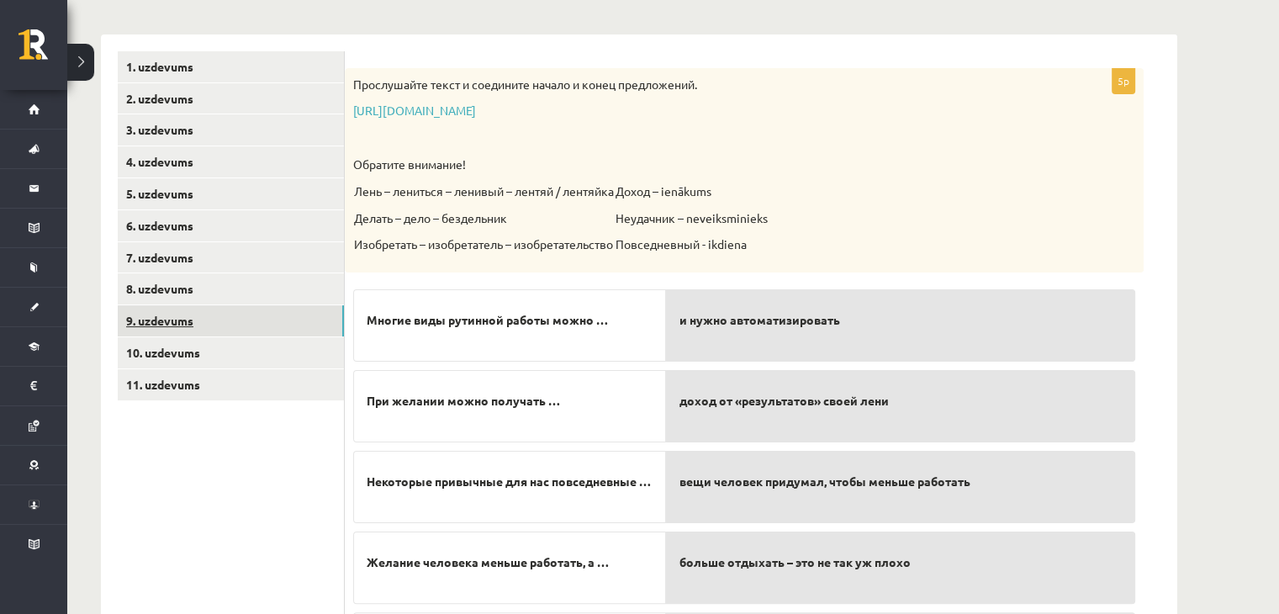
click at [191, 319] on link "9. uzdevums" at bounding box center [231, 320] width 226 height 31
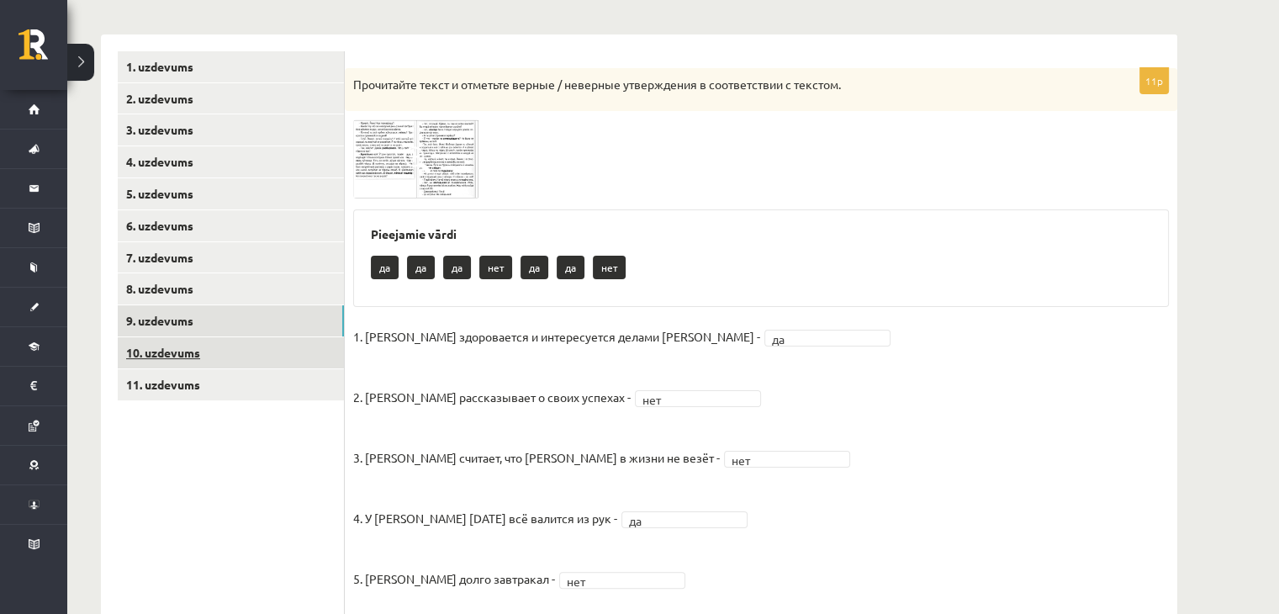
click at [195, 353] on link "10. uzdevums" at bounding box center [231, 352] width 226 height 31
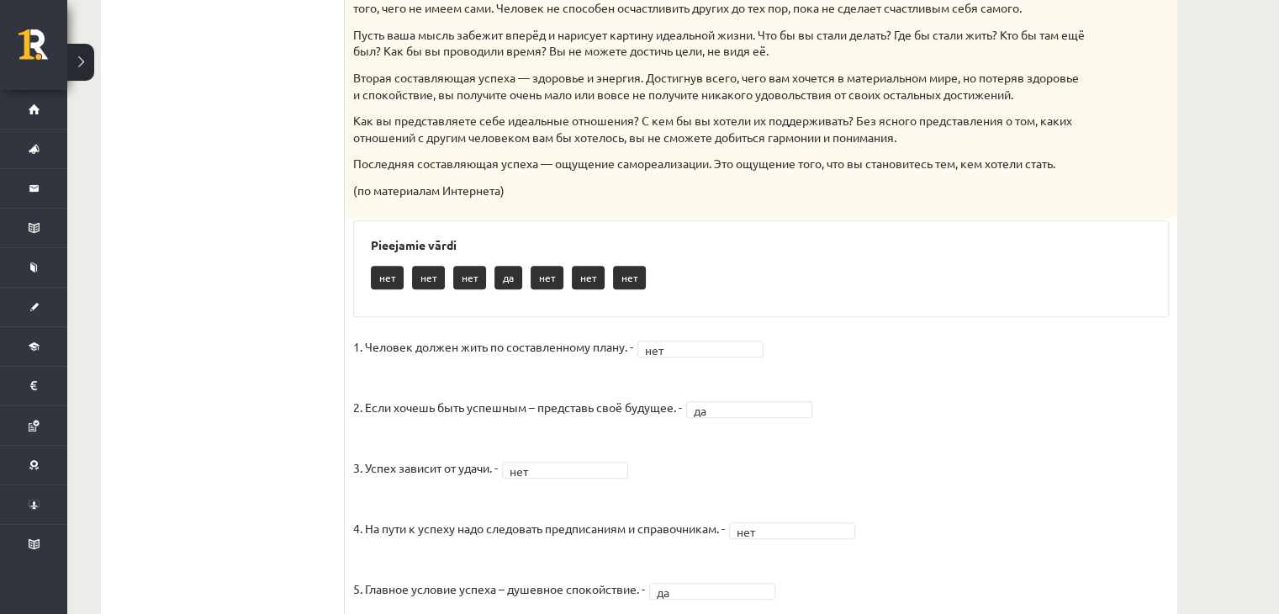
scroll to position [419, 0]
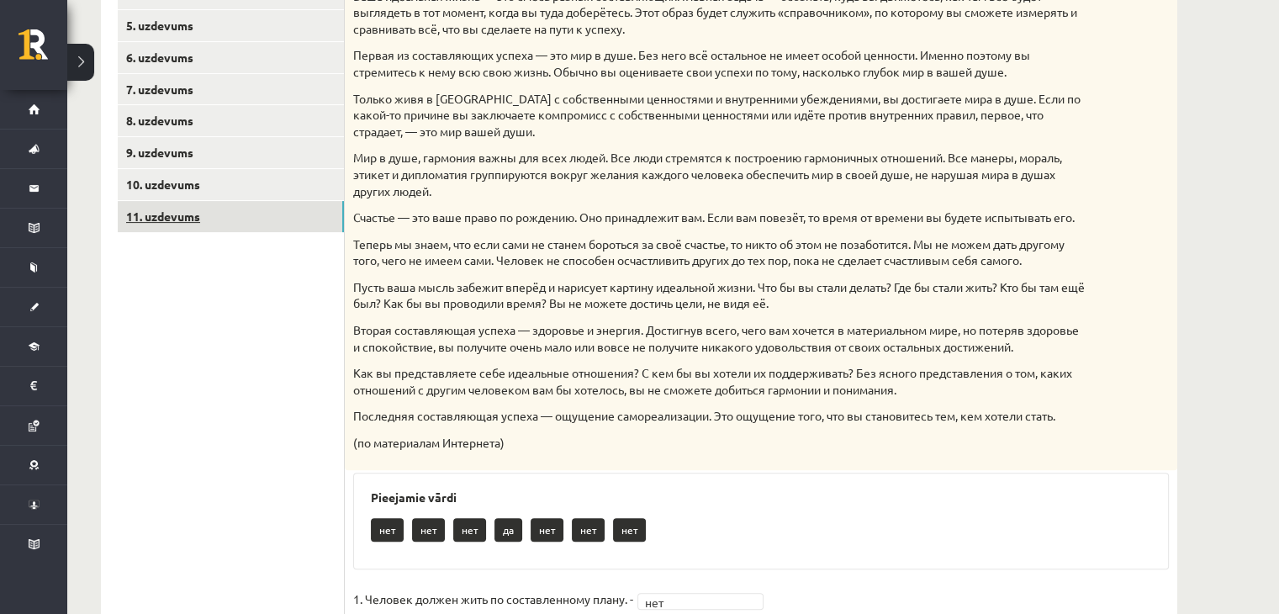
click at [165, 219] on link "11. uzdevums" at bounding box center [231, 216] width 226 height 31
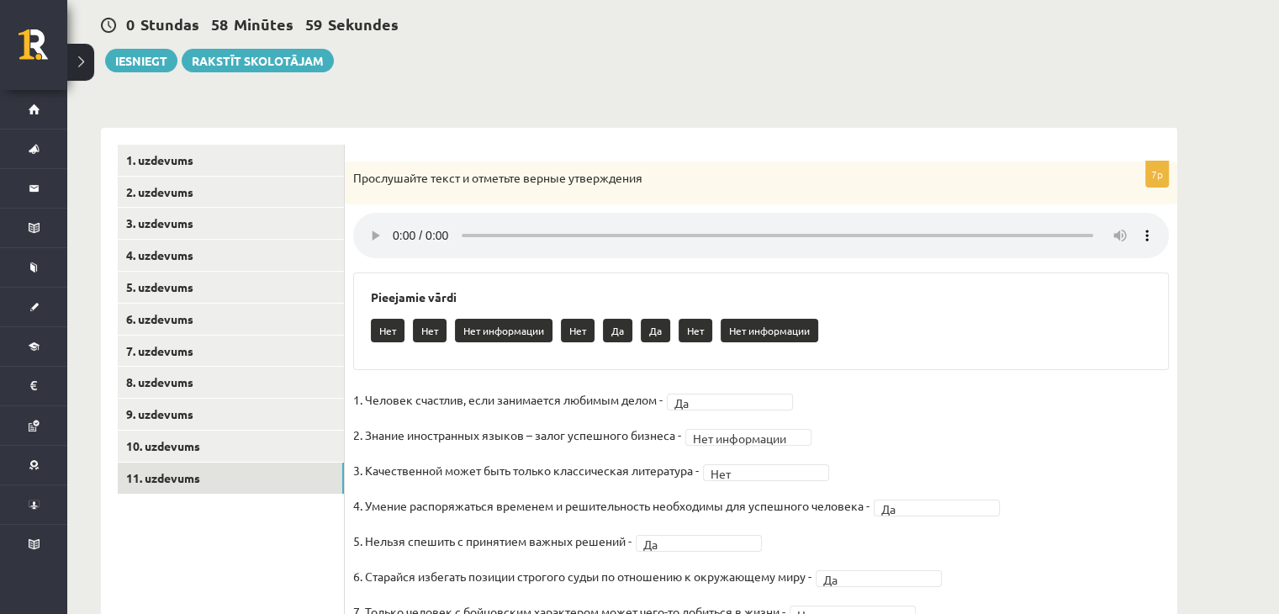
scroll to position [0, 0]
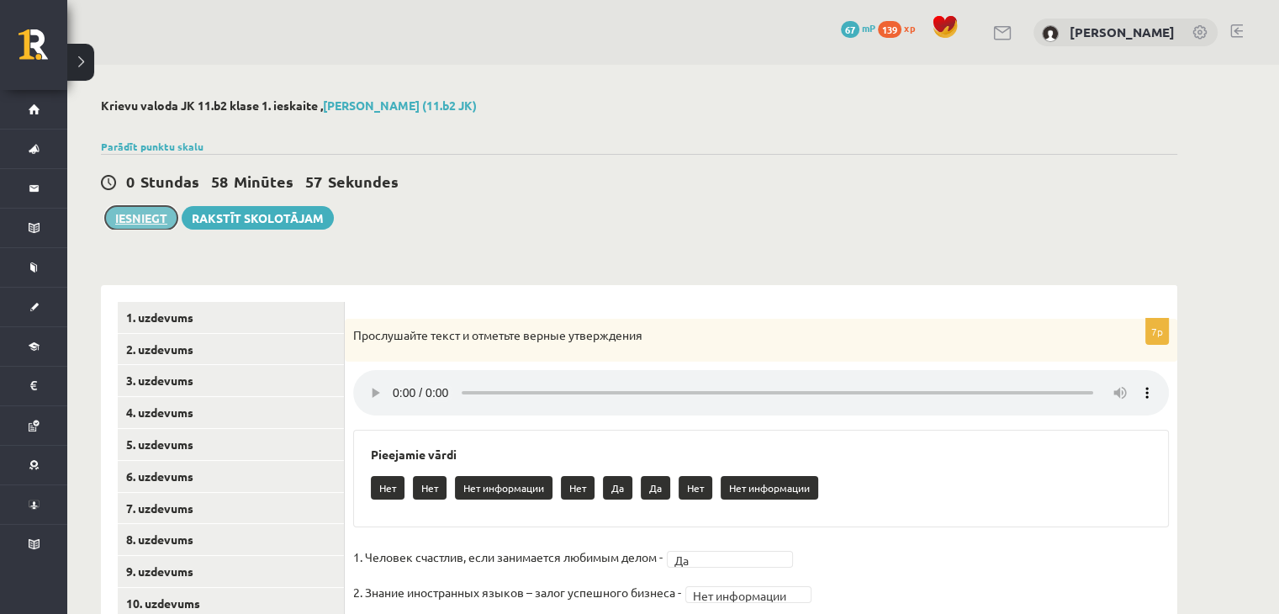
click at [129, 216] on button "Iesniegt" at bounding box center [141, 218] width 72 height 24
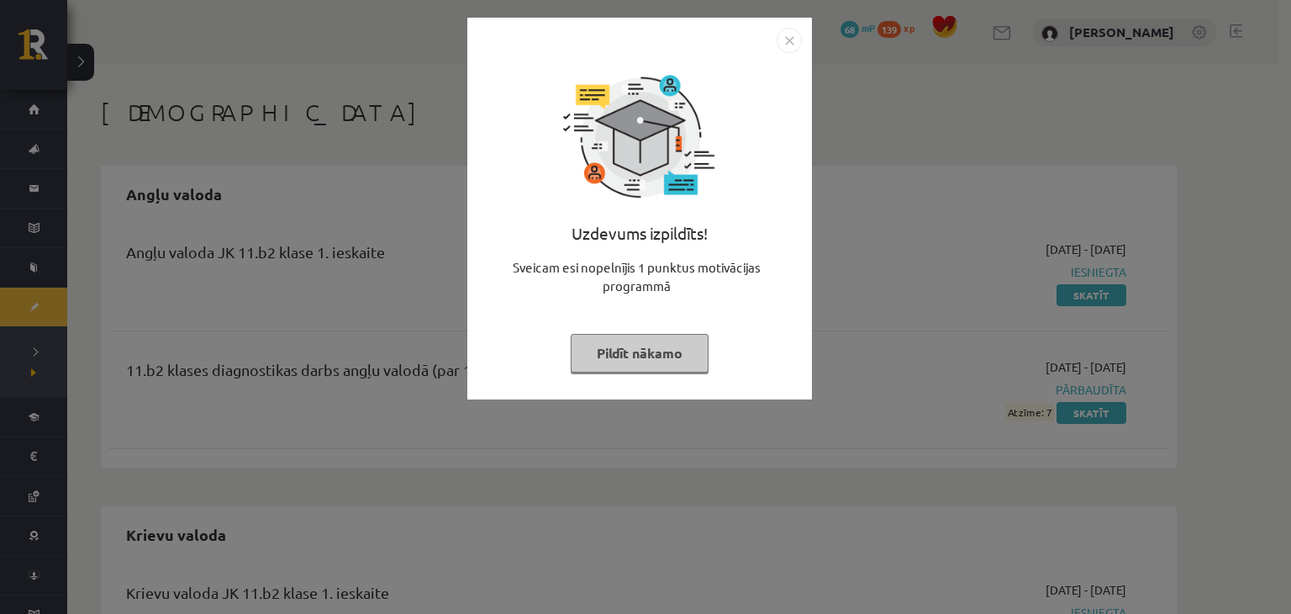
click at [789, 43] on img "Close" at bounding box center [789, 40] width 25 height 25
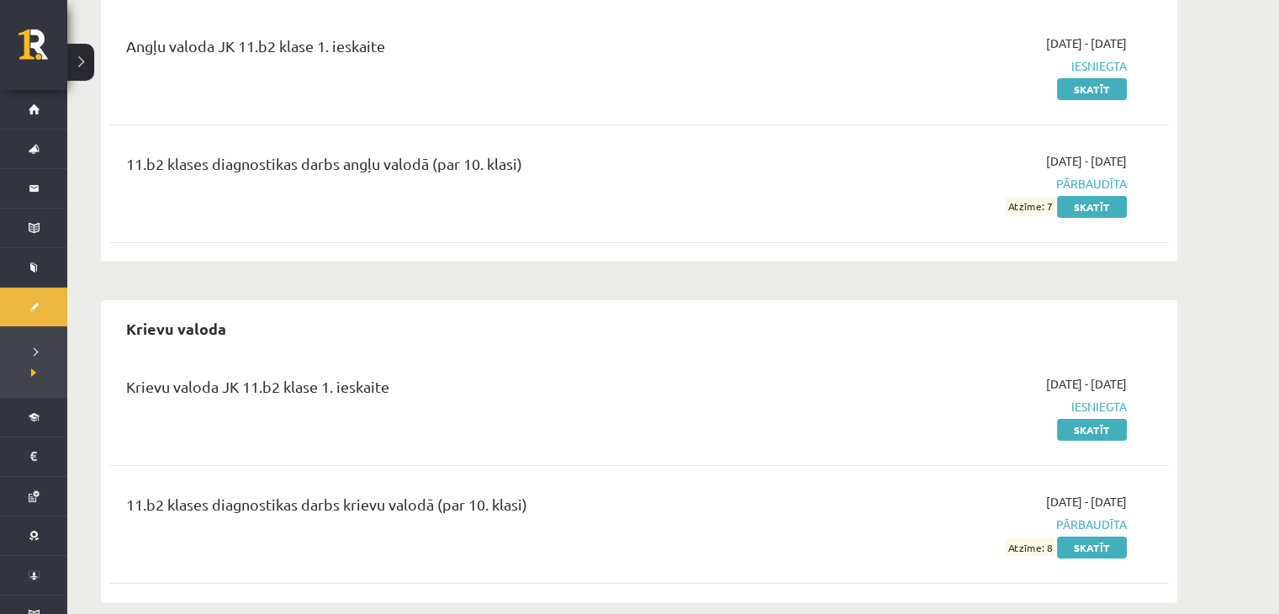
scroll to position [227, 0]
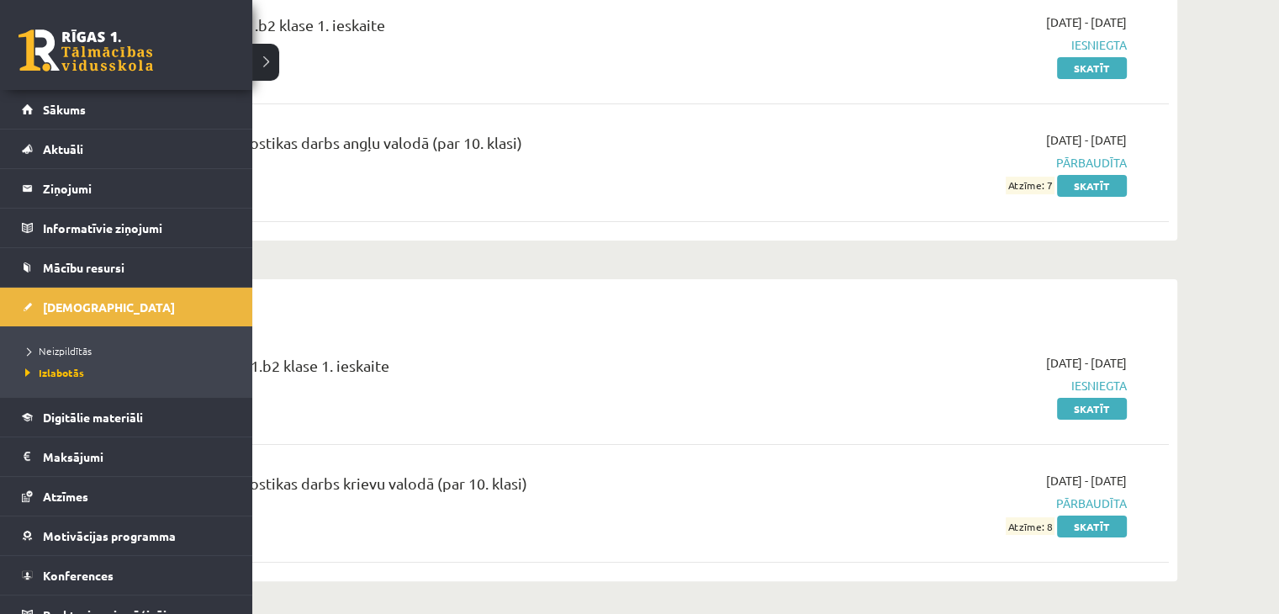
click at [82, 341] on li "Neizpildītās" at bounding box center [128, 351] width 214 height 22
click at [82, 345] on span "Neizpildītās" at bounding box center [59, 350] width 77 height 13
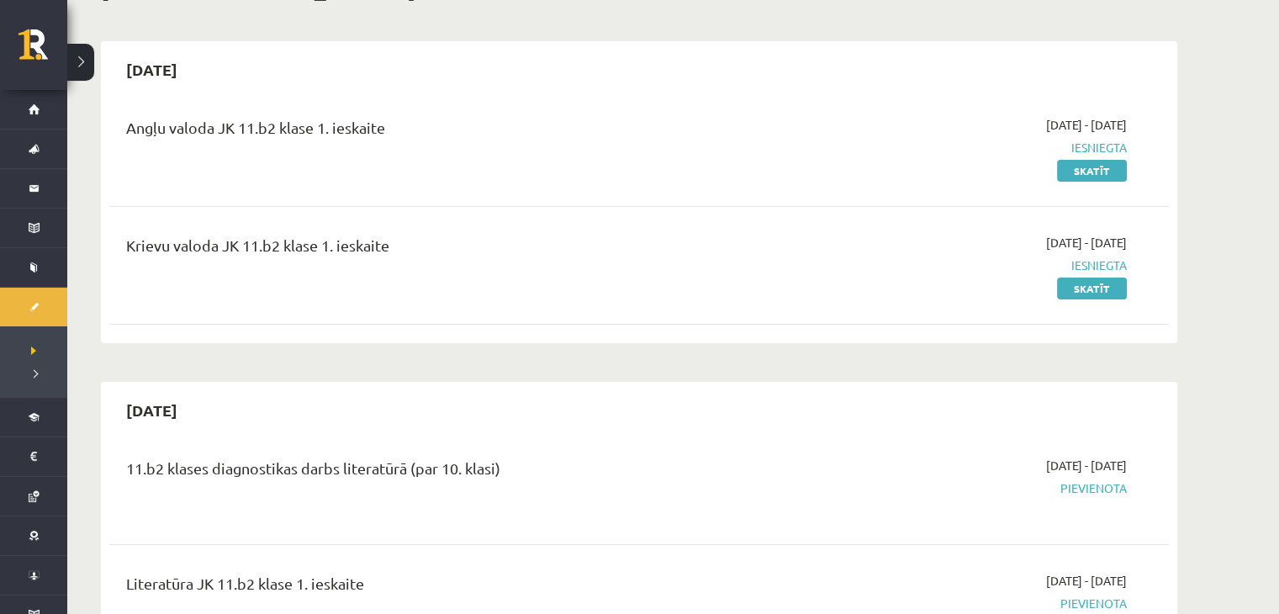
scroll to position [84, 0]
